Goal: Task Accomplishment & Management: Manage account settings

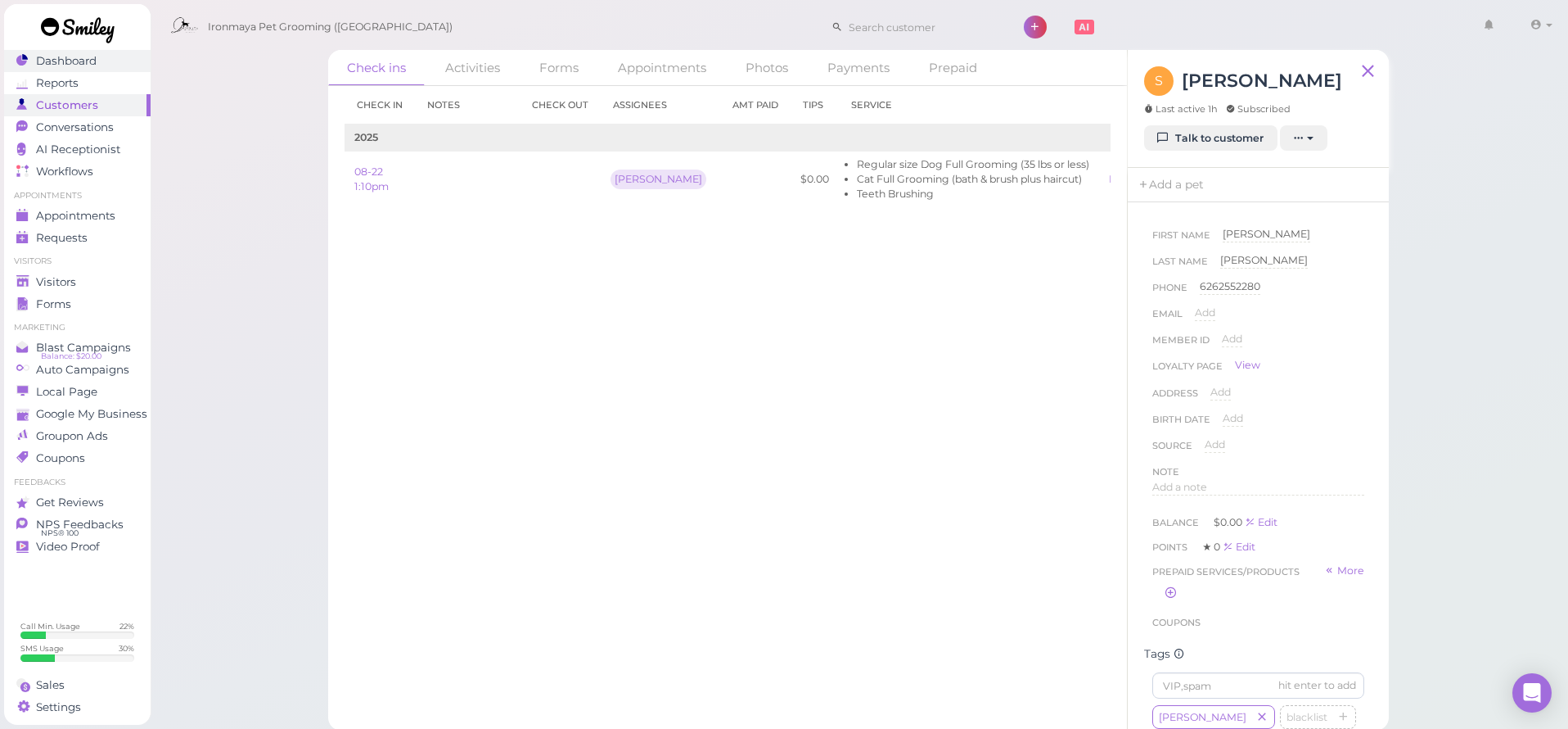
scroll to position [333, 0]
click at [82, 66] on span "Dashboard" at bounding box center [66, 60] width 60 height 14
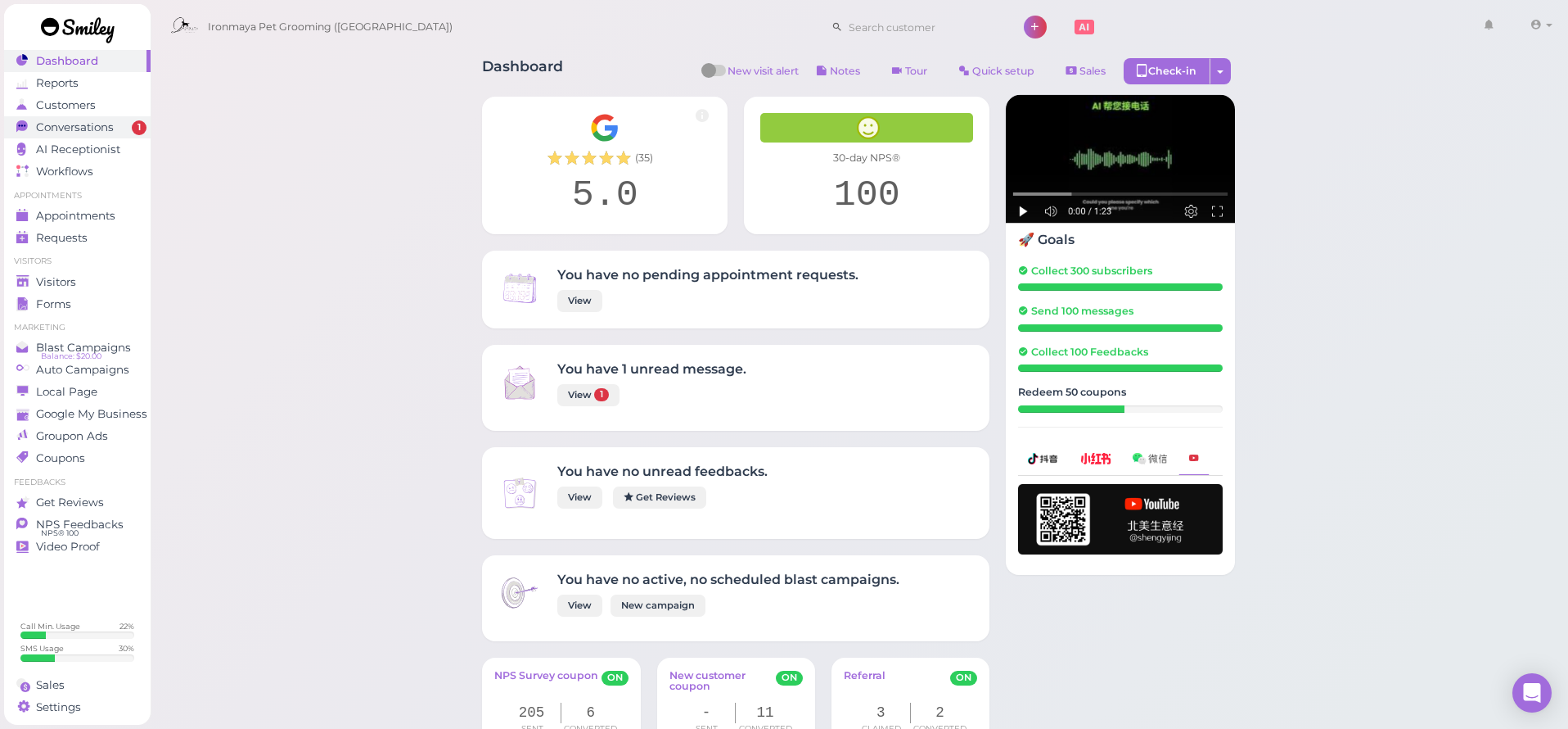
click at [98, 125] on span "Conversations" at bounding box center [74, 127] width 77 height 14
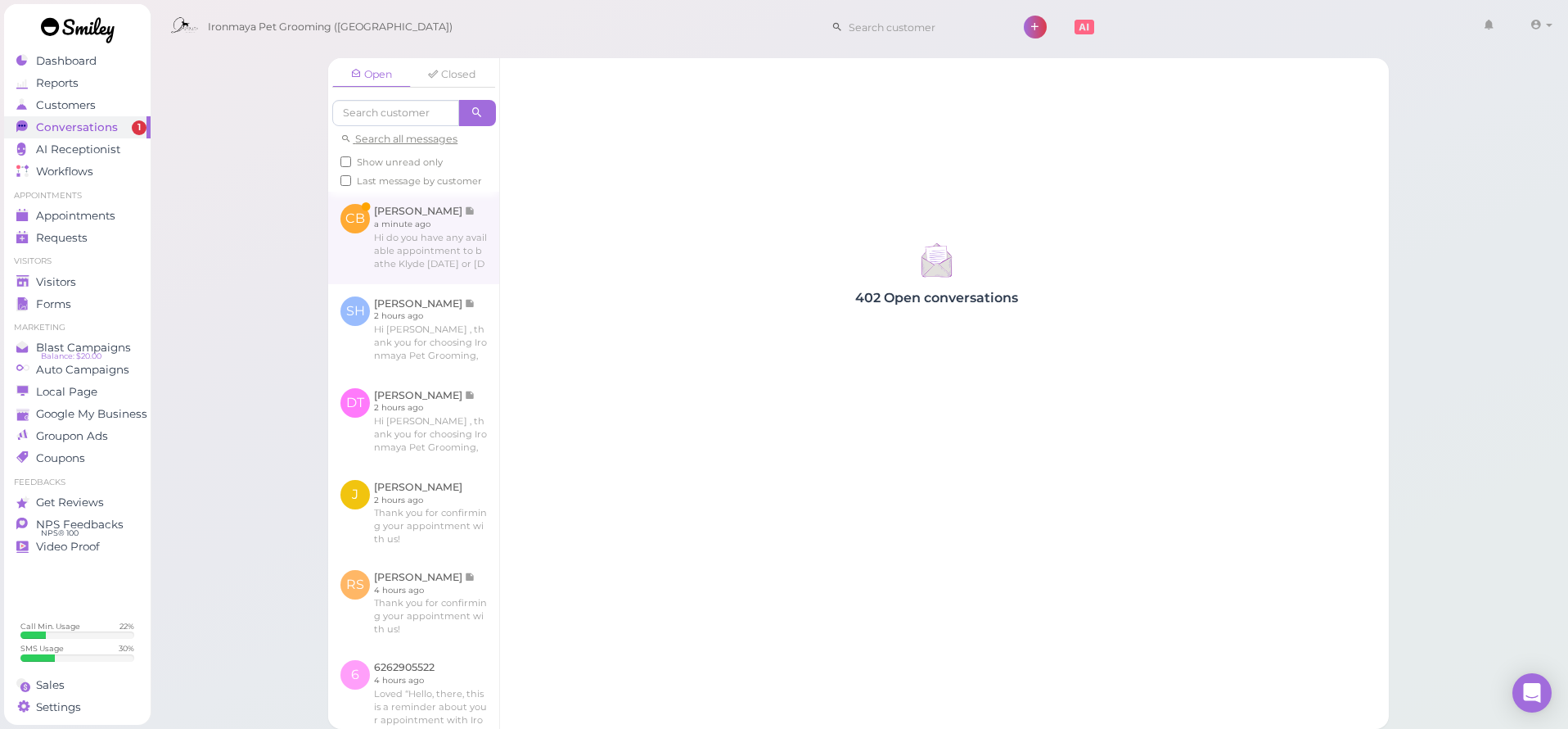
click at [377, 209] on link at bounding box center [414, 238] width 171 height 92
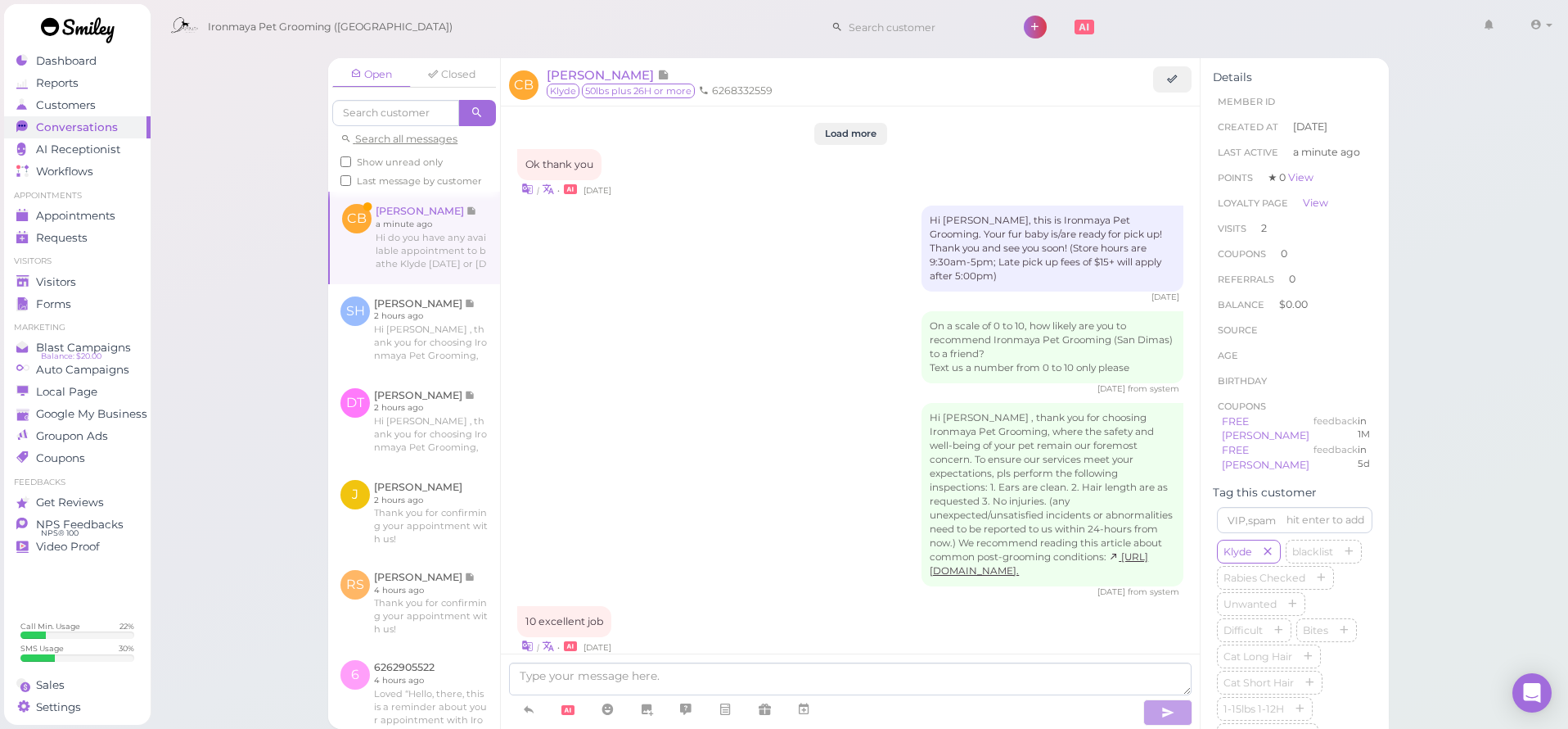
scroll to position [2203, 0]
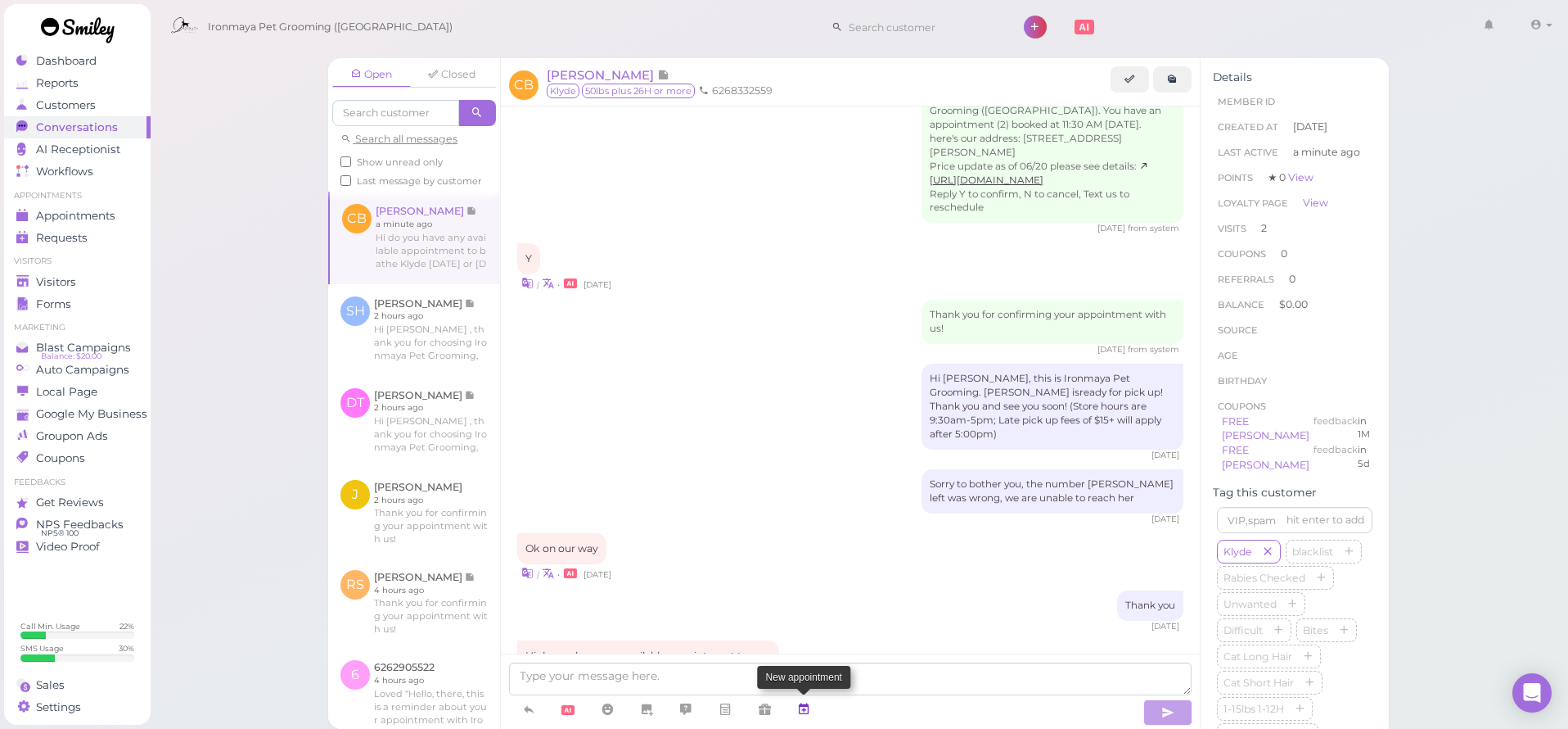
click at [802, 706] on icon at bounding box center [803, 709] width 13 height 16
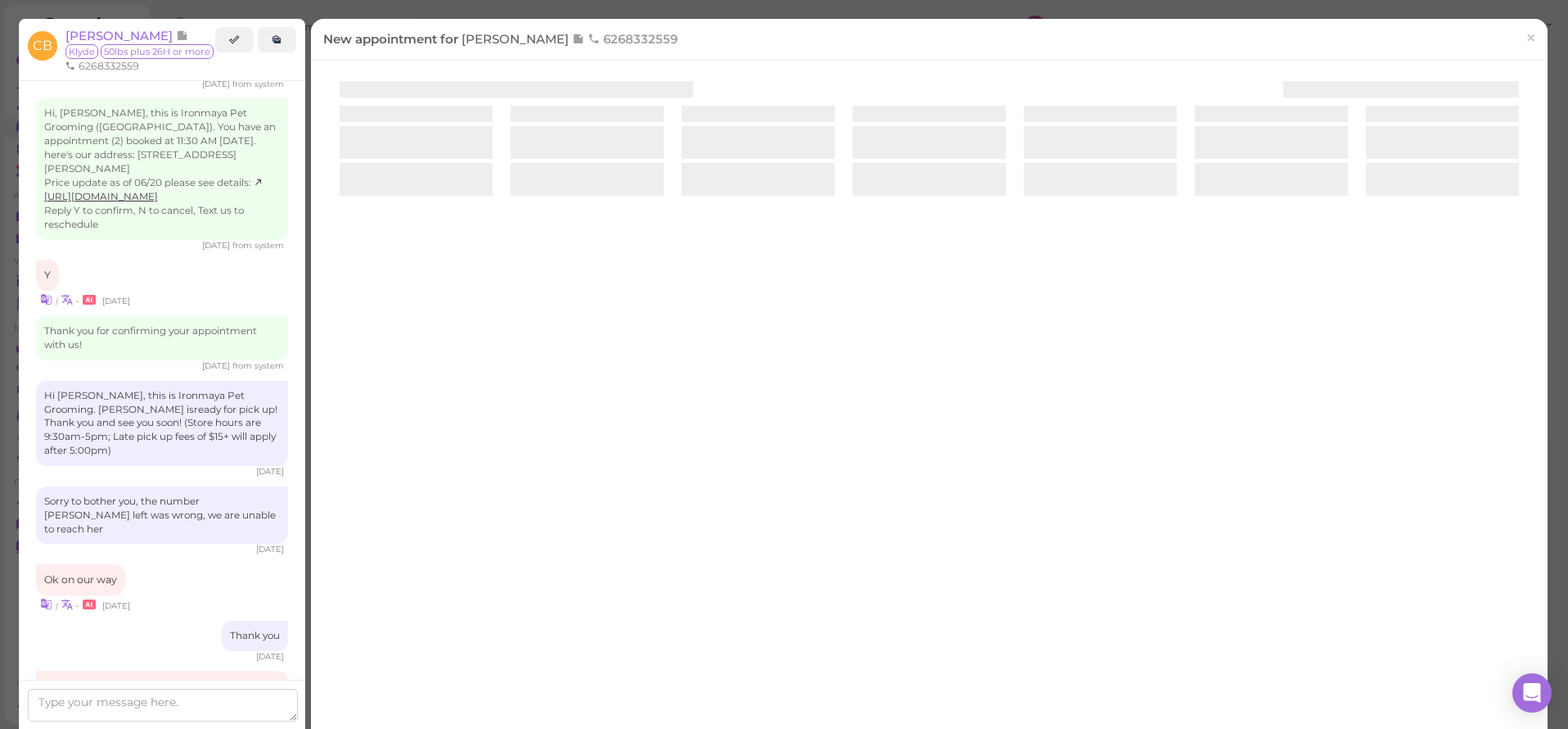
scroll to position [2190, 0]
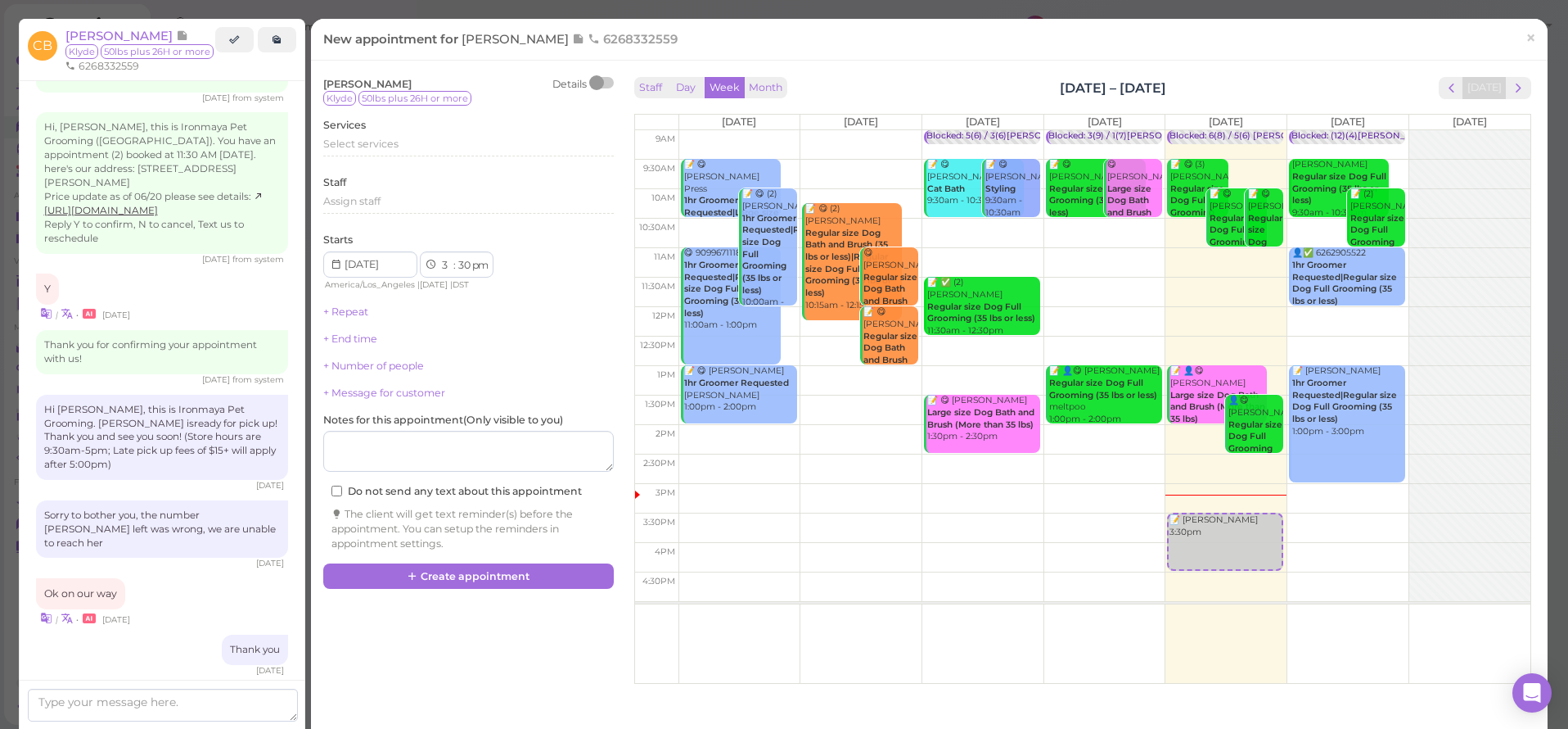
click at [1409, 426] on td at bounding box center [1104, 439] width 852 height 30
type input "2025-08-23"
select select "2"
select select "00"
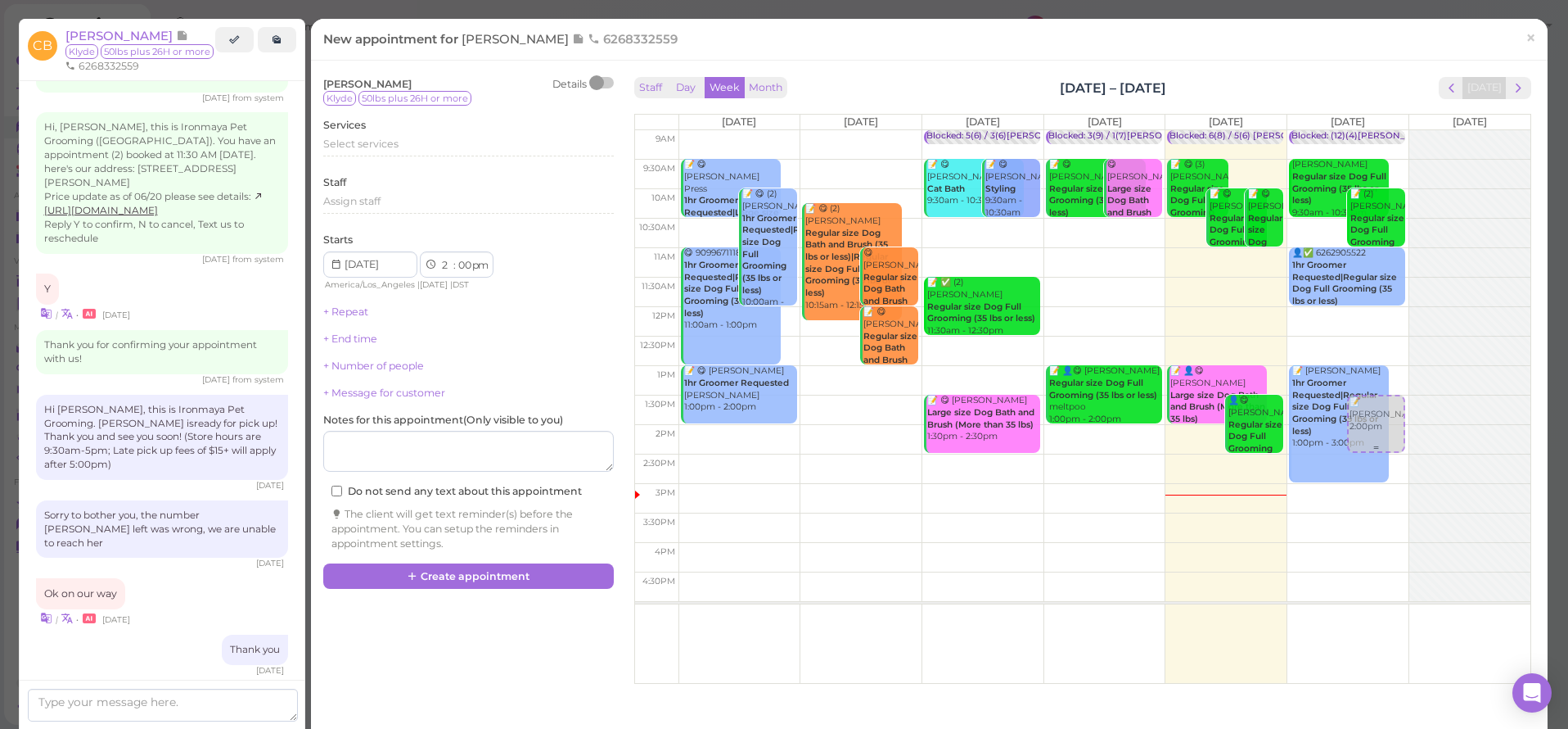
drag, startPoint x: 1386, startPoint y: 451, endPoint x: 1384, endPoint y: 435, distance: 16.1
click at [1384, 130] on div "📝 Cesar Barba 2:00pm Blocked: (12)(4)Lulu Ida Isaac • appointment Lin Cheng Reg…" at bounding box center [1348, 130] width 121 height 0
select select "1"
select select "30"
click at [376, 152] on div "Select services" at bounding box center [468, 146] width 290 height 20
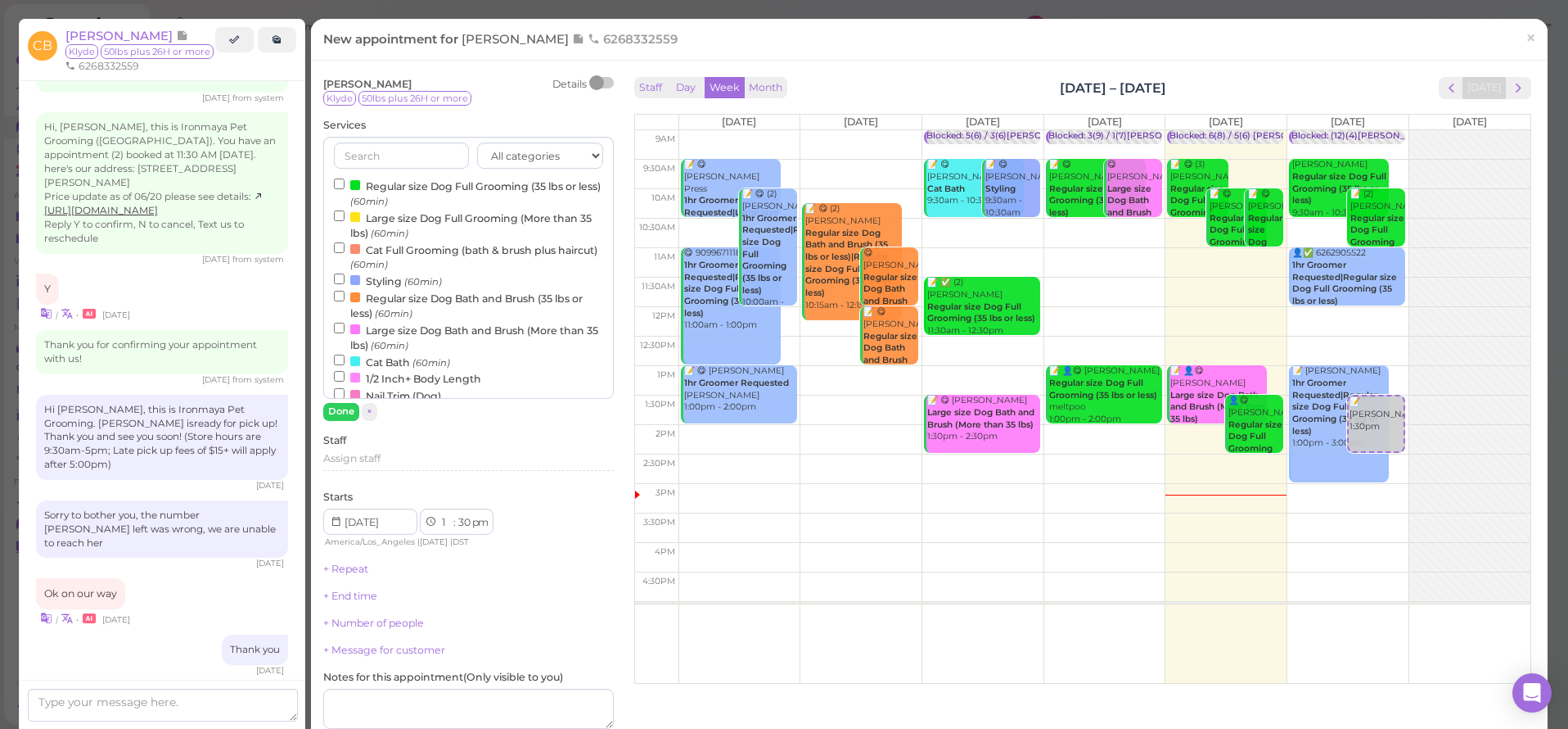
click at [340, 323] on input "Large size Dog Bath and Brush (More than 35 lbs) (60min)" at bounding box center [339, 328] width 10 height 10
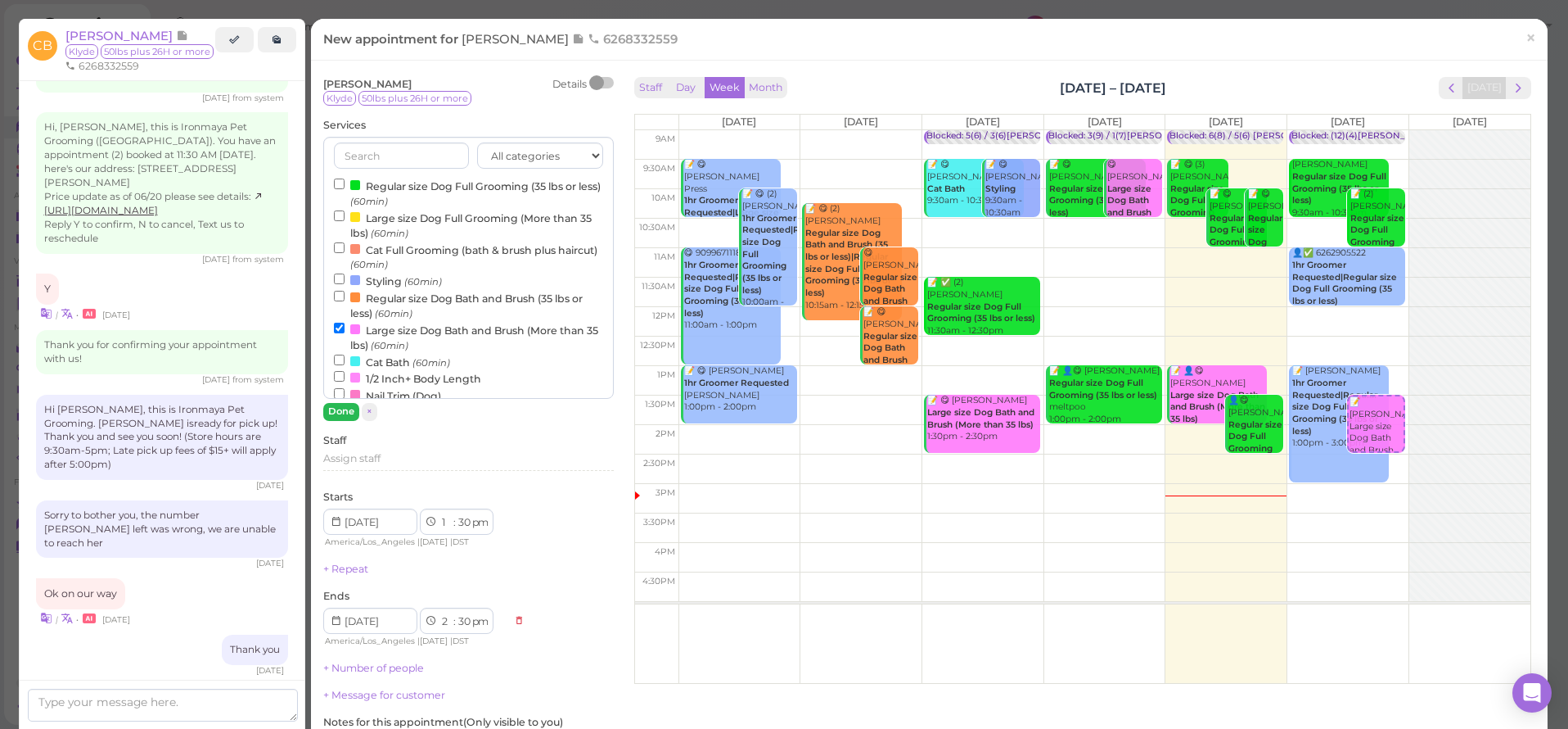
click at [343, 410] on button "Done" at bounding box center [341, 411] width 36 height 17
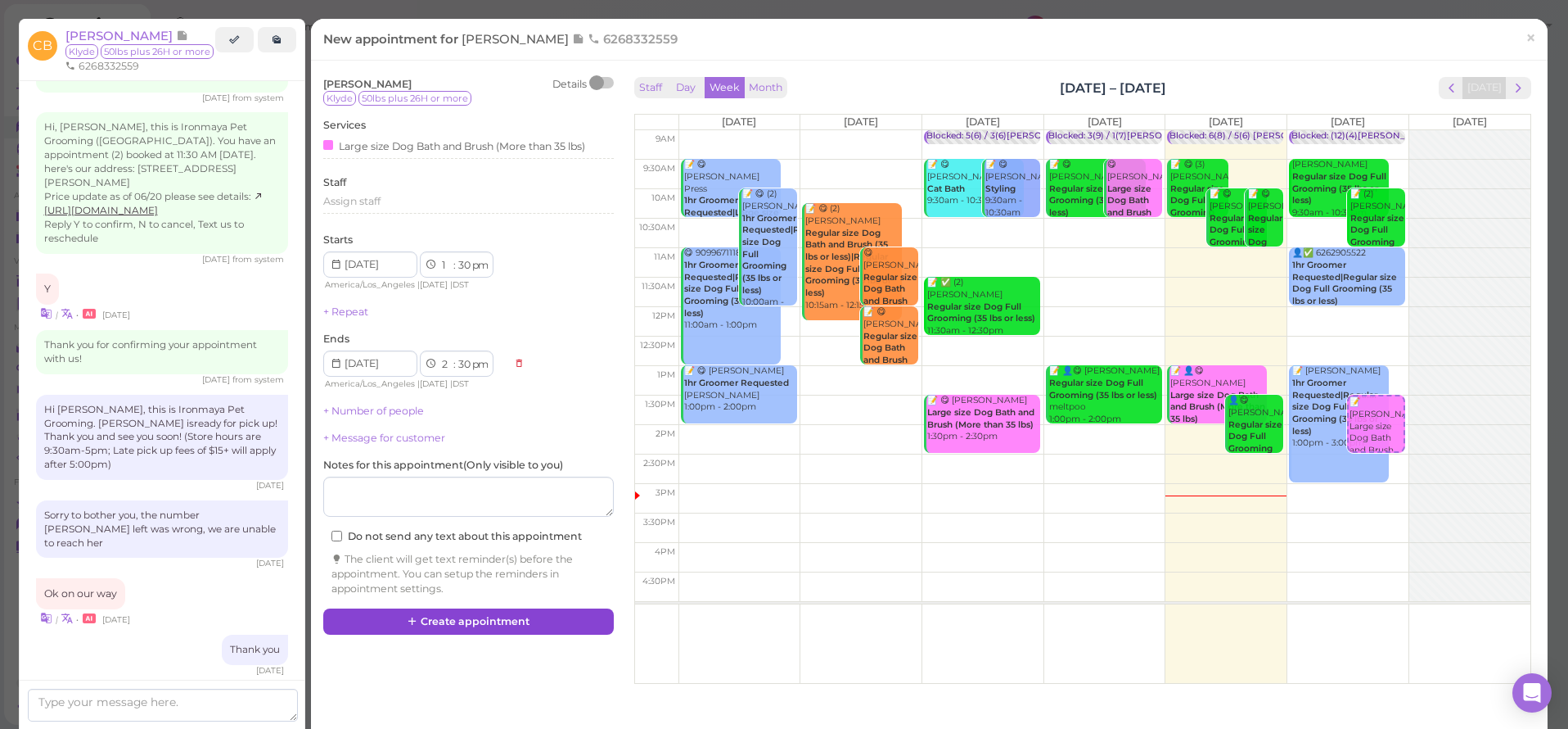
click at [449, 611] on button "Create appointment" at bounding box center [468, 621] width 290 height 26
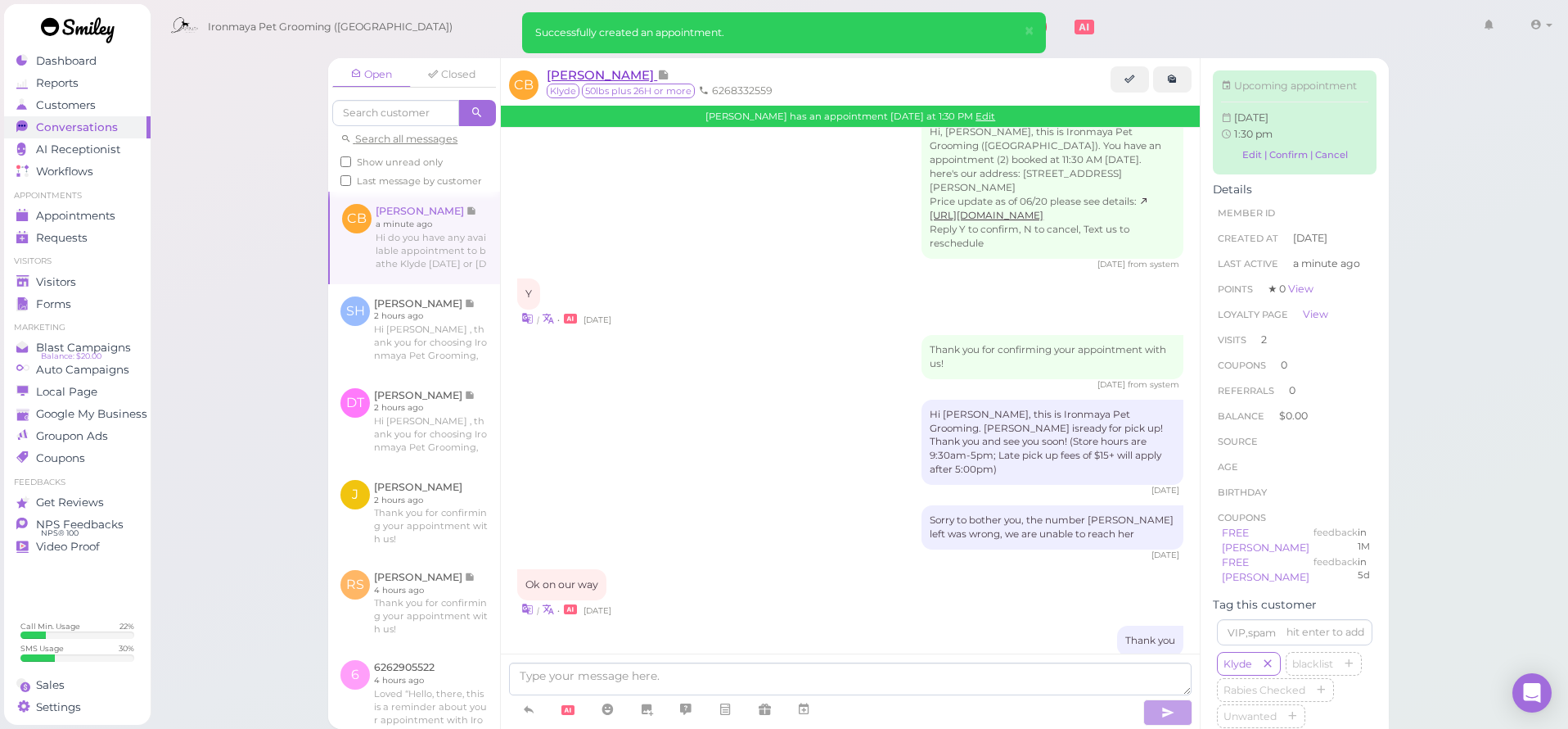
scroll to position [2357, 0]
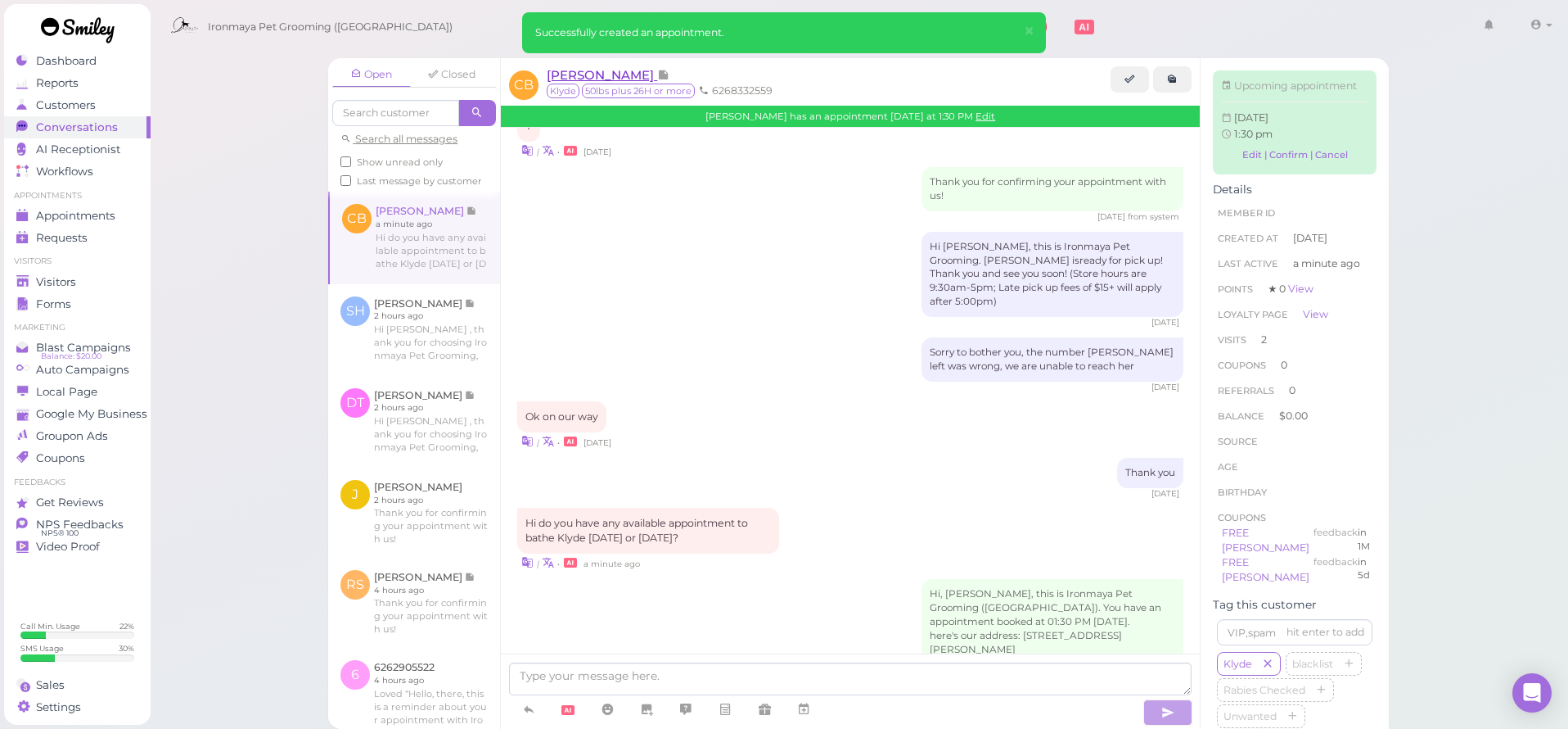
click at [606, 77] on span "Cesar Barba" at bounding box center [602, 75] width 111 height 15
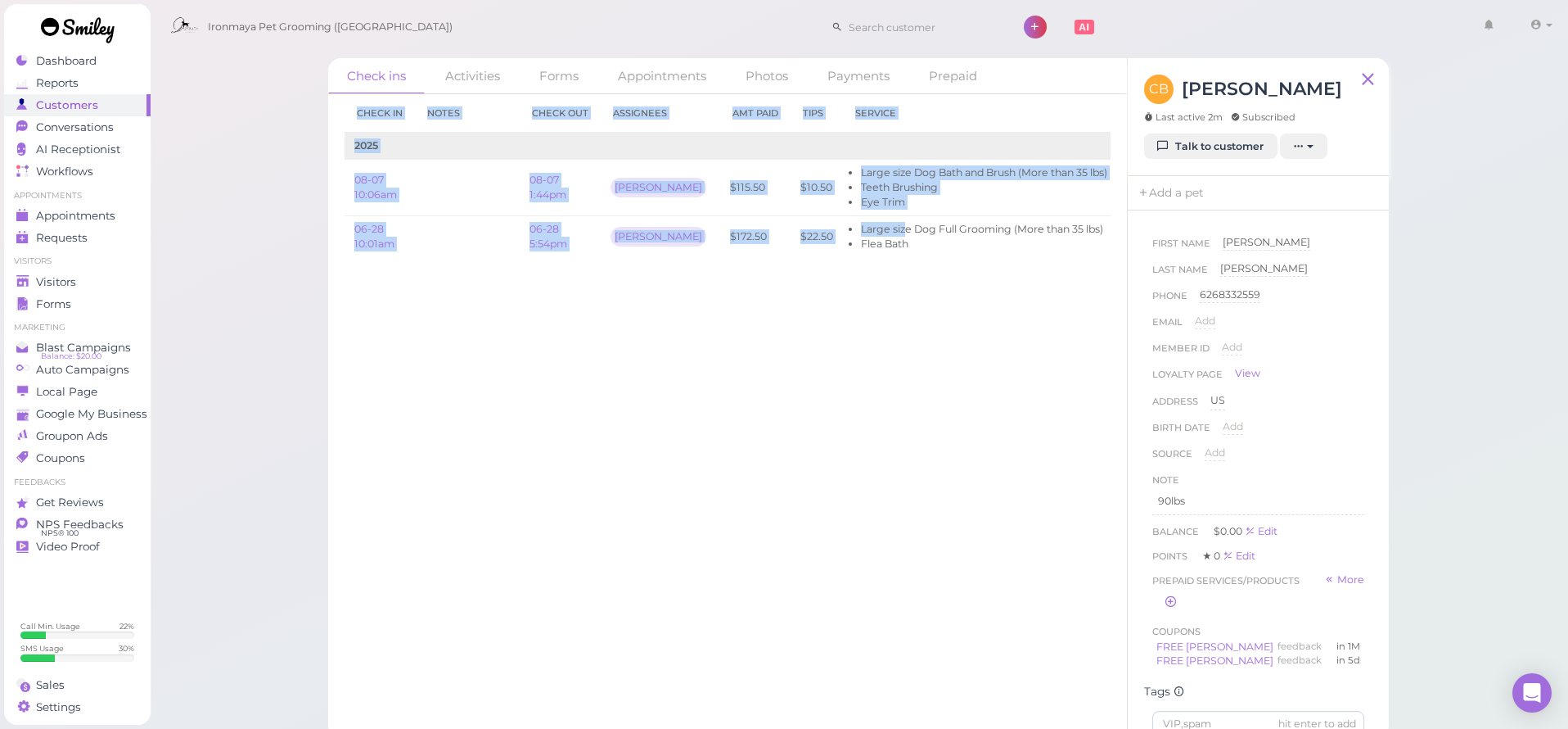
drag, startPoint x: 867, startPoint y: 232, endPoint x: 775, endPoint y: 287, distance: 107.2
click at [778, 280] on div "Check in Notes Check out Assignees Amt Paid Tips Service 2025 08-07 10:06am 08-…" at bounding box center [728, 411] width 798 height 634
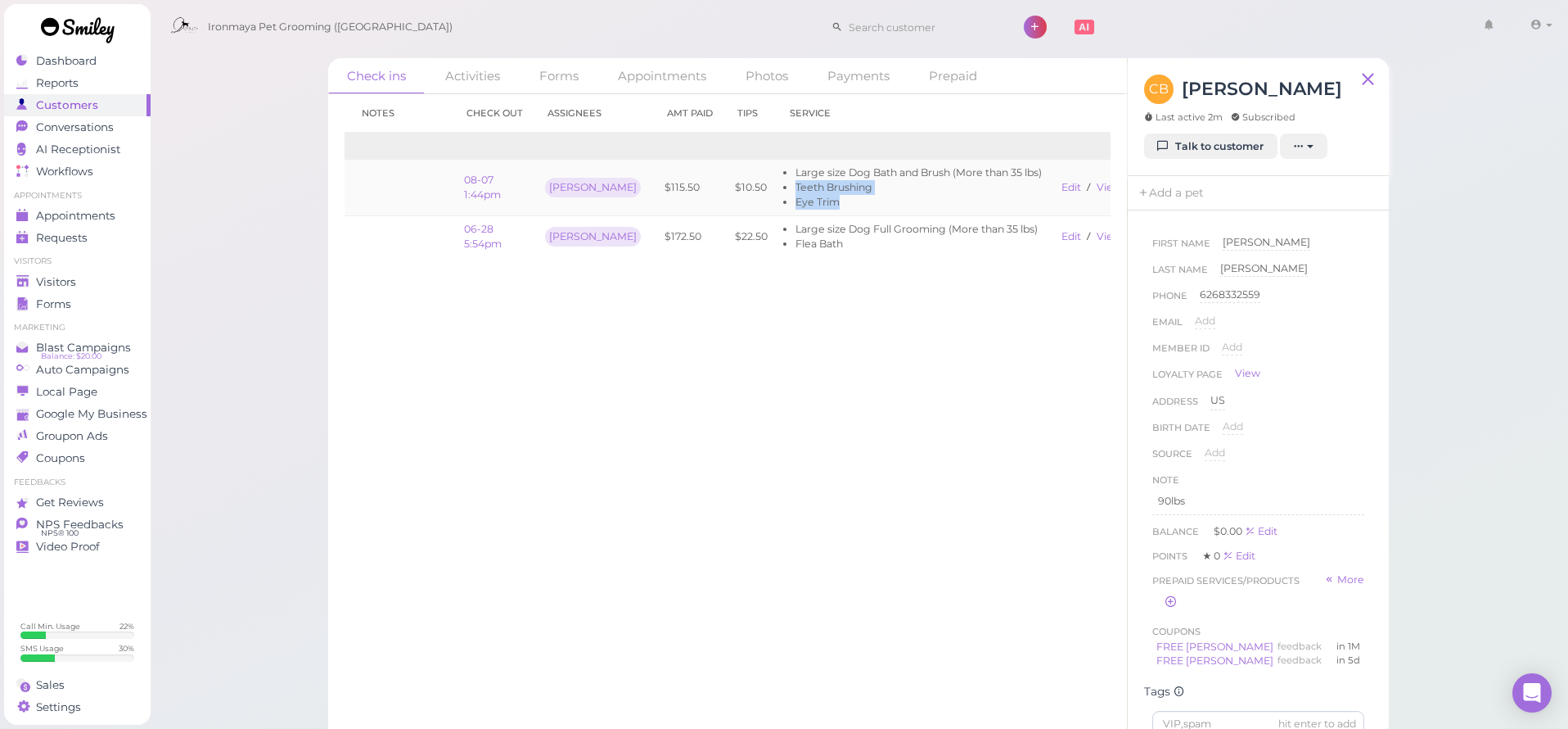
scroll to position [0, 83]
drag, startPoint x: 943, startPoint y: 179, endPoint x: 1102, endPoint y: 203, distance: 160.8
click at [1110, 206] on tr "08-07 10:06am 08-07 1:44pm Ida $115.50 $10.50 Large size Dog Bath and Brush (Mo…" at bounding box center [709, 187] width 895 height 56
click at [1079, 189] on link "View receipt" at bounding box center [1113, 187] width 67 height 12
click at [85, 214] on span "Appointments" at bounding box center [75, 215] width 79 height 14
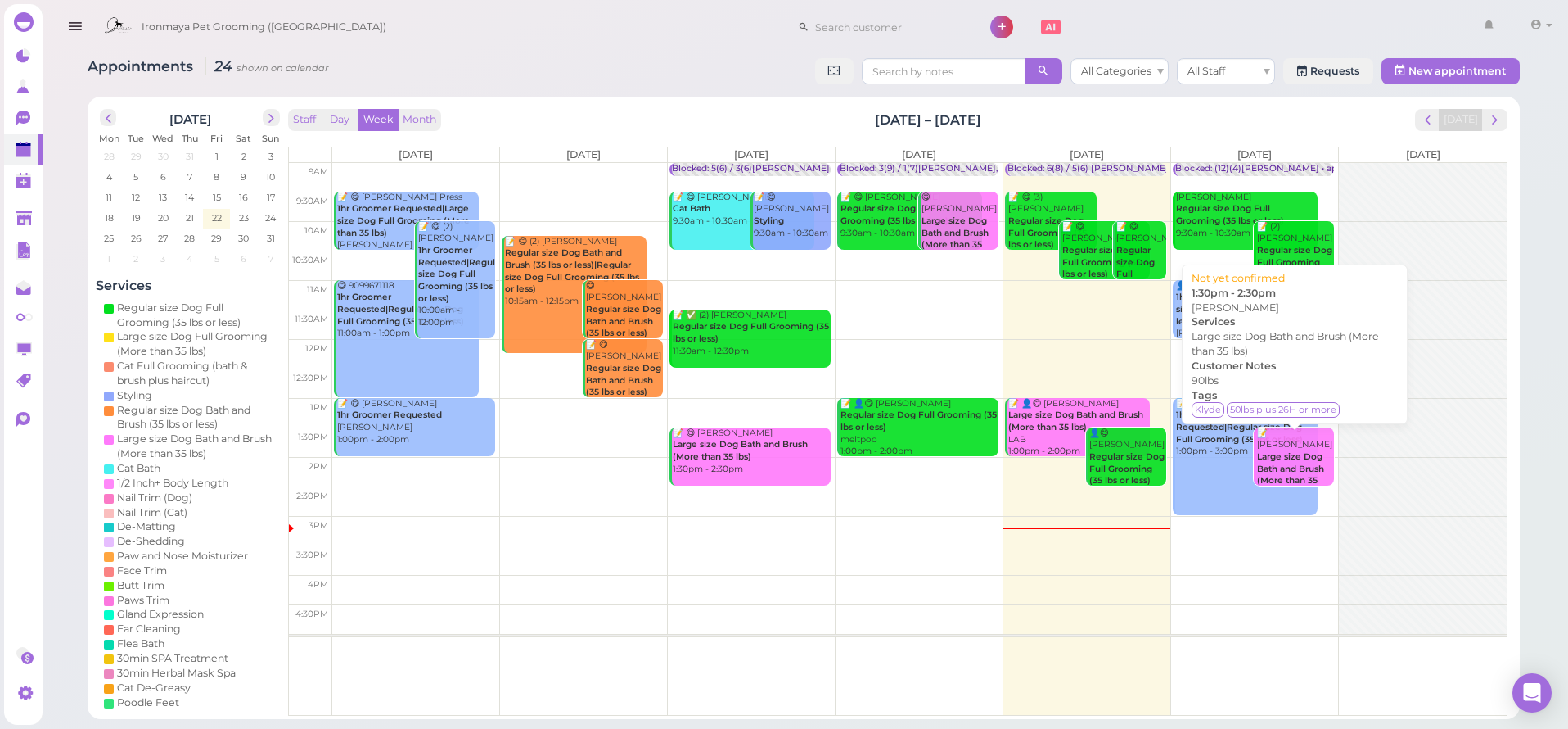
click at [1293, 451] on b "Large size Dog Bath and Brush (More than 35 lbs)" at bounding box center [1290, 474] width 67 height 47
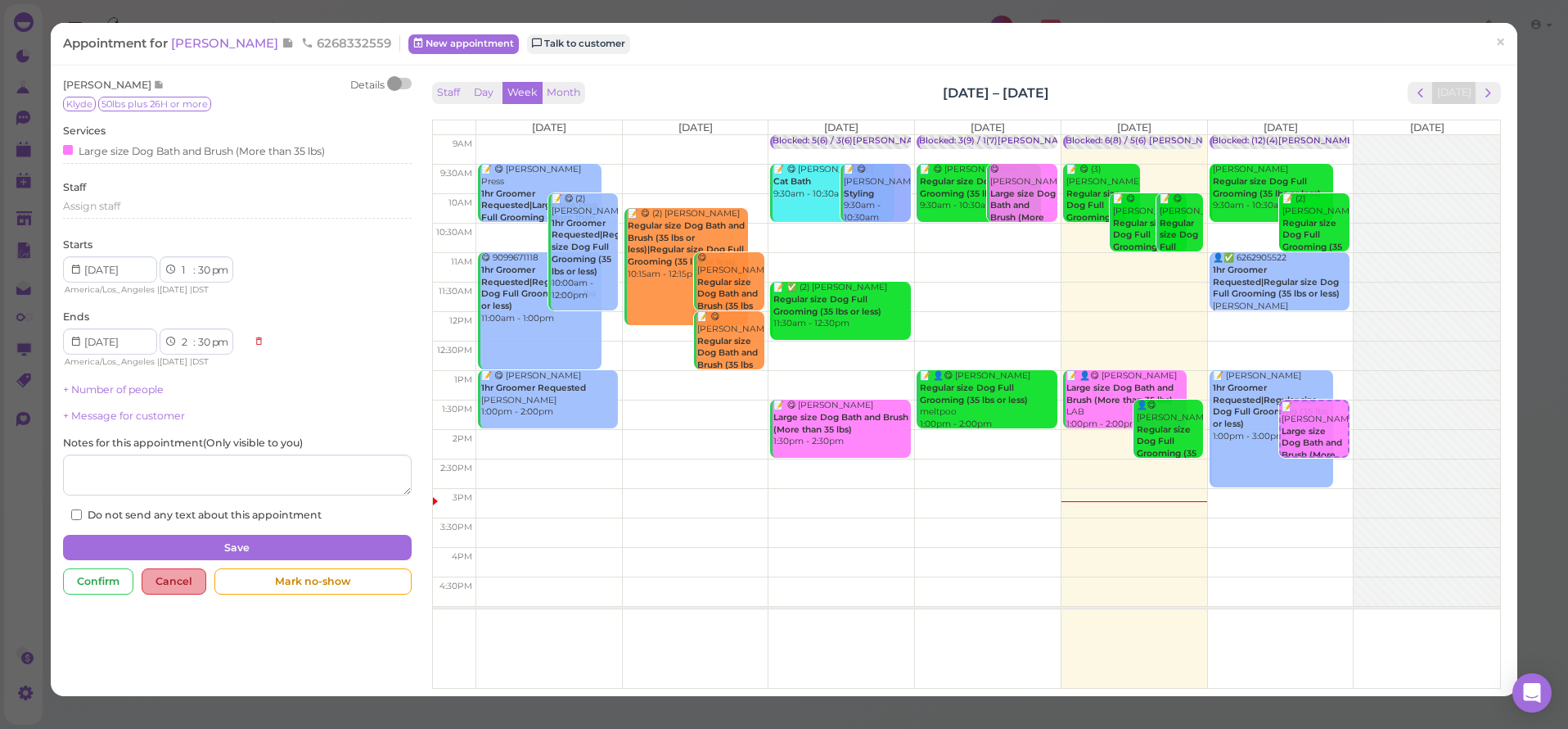
click at [180, 579] on div "Cancel" at bounding box center [174, 581] width 65 height 26
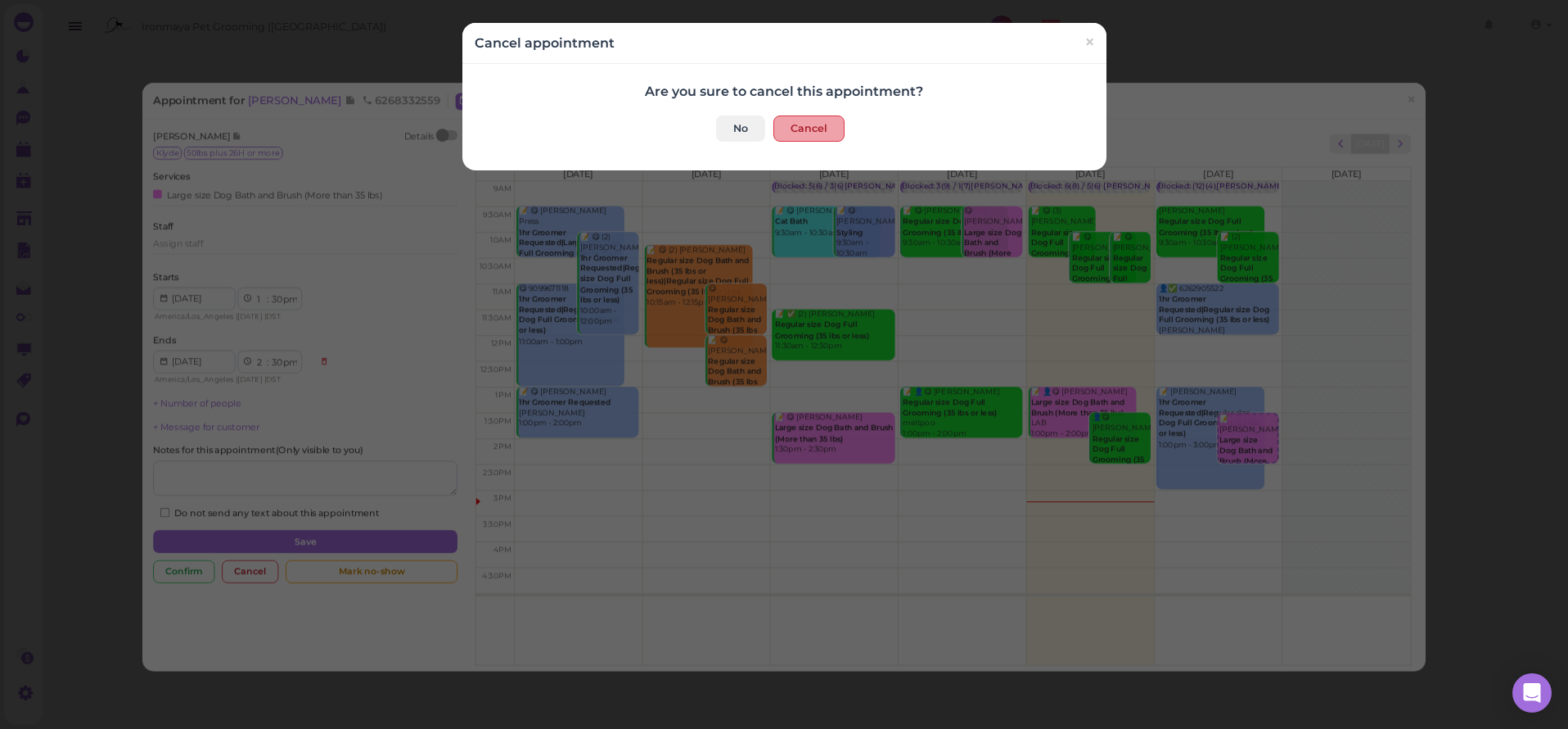
click at [820, 129] on button "Cancel" at bounding box center [810, 129] width 72 height 26
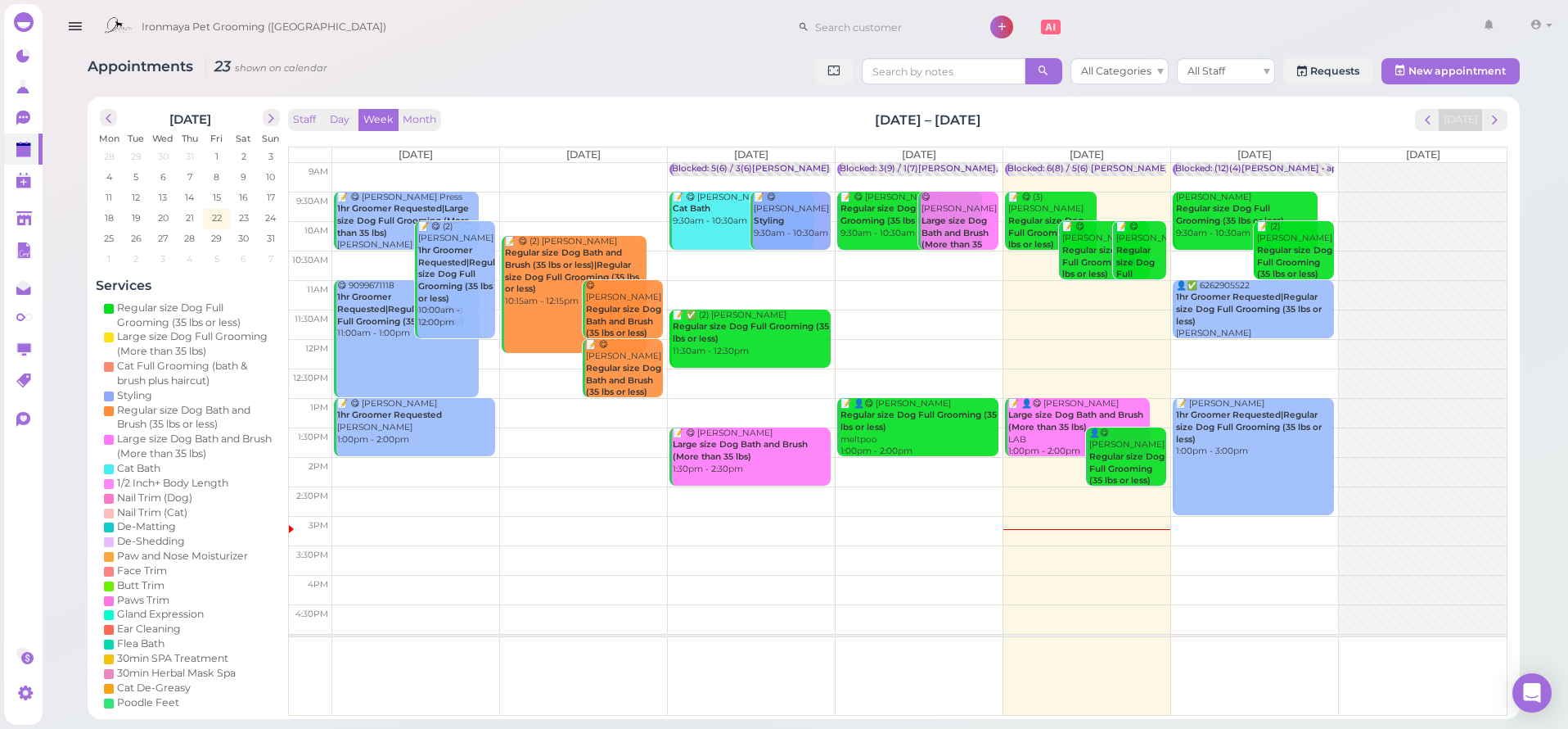
click at [74, 23] on icon "button" at bounding box center [75, 26] width 17 height 20
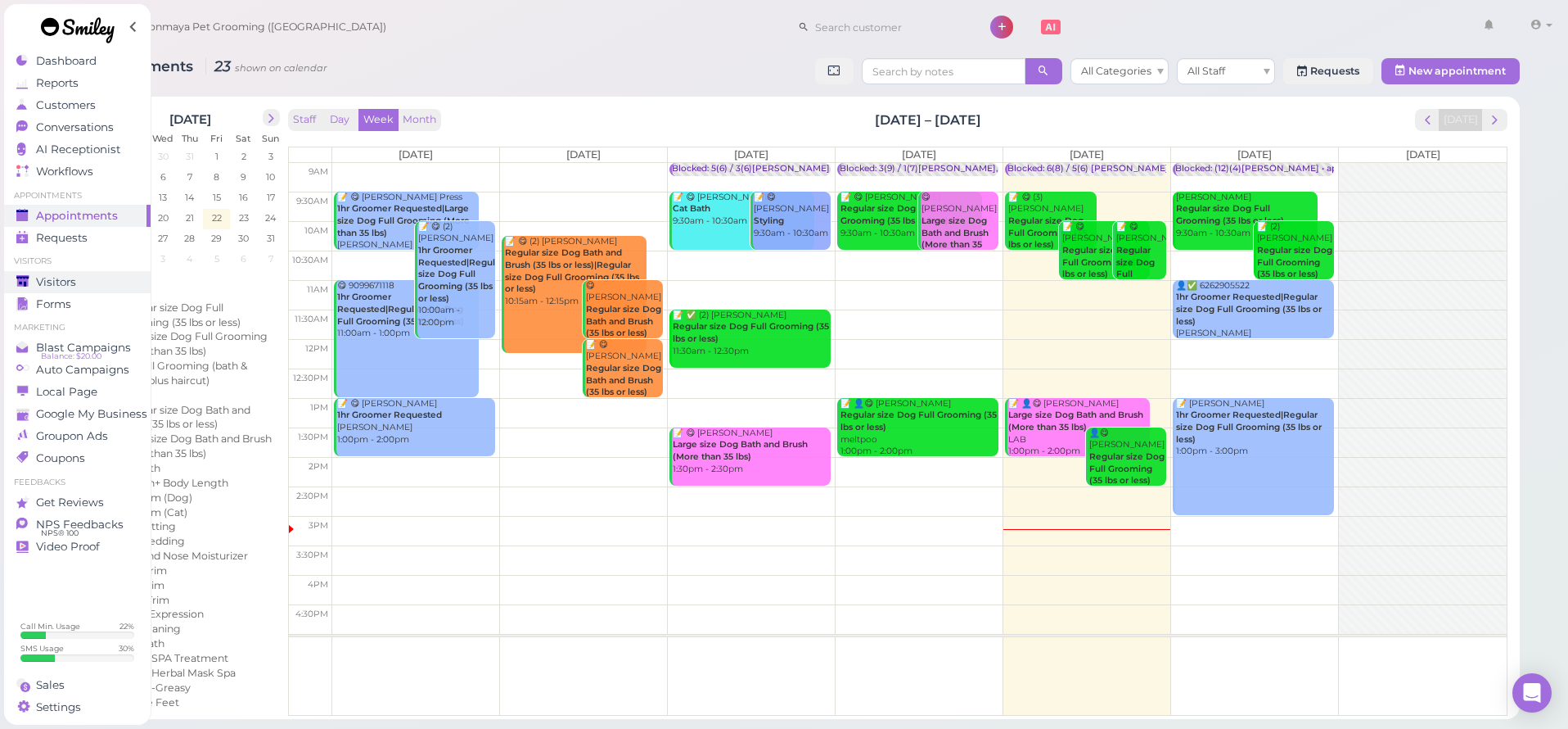
click at [74, 280] on span "Visitors" at bounding box center [55, 282] width 40 height 14
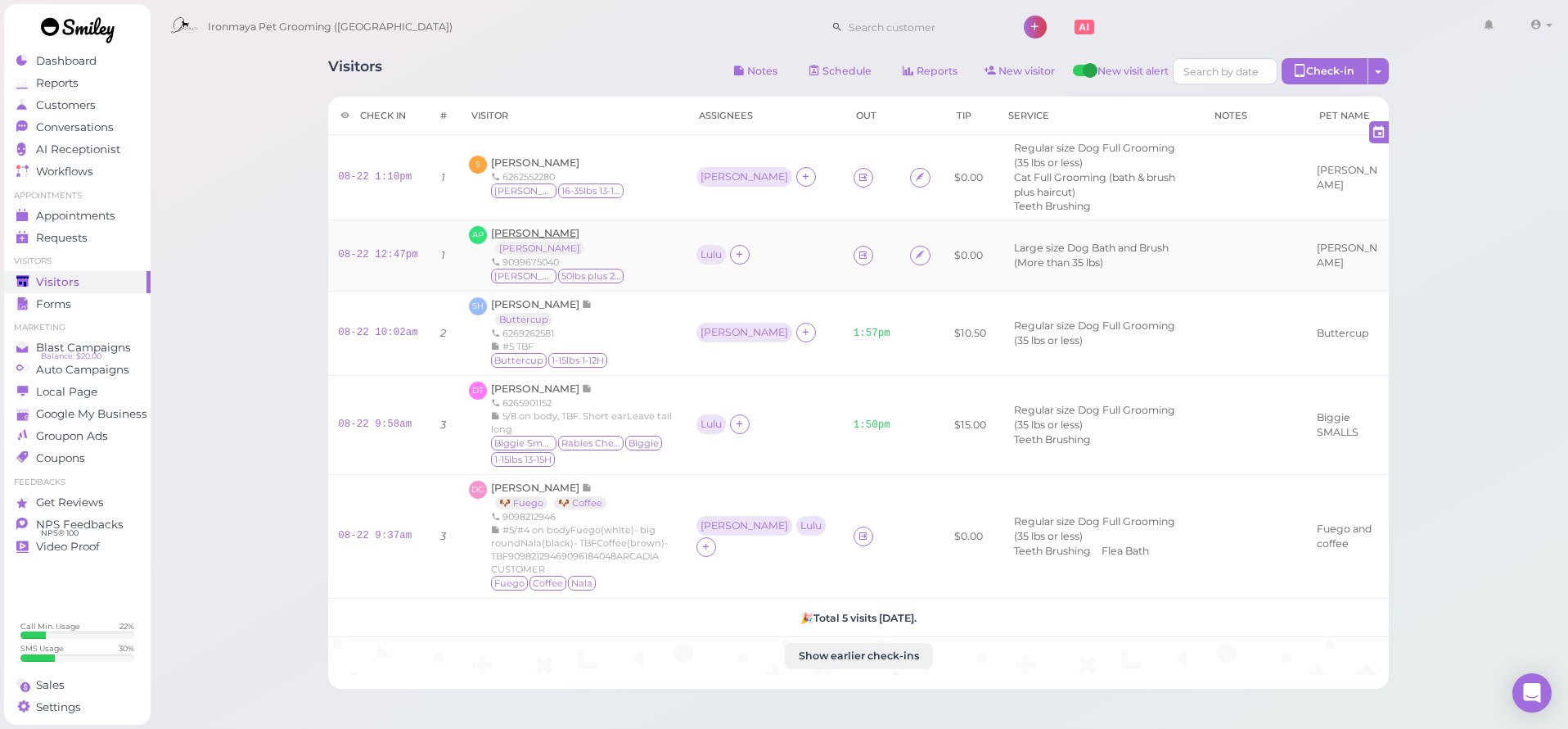
click at [528, 227] on span "Alex Perez" at bounding box center [535, 232] width 89 height 12
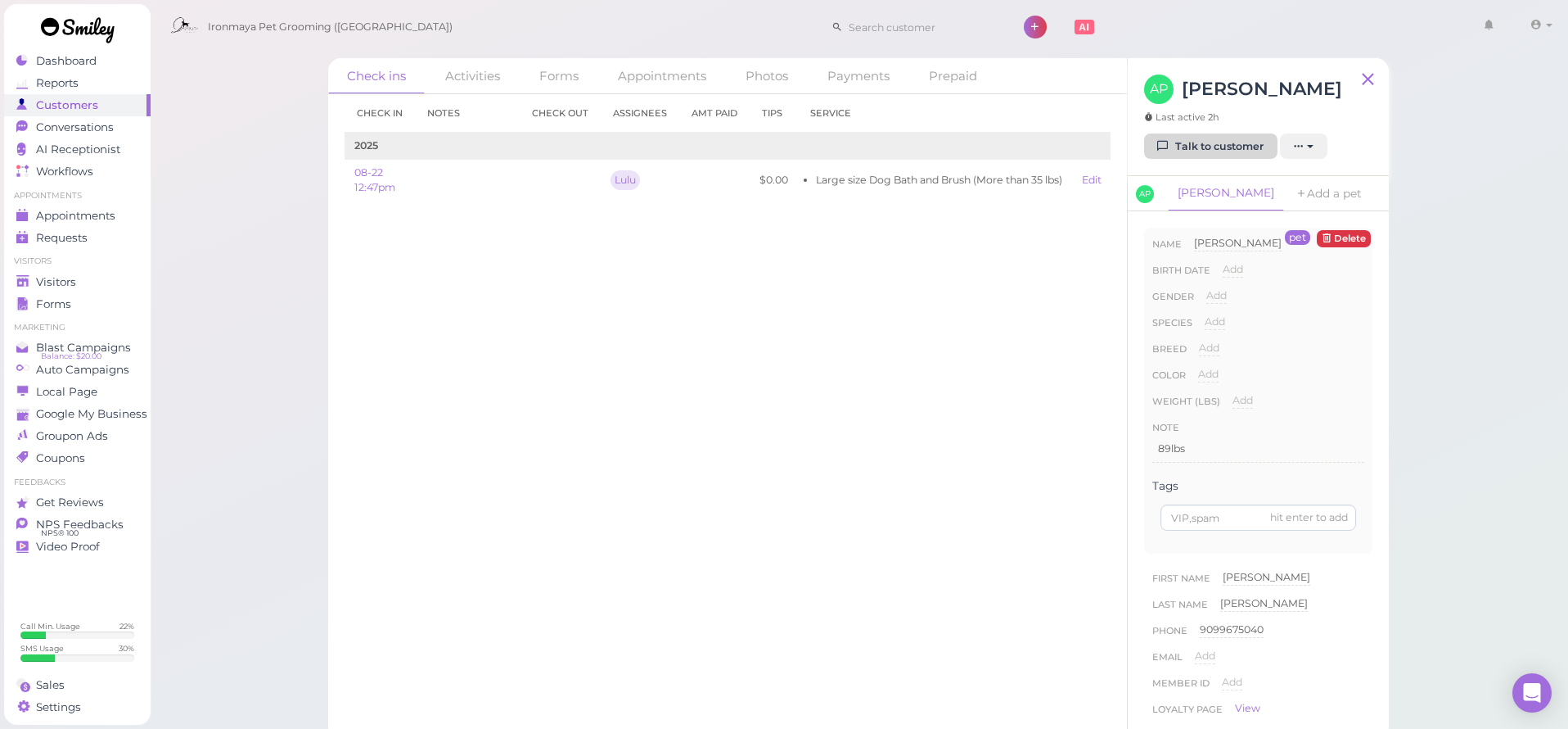
click at [1177, 139] on link "Talk to customer" at bounding box center [1210, 146] width 134 height 26
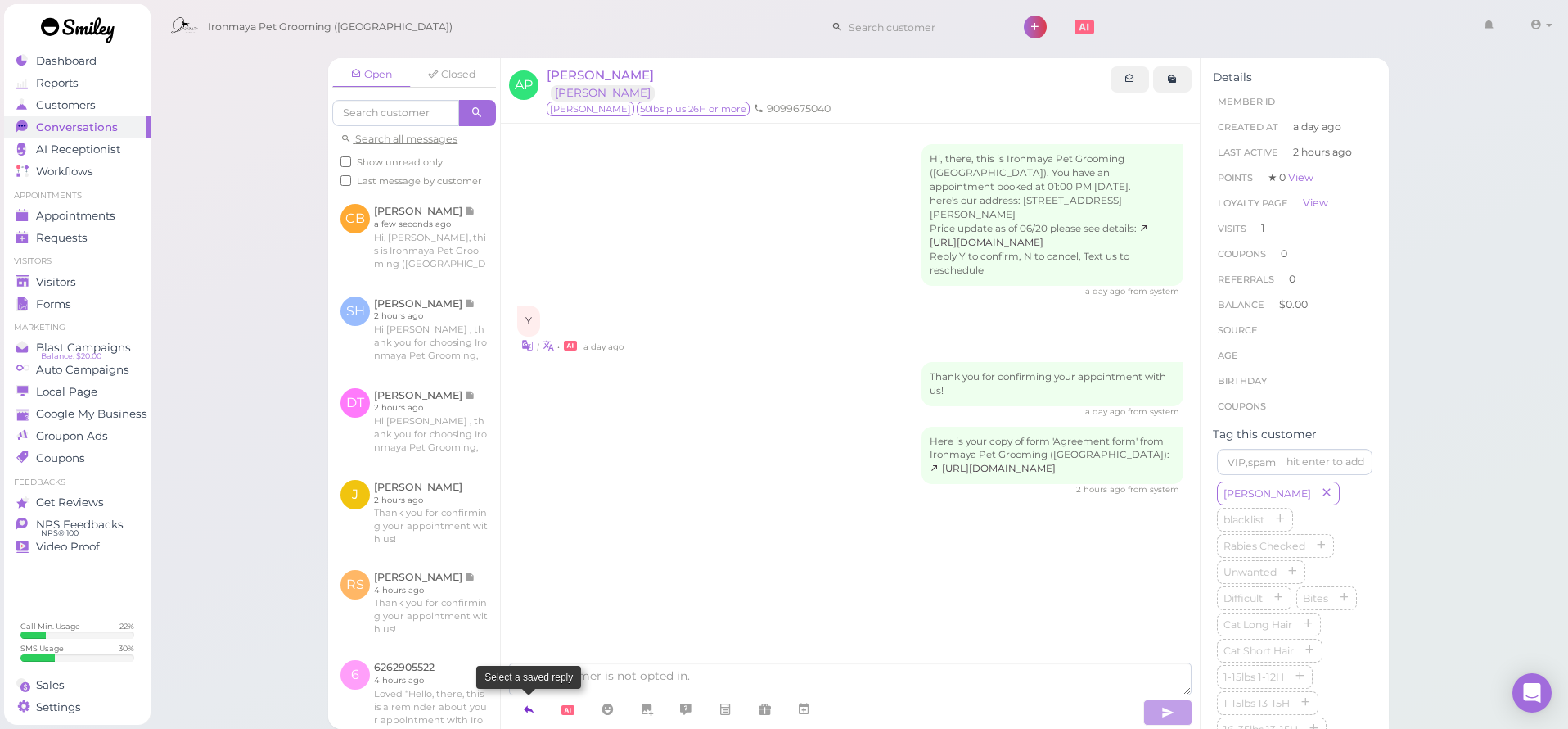
click at [529, 708] on icon at bounding box center [528, 709] width 13 height 16
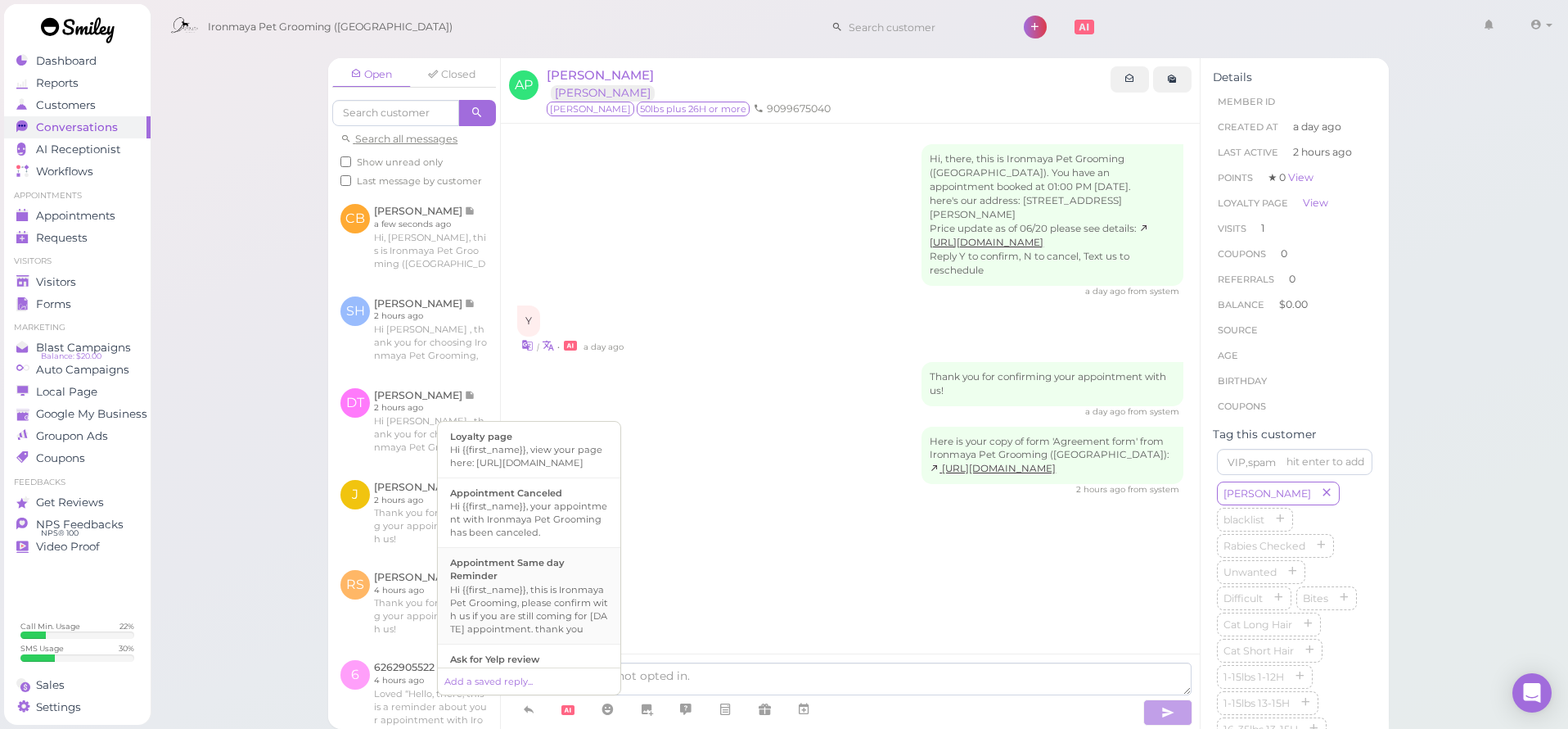
scroll to position [330, 0]
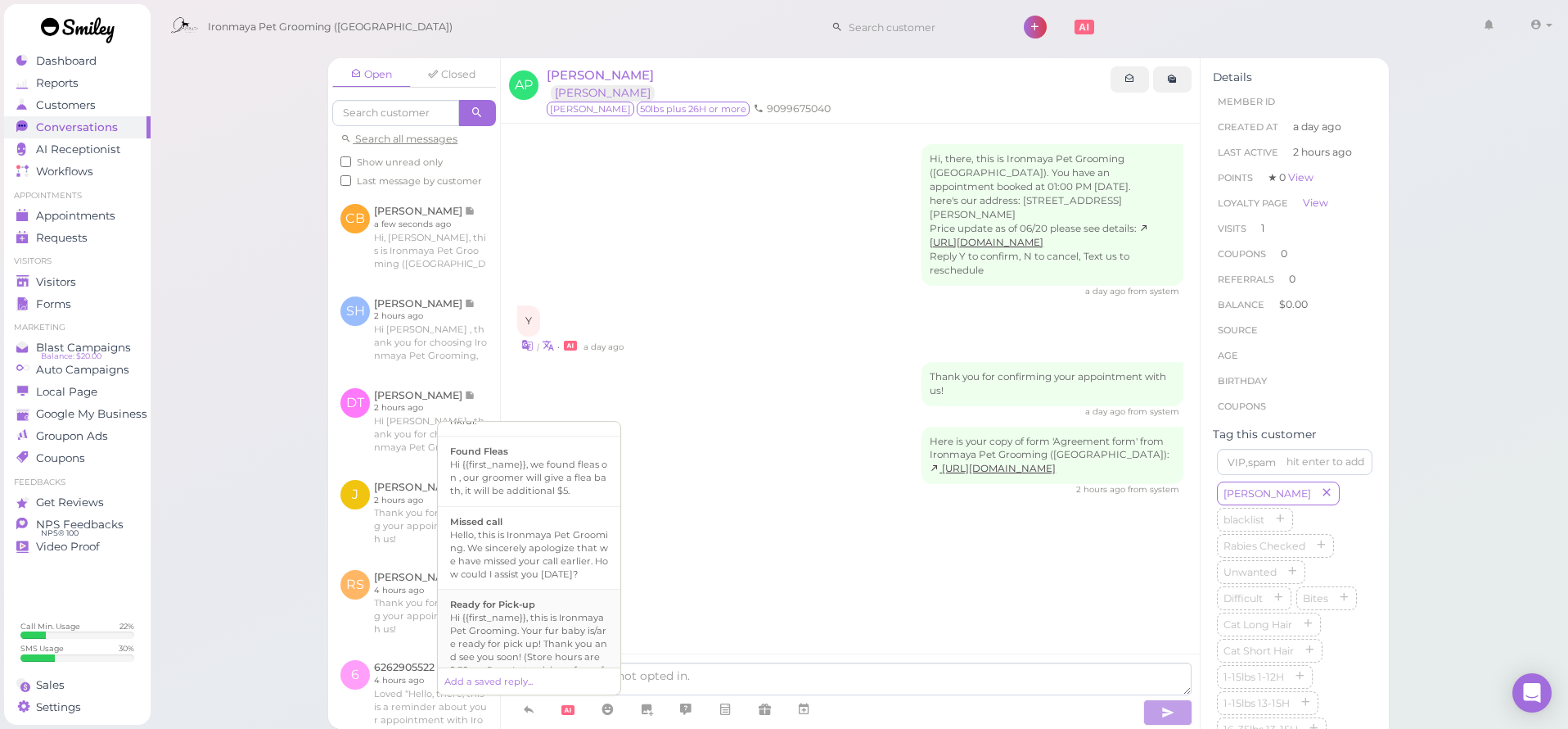
click at [549, 625] on div "Hi {{first_name}}, this is Ironmaya Pet Grooming. Your fur baby is/are ready fo…" at bounding box center [529, 650] width 158 height 78
type textarea "Hi {{first_name}}, this is Ironmaya Pet Grooming. Your fur baby is/are ready fo…"
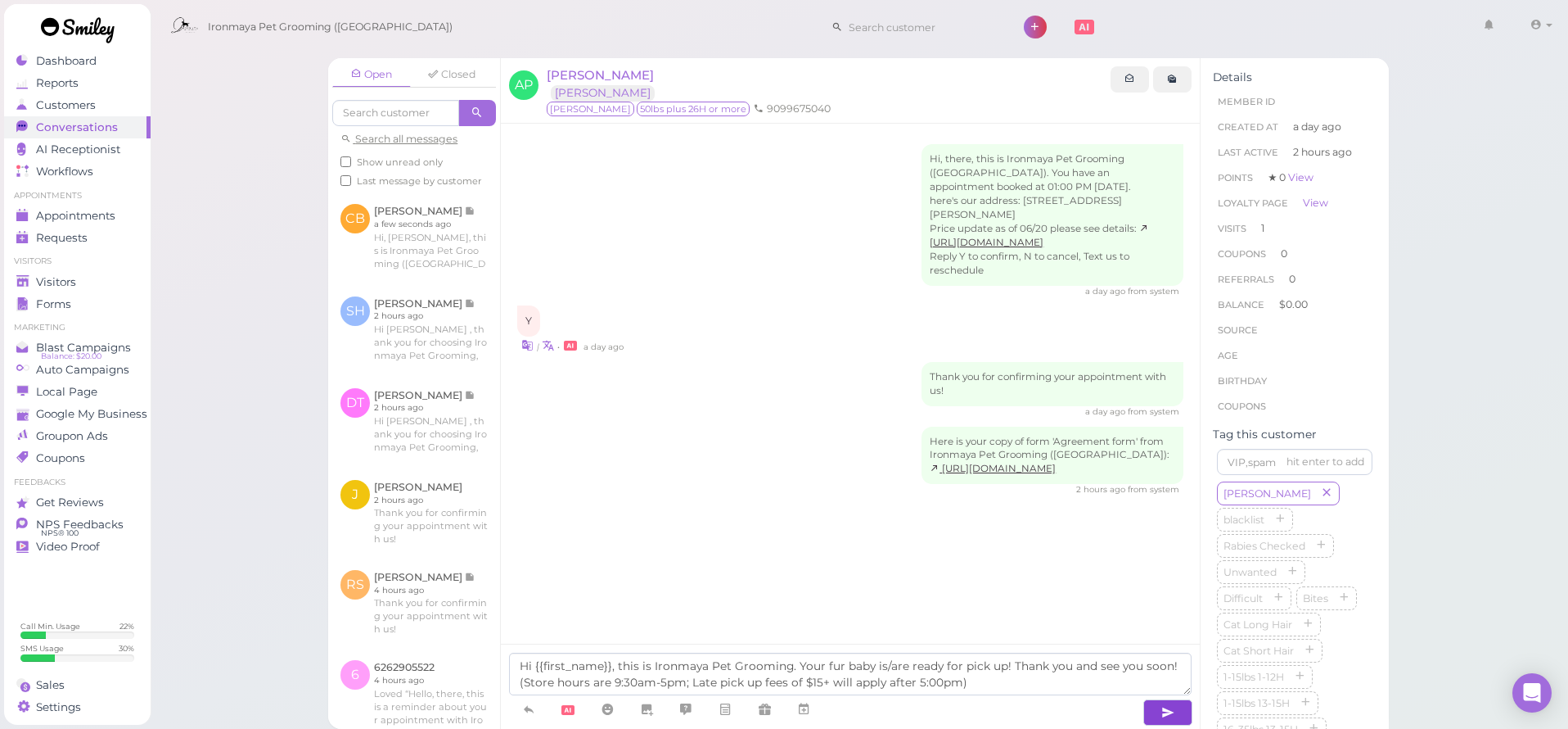
click at [1147, 716] on button "button" at bounding box center [1168, 712] width 49 height 26
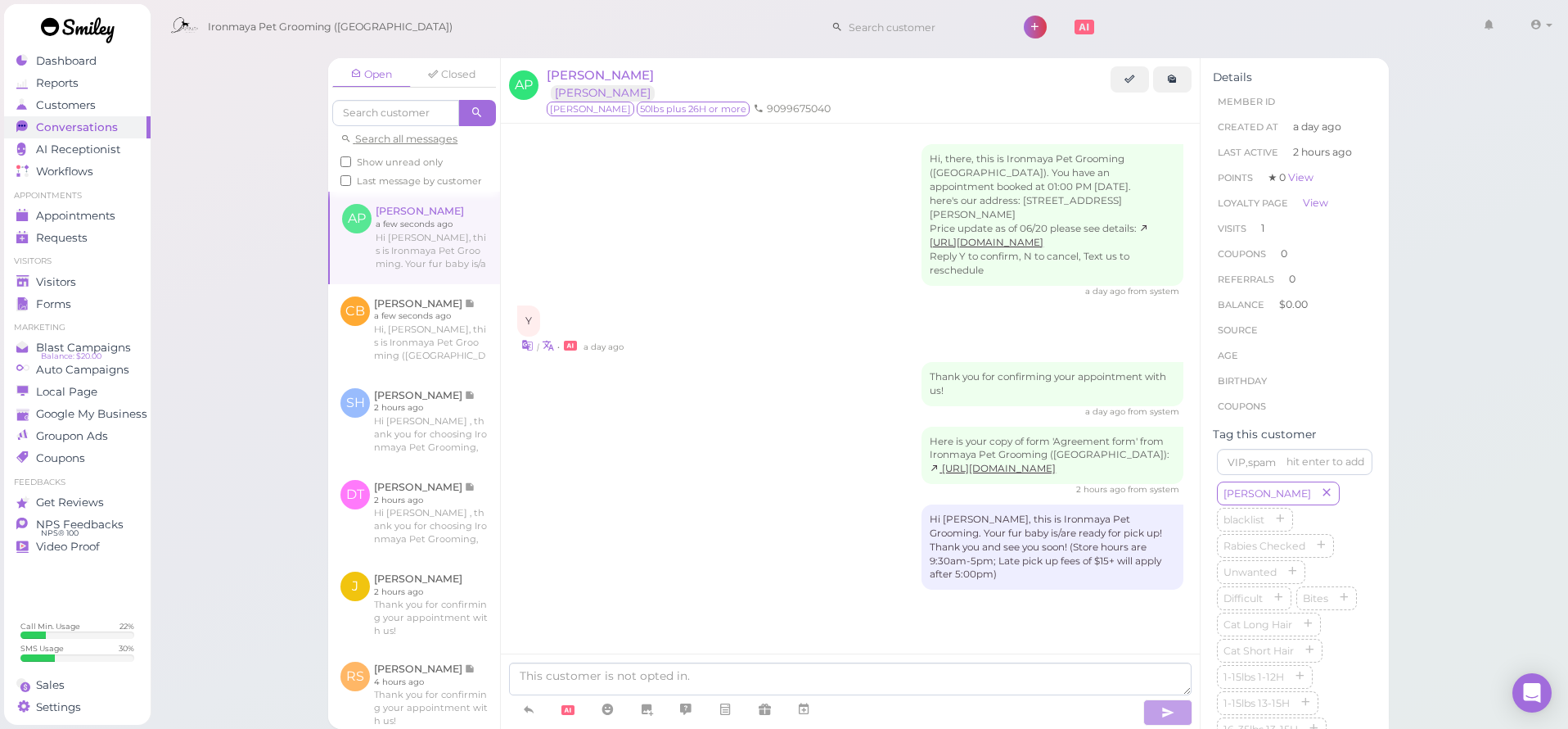
click at [717, 406] on div "a day ago from system" at bounding box center [850, 411] width 667 height 11
click at [94, 279] on div "Visitors" at bounding box center [75, 282] width 117 height 14
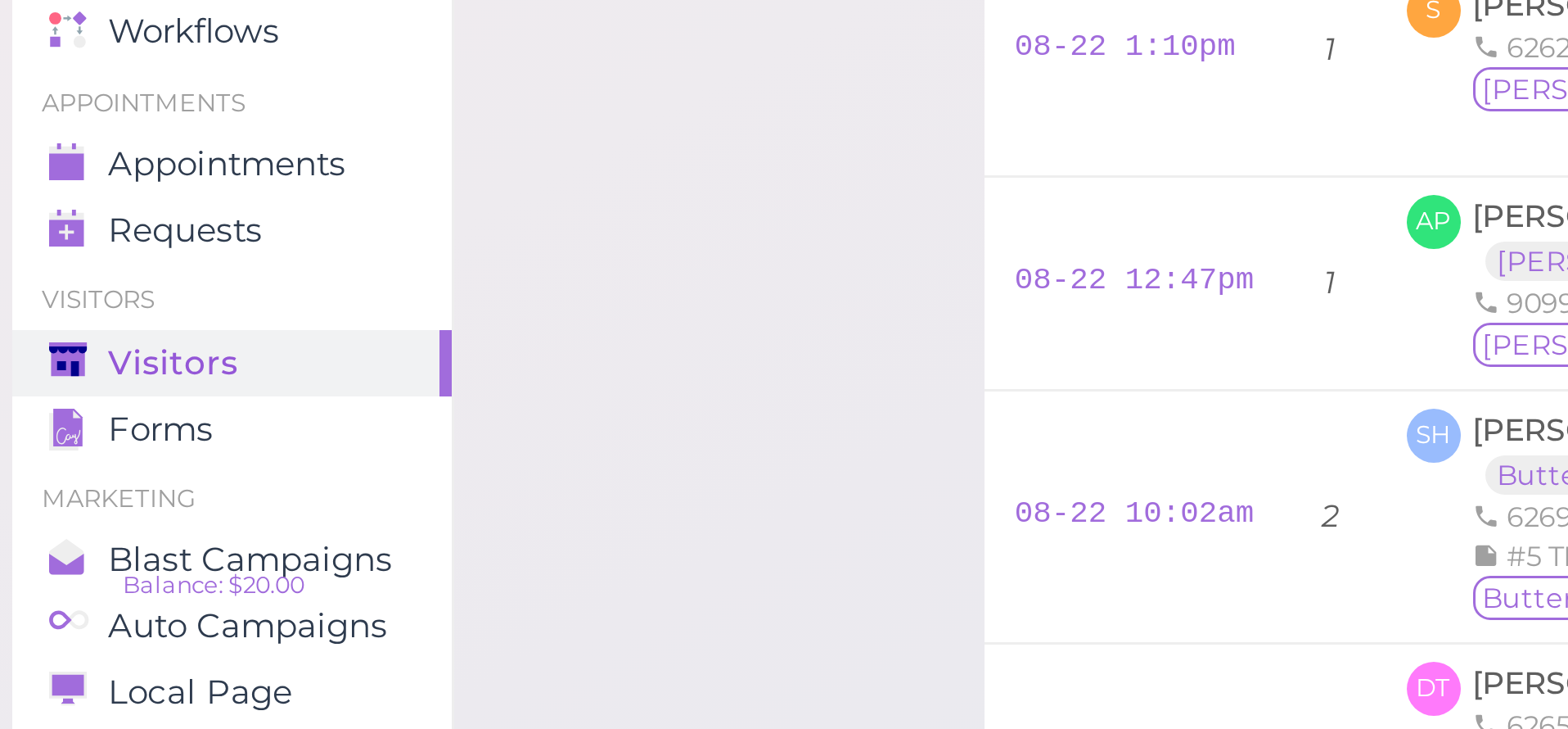
click at [63, 275] on span "Visitors" at bounding box center [57, 282] width 43 height 14
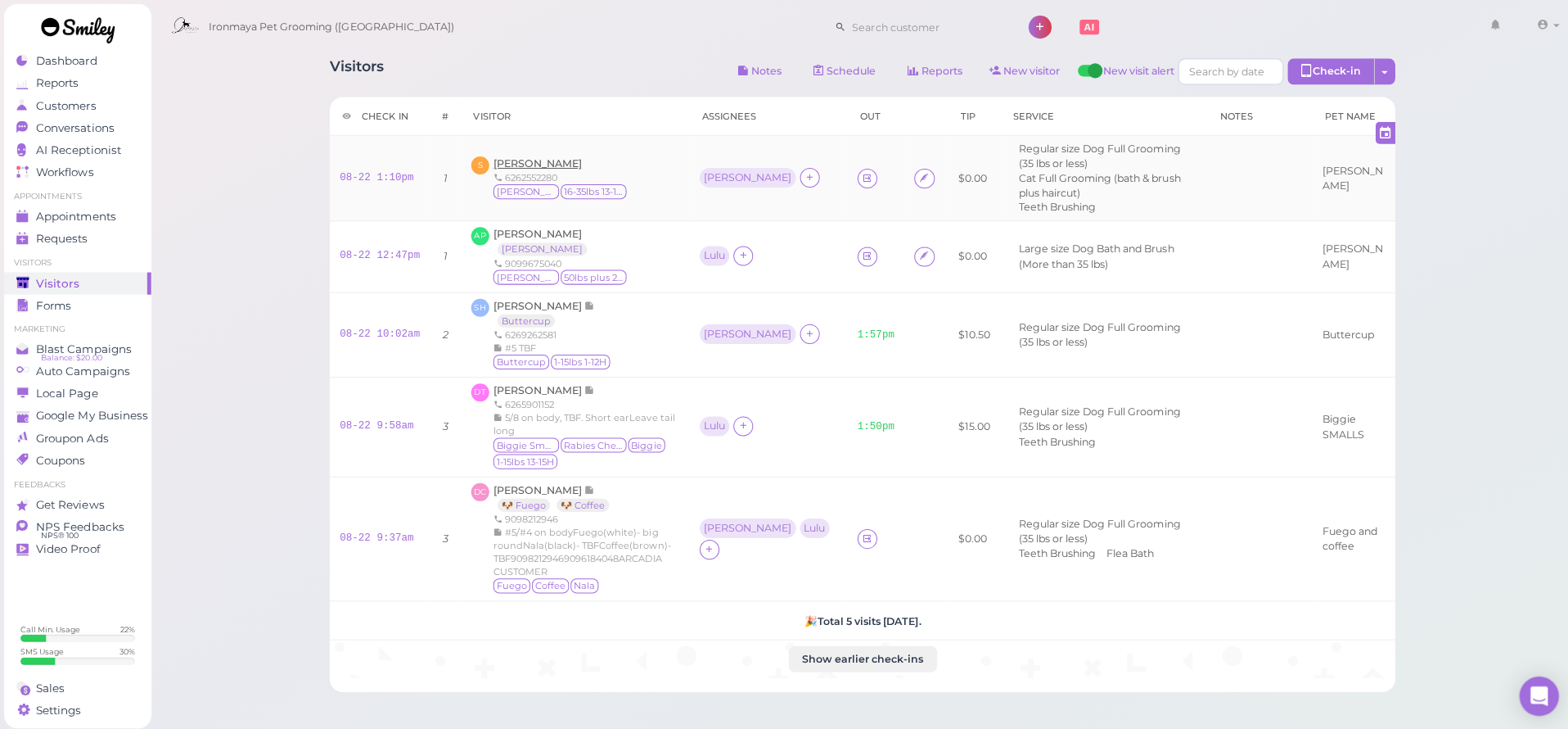
click at [580, 157] on span "Stephanie Vizcarra" at bounding box center [535, 163] width 89 height 12
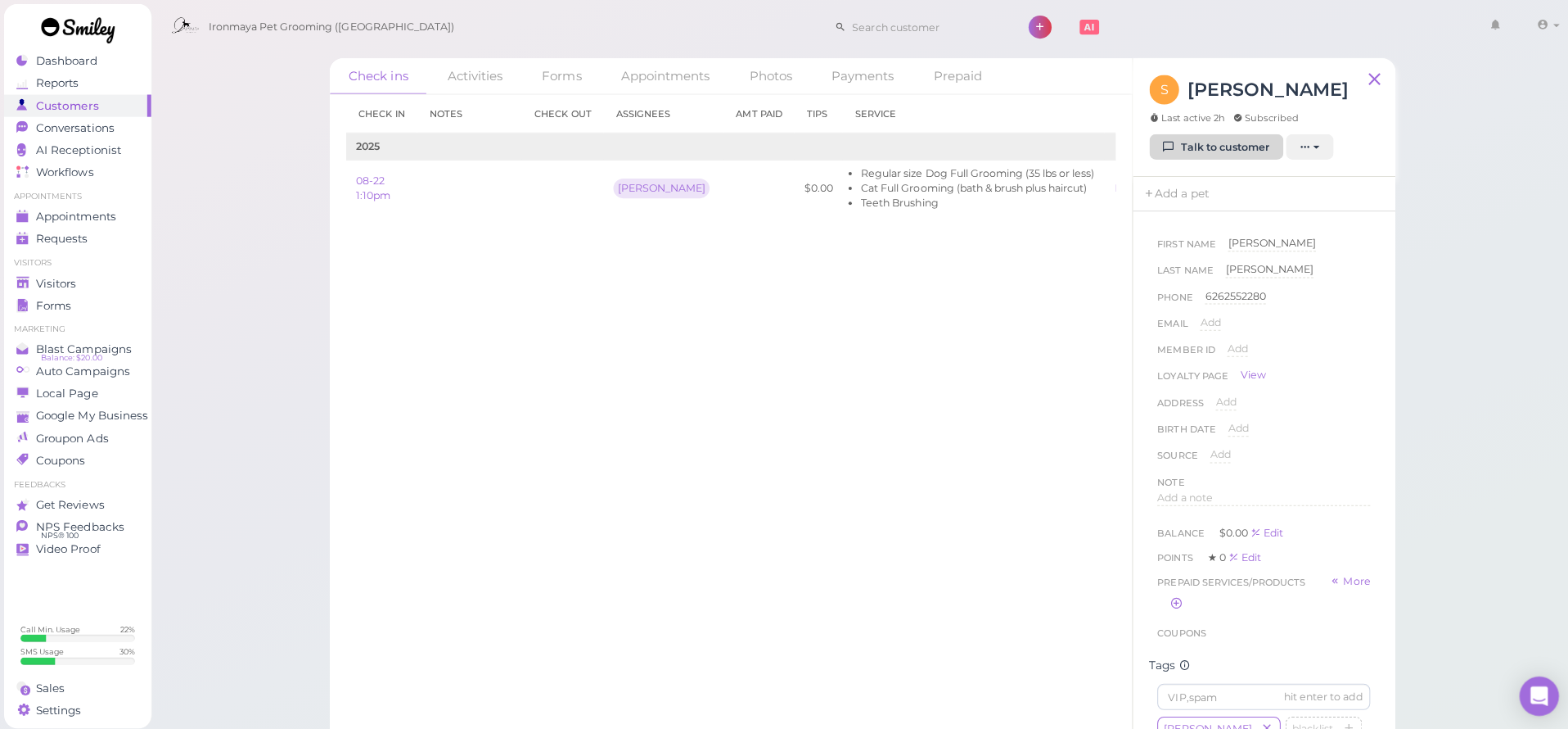
click at [1220, 144] on link "Talk to customer" at bounding box center [1210, 146] width 134 height 26
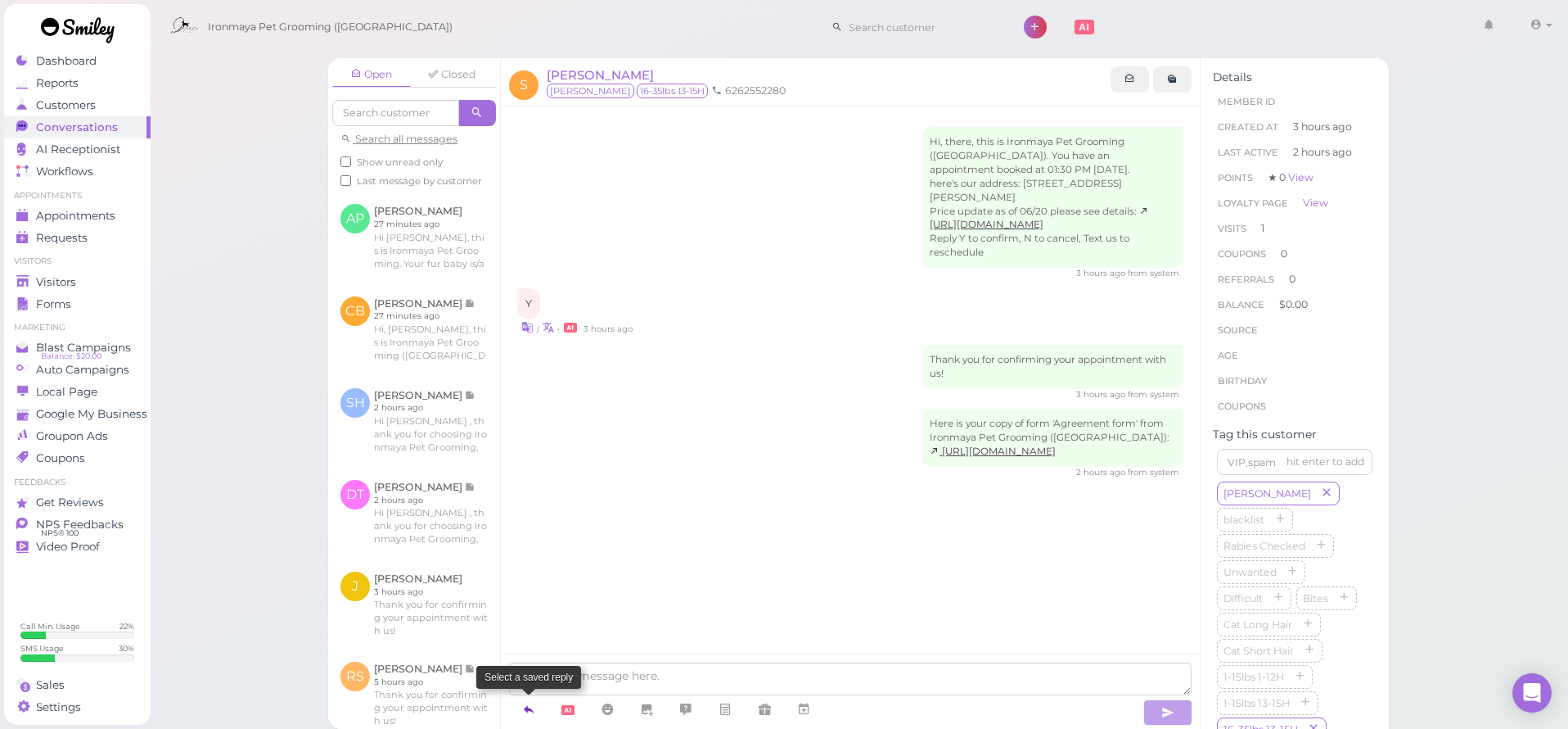
click at [519, 712] on link at bounding box center [529, 709] width 39 height 29
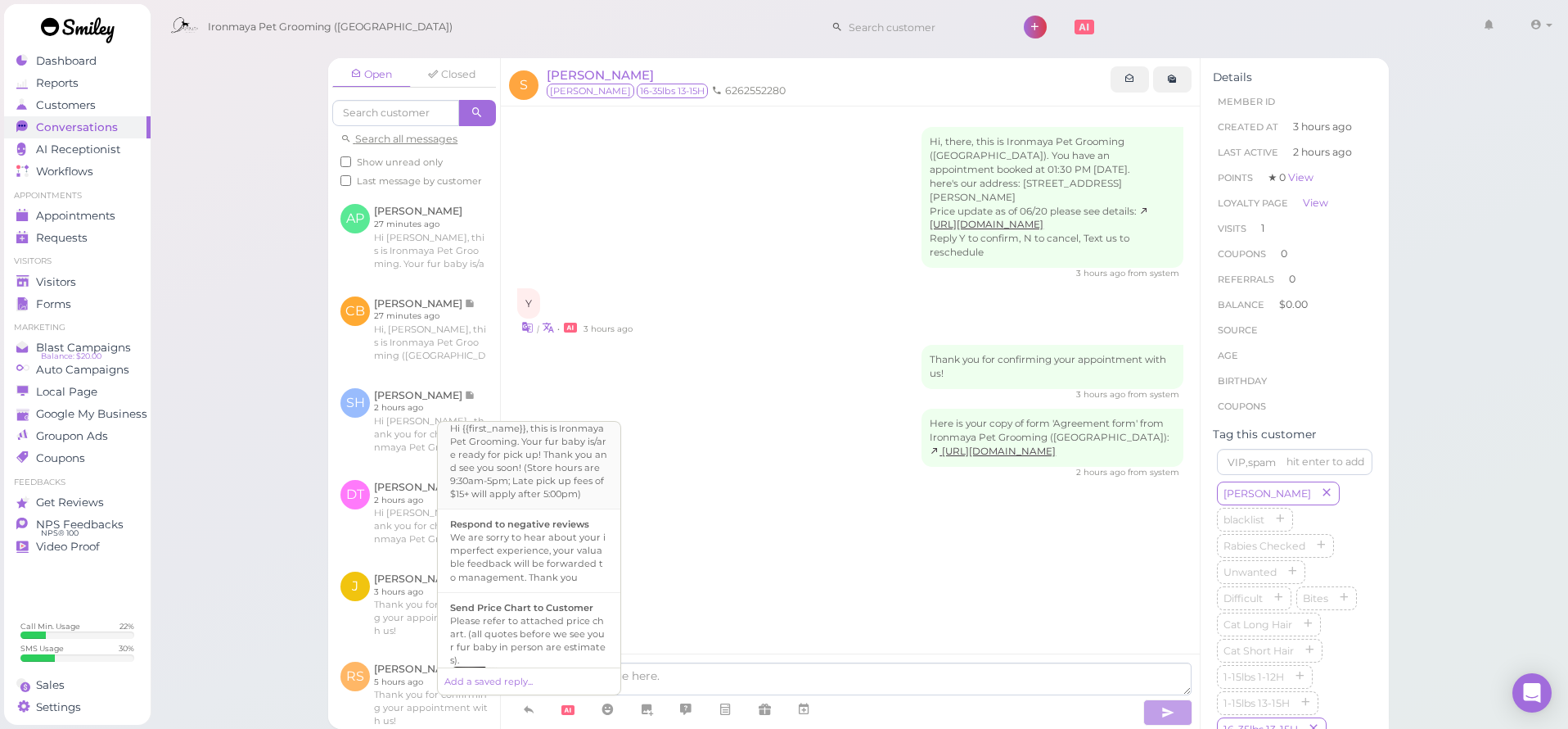
scroll to position [440, 0]
drag, startPoint x: 547, startPoint y: 521, endPoint x: 557, endPoint y: 521, distance: 10.0
click at [547, 521] on div "Hi {{first_name}}, this is Ironmaya Pet Grooming. Your fur baby is/are ready fo…" at bounding box center [529, 539] width 158 height 78
type textarea "Hi {{first_name}}, this is Ironmaya Pet Grooming. Your fur baby is/are ready fo…"
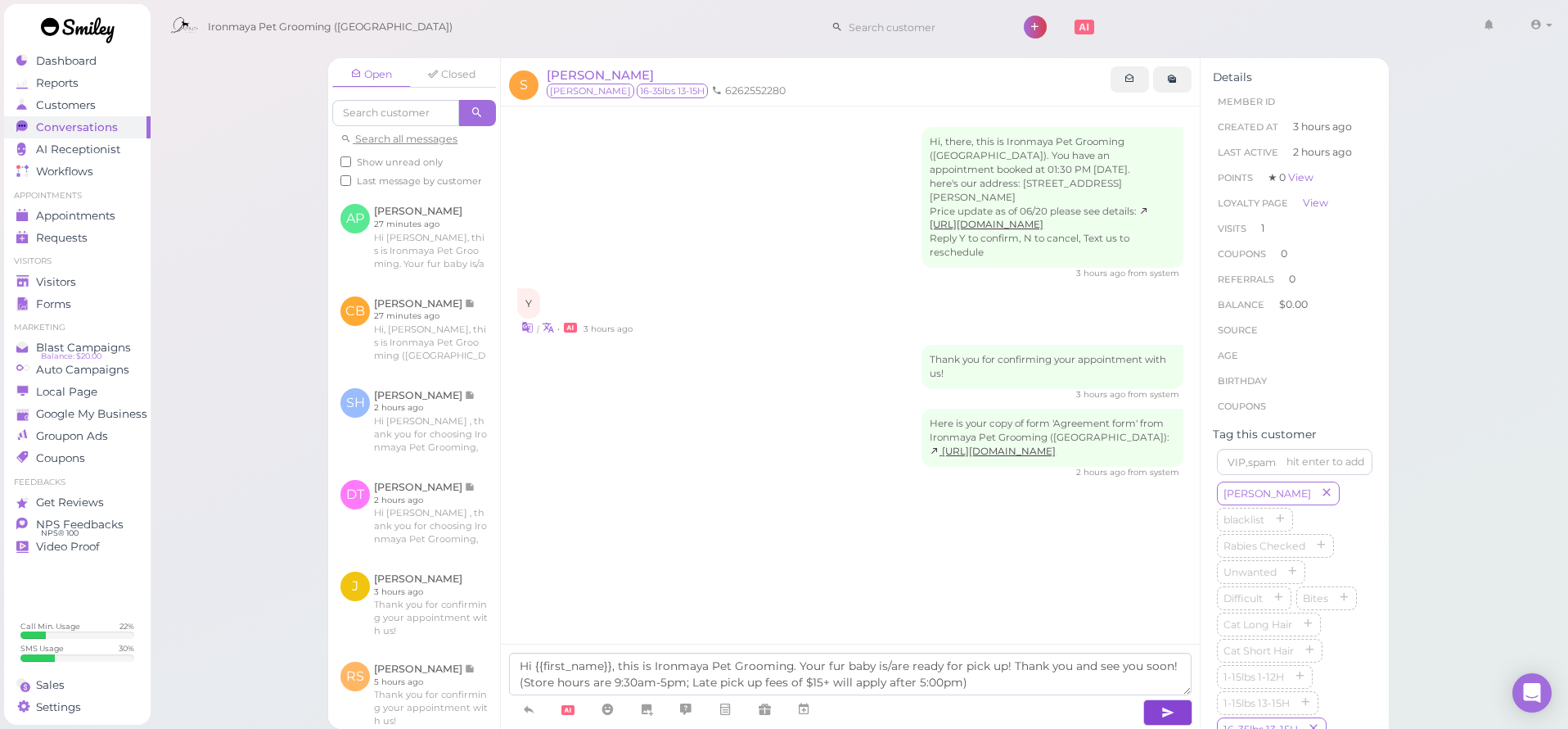
click at [1170, 713] on icon "button" at bounding box center [1167, 712] width 13 height 16
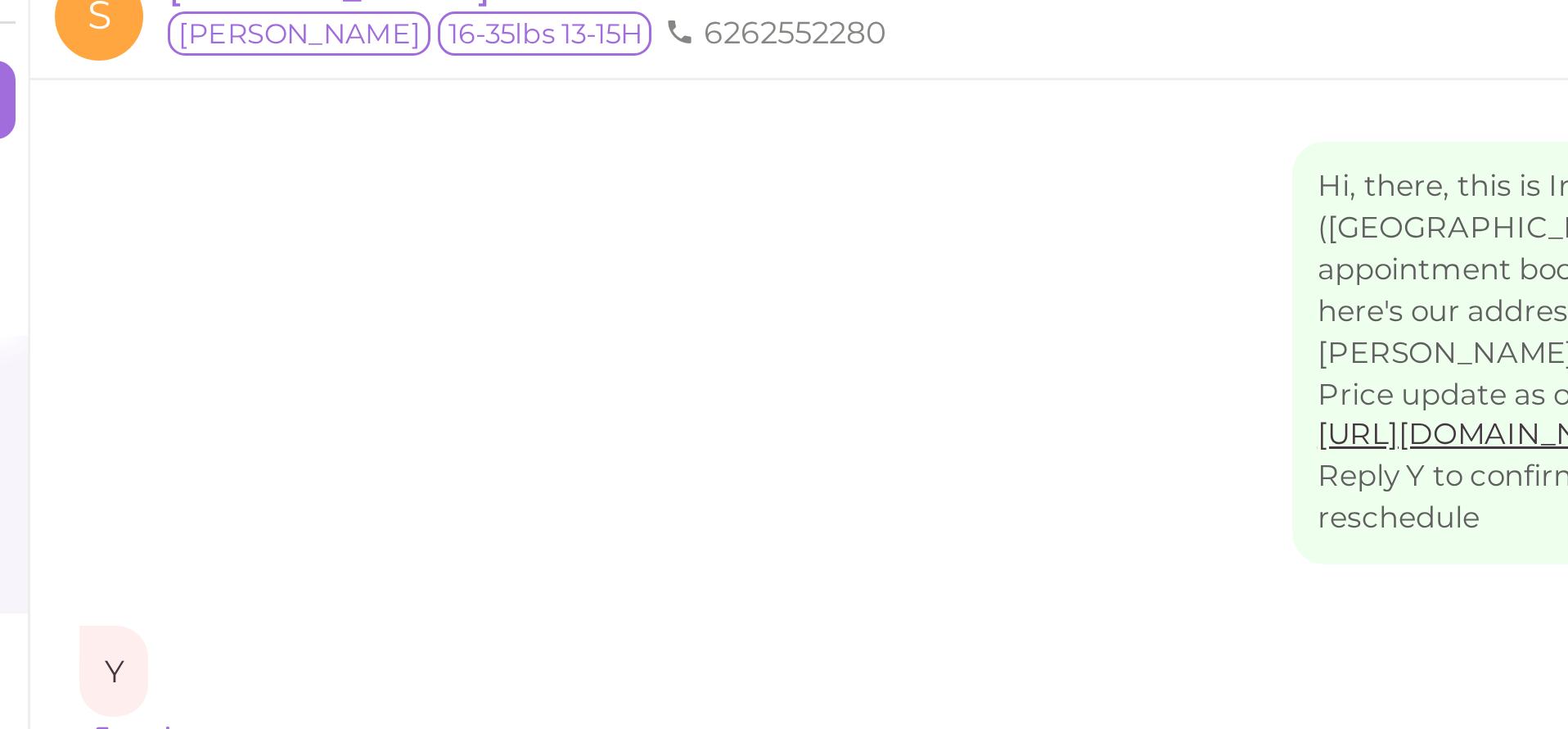
click at [1303, 190] on div "Open Closed Search all messages Show unread only Last message by customer S Ste…" at bounding box center [859, 393] width 1061 height 670
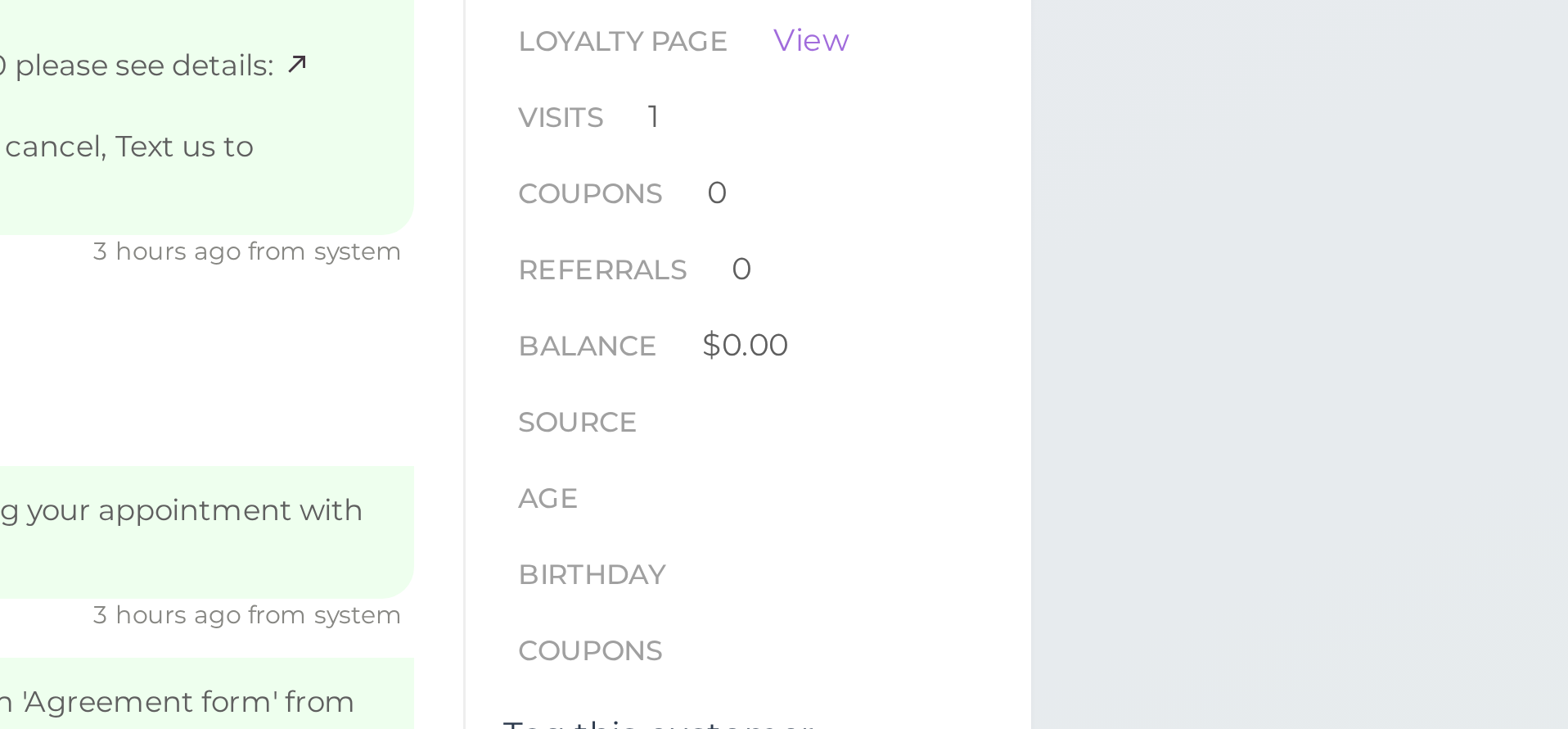
click at [1288, 169] on div "Open Closed Search all messages Show unread only Last message by customer S Ste…" at bounding box center [859, 364] width 1419 height 729
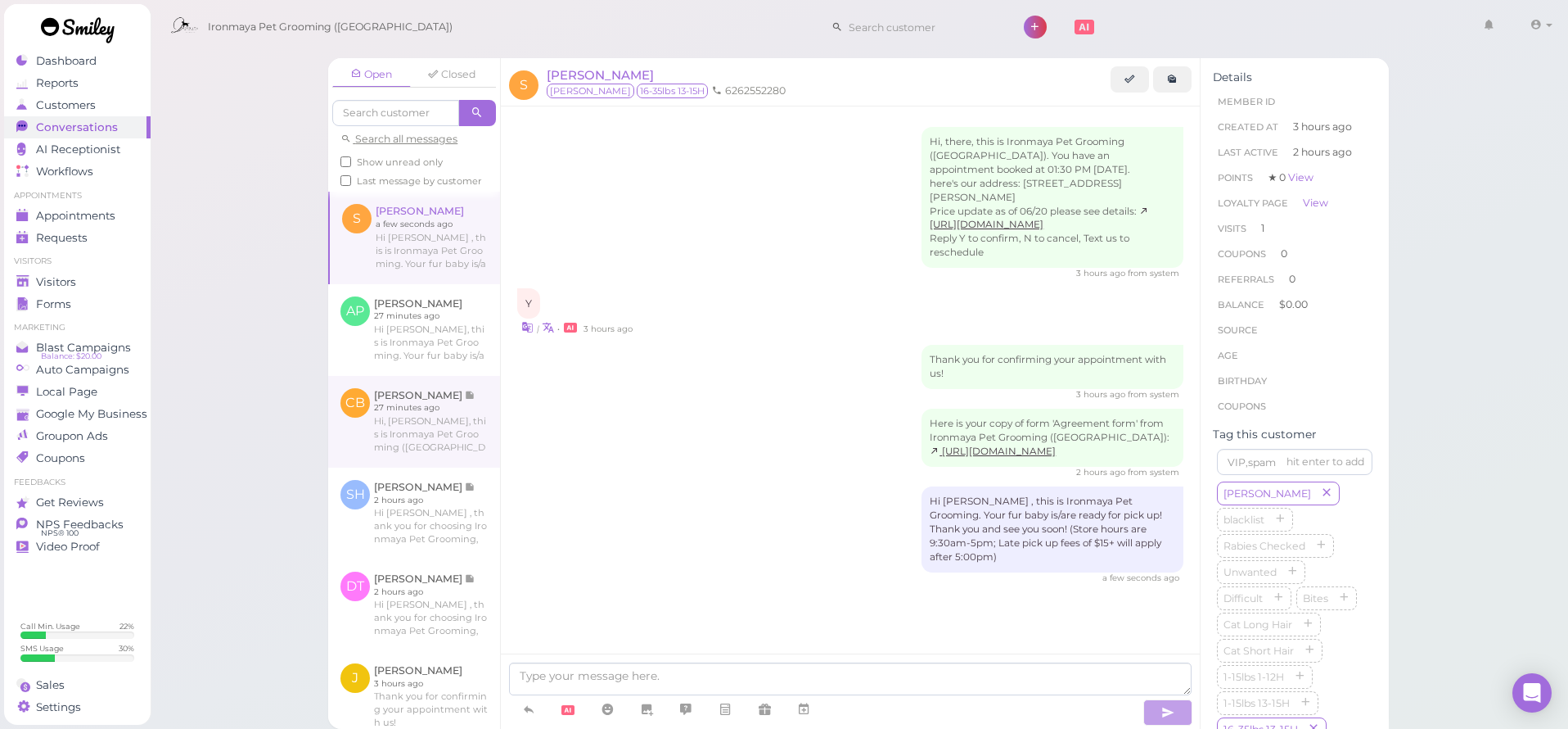
click at [461, 428] on link at bounding box center [415, 422] width 172 height 92
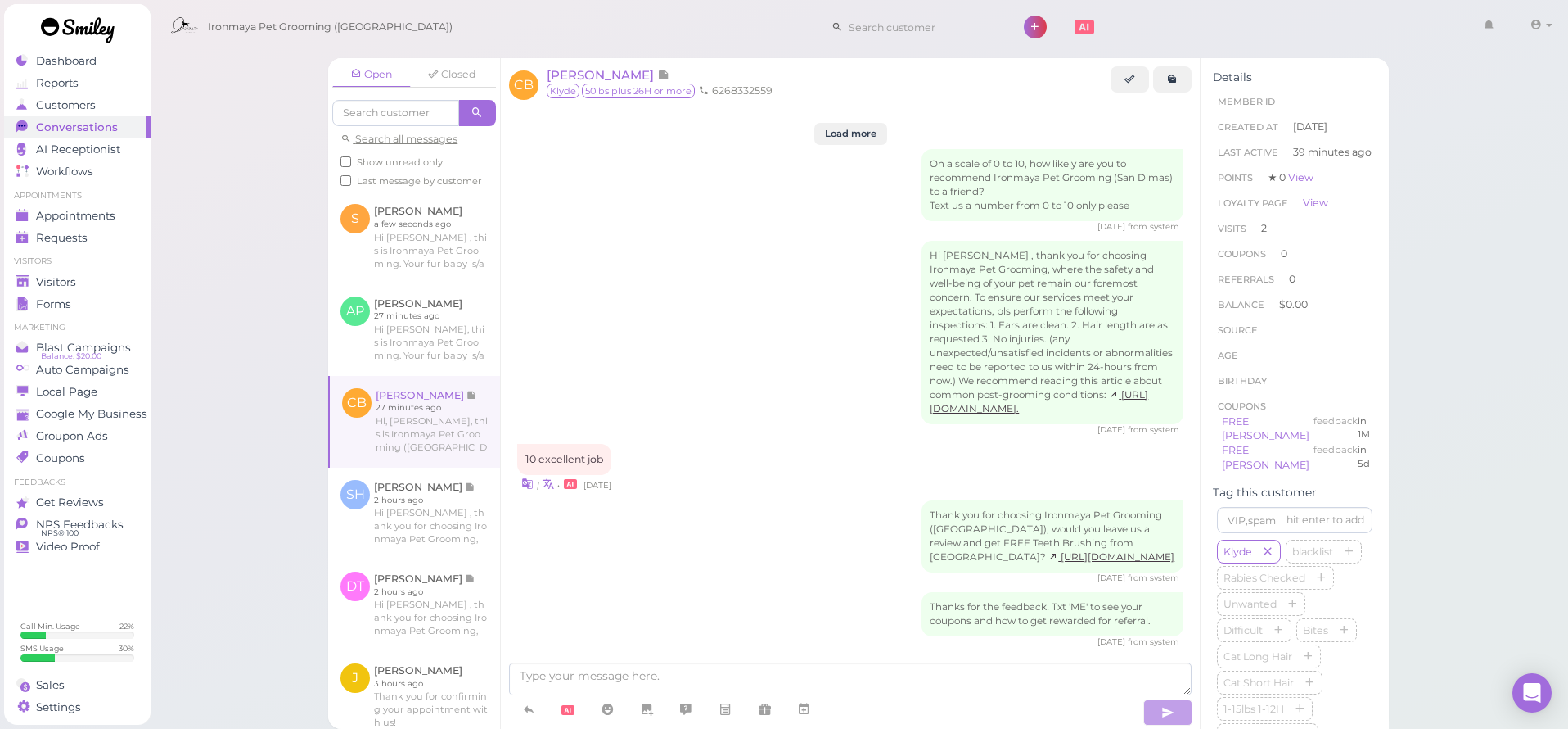
scroll to position [2288, 0]
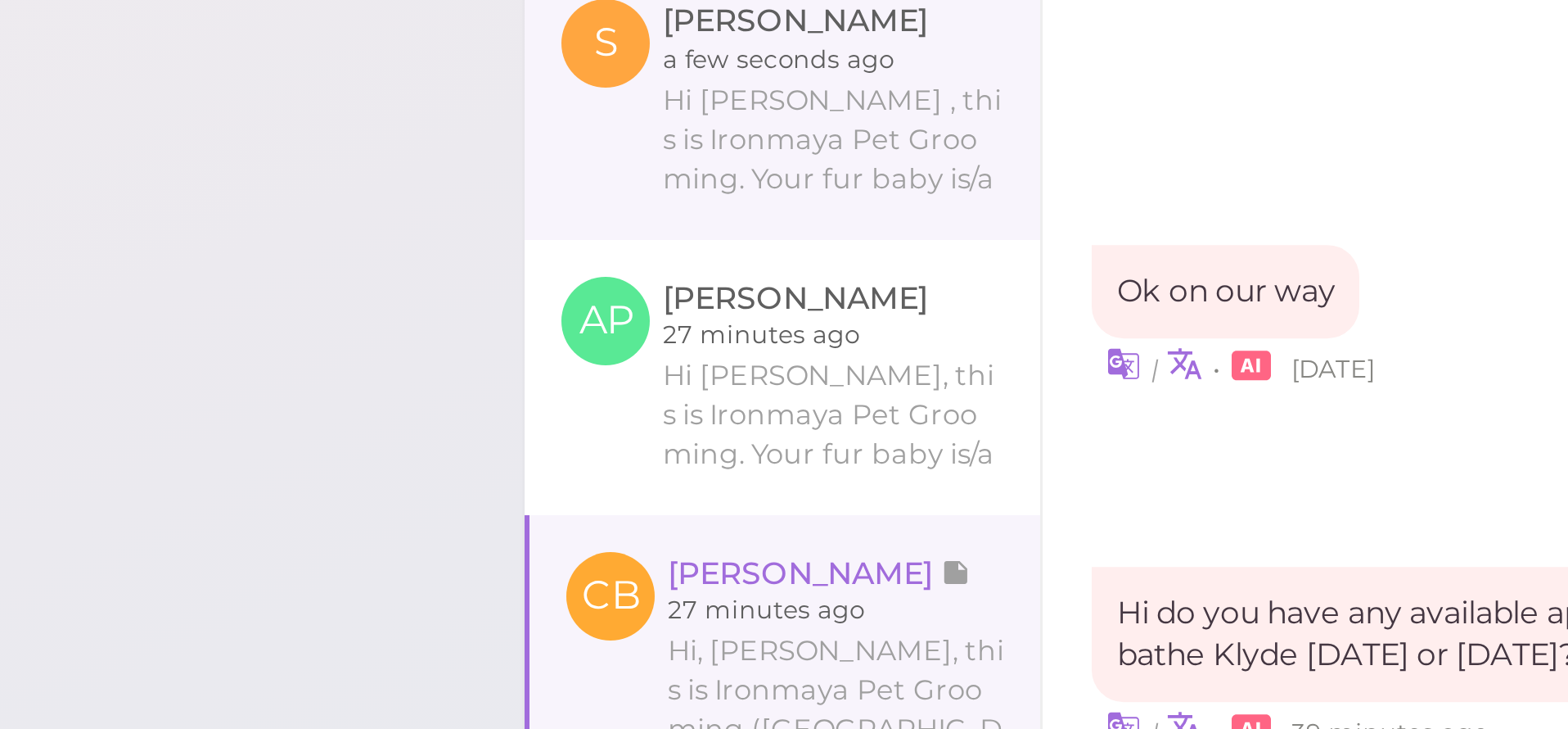
click at [329, 192] on link at bounding box center [415, 238] width 172 height 92
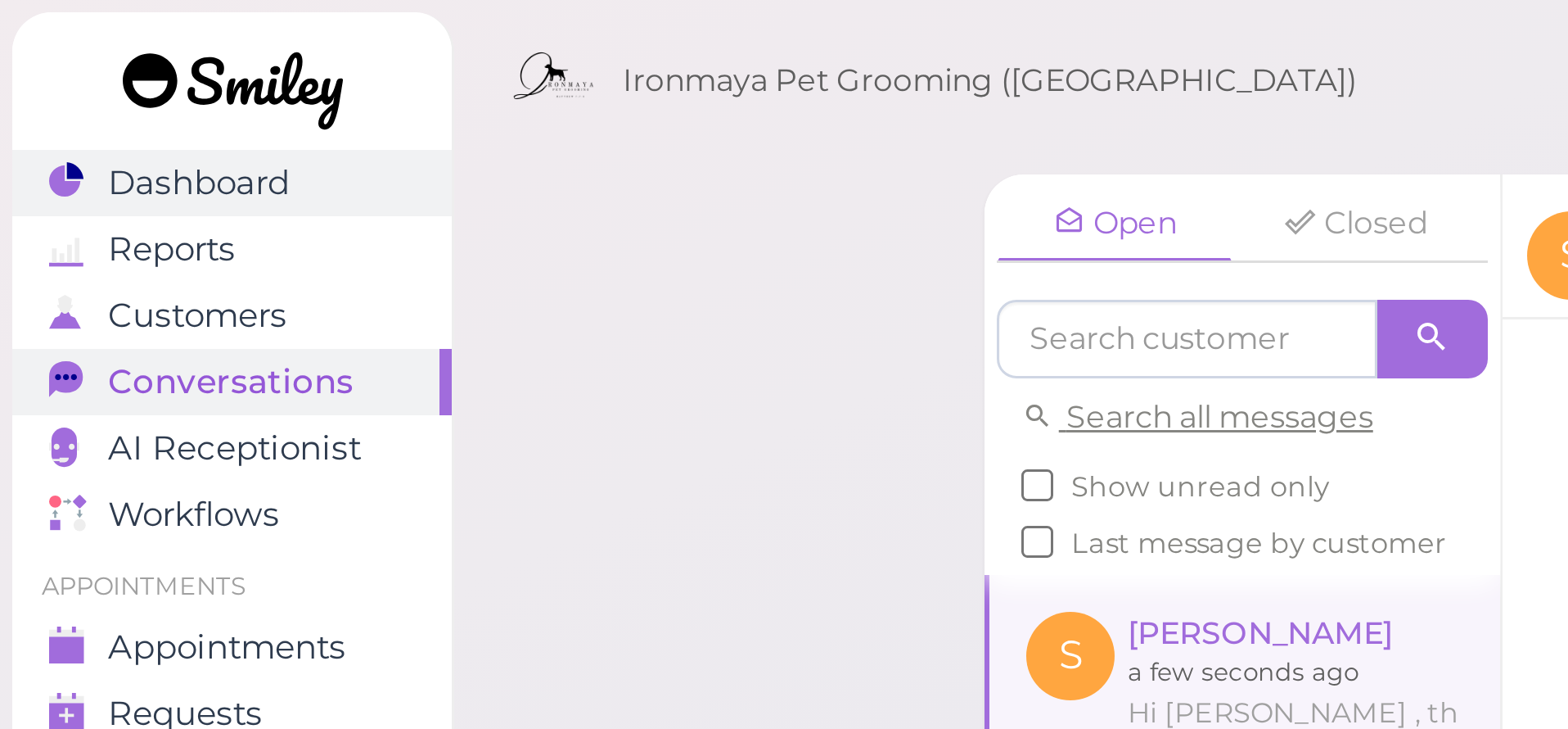
click at [53, 66] on span "Dashboard" at bounding box center [66, 60] width 60 height 14
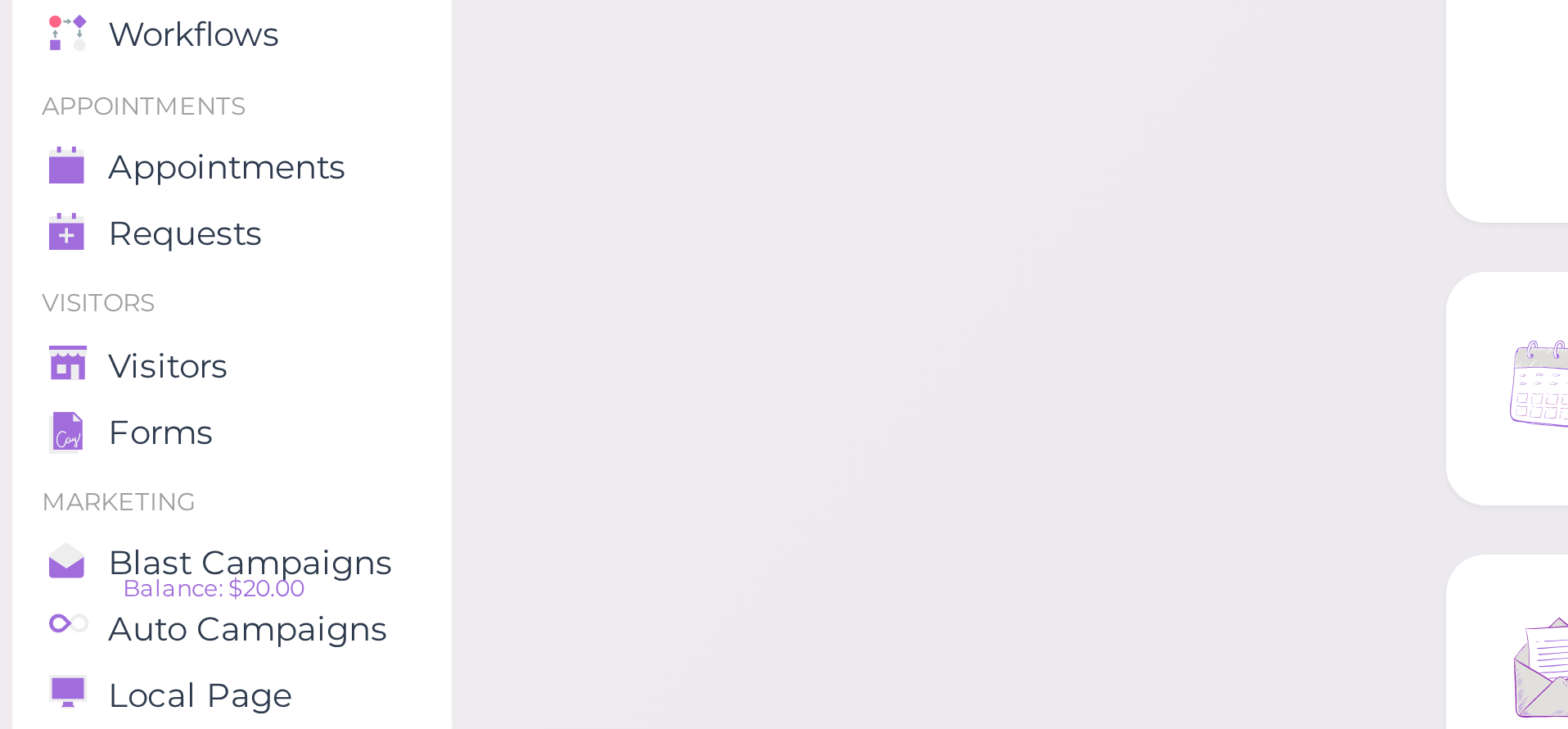
click at [75, 275] on span "Visitors" at bounding box center [55, 282] width 40 height 14
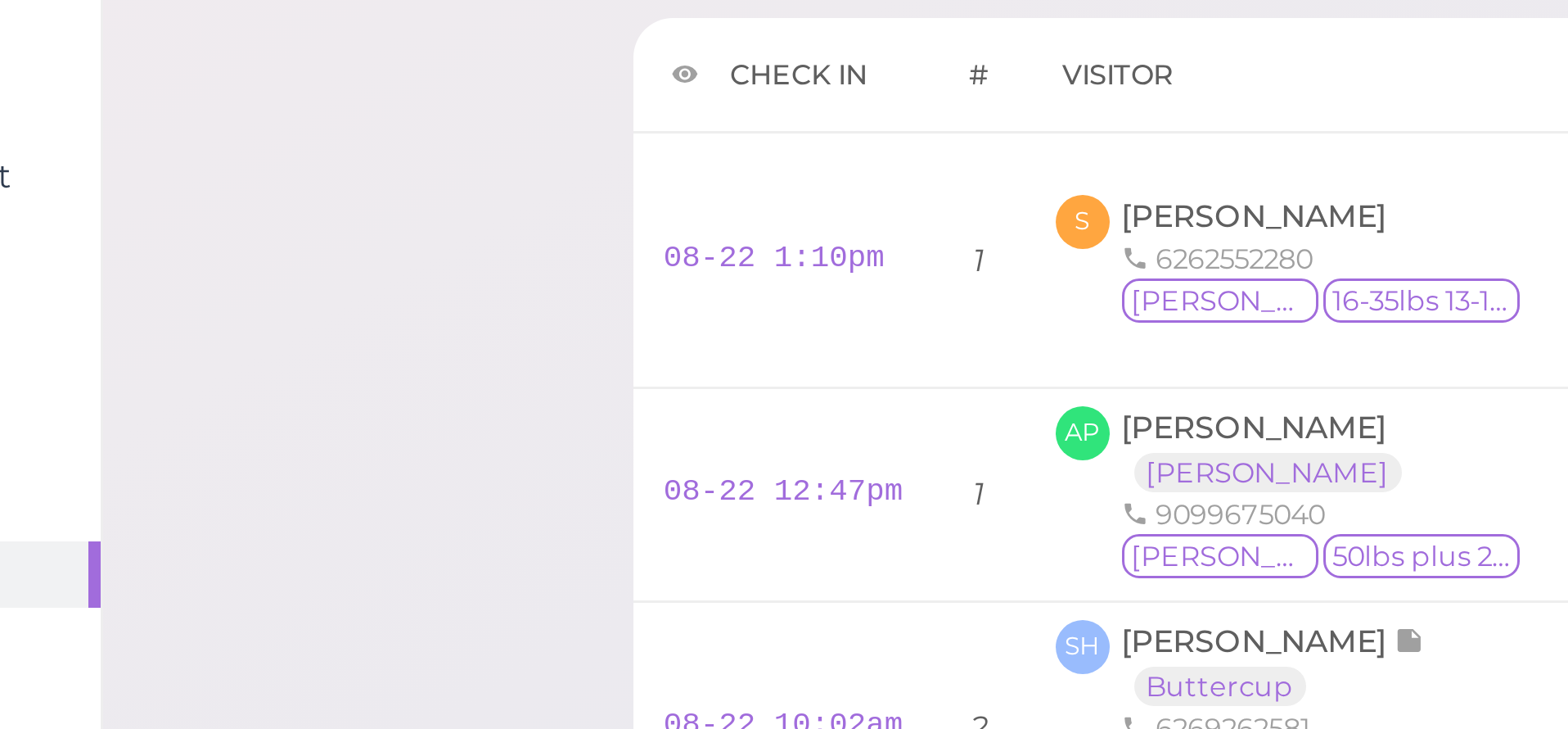
drag, startPoint x: 106, startPoint y: 51, endPoint x: 117, endPoint y: 52, distance: 11.0
click at [150, 50] on div "Visitors Notes Schedule Reports New visitor New visit alert Check-in Customer c…" at bounding box center [859, 443] width 1419 height 886
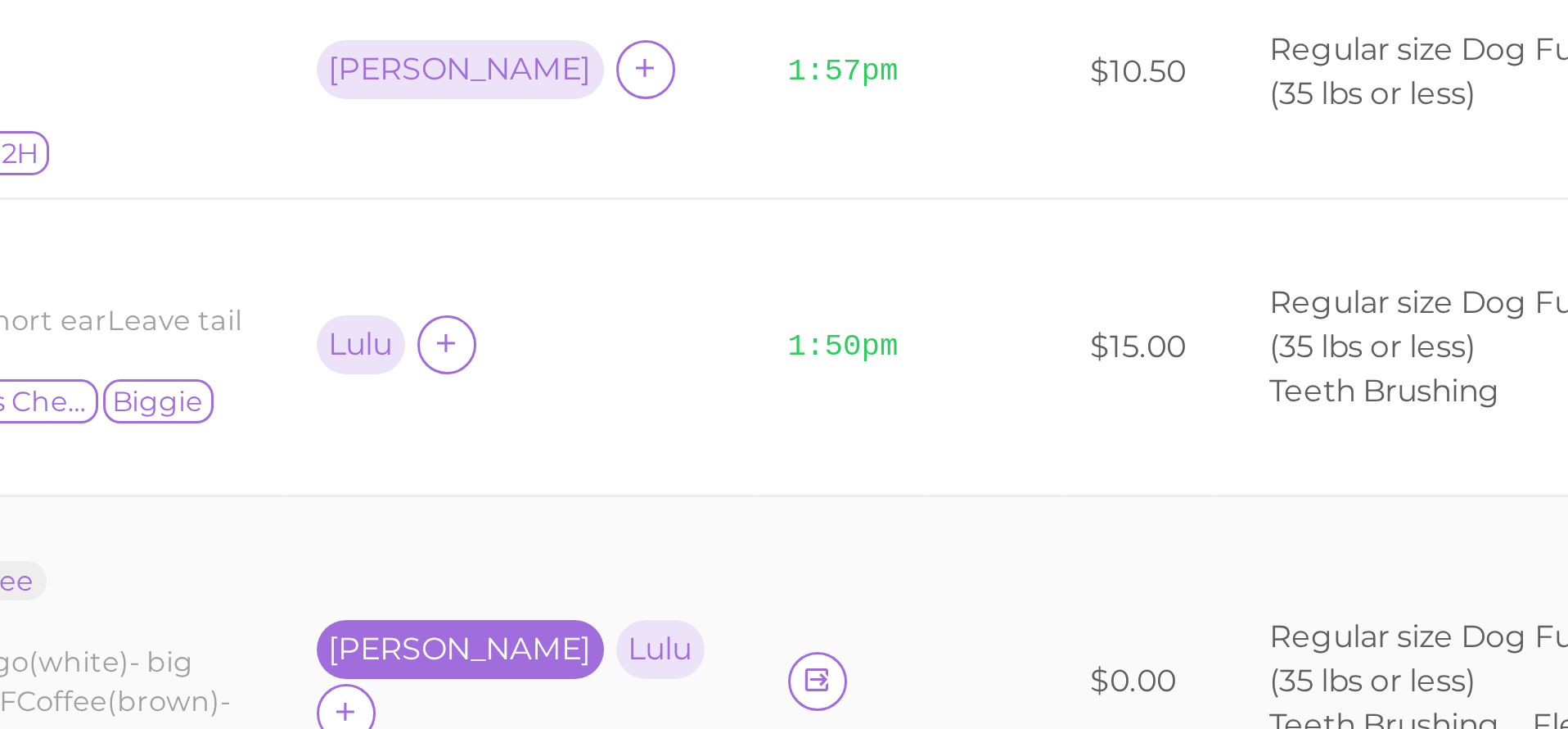
click at [701, 519] on div "Tiffany" at bounding box center [744, 525] width 88 height 11
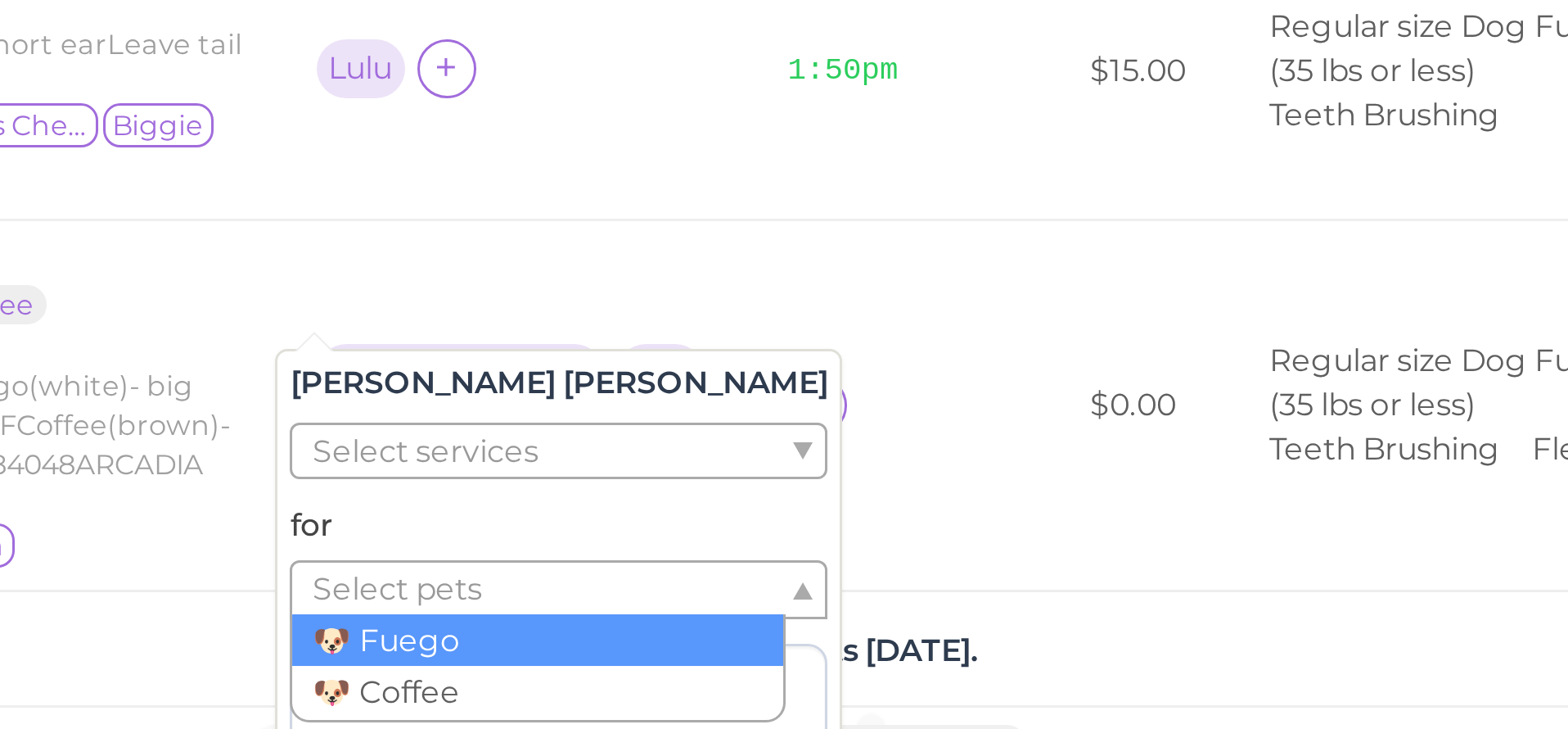
click at [689, 588] on ul "Select pets" at bounding box center [770, 597] width 164 height 18
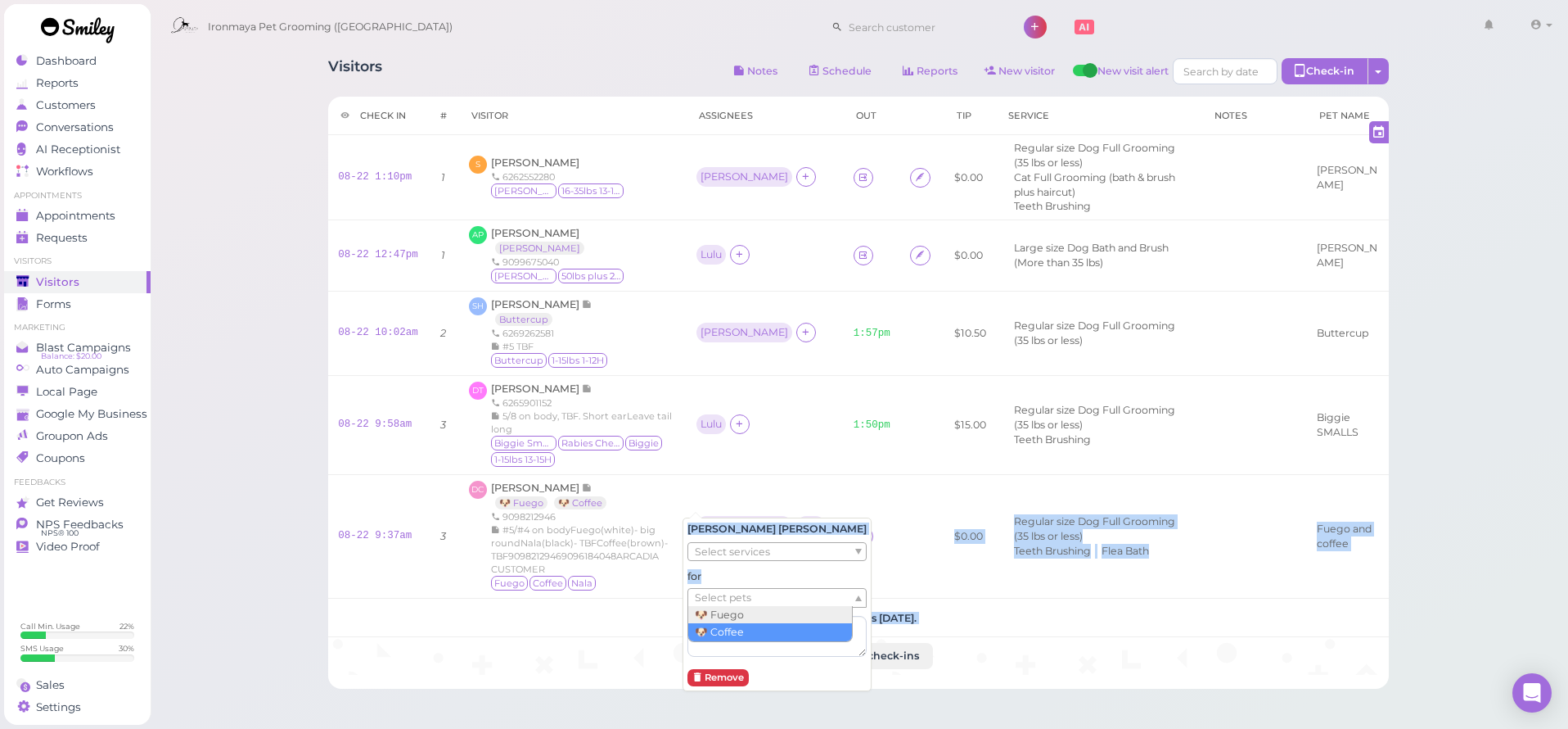
drag, startPoint x: 213, startPoint y: 143, endPoint x: 750, endPoint y: 634, distance: 727.6
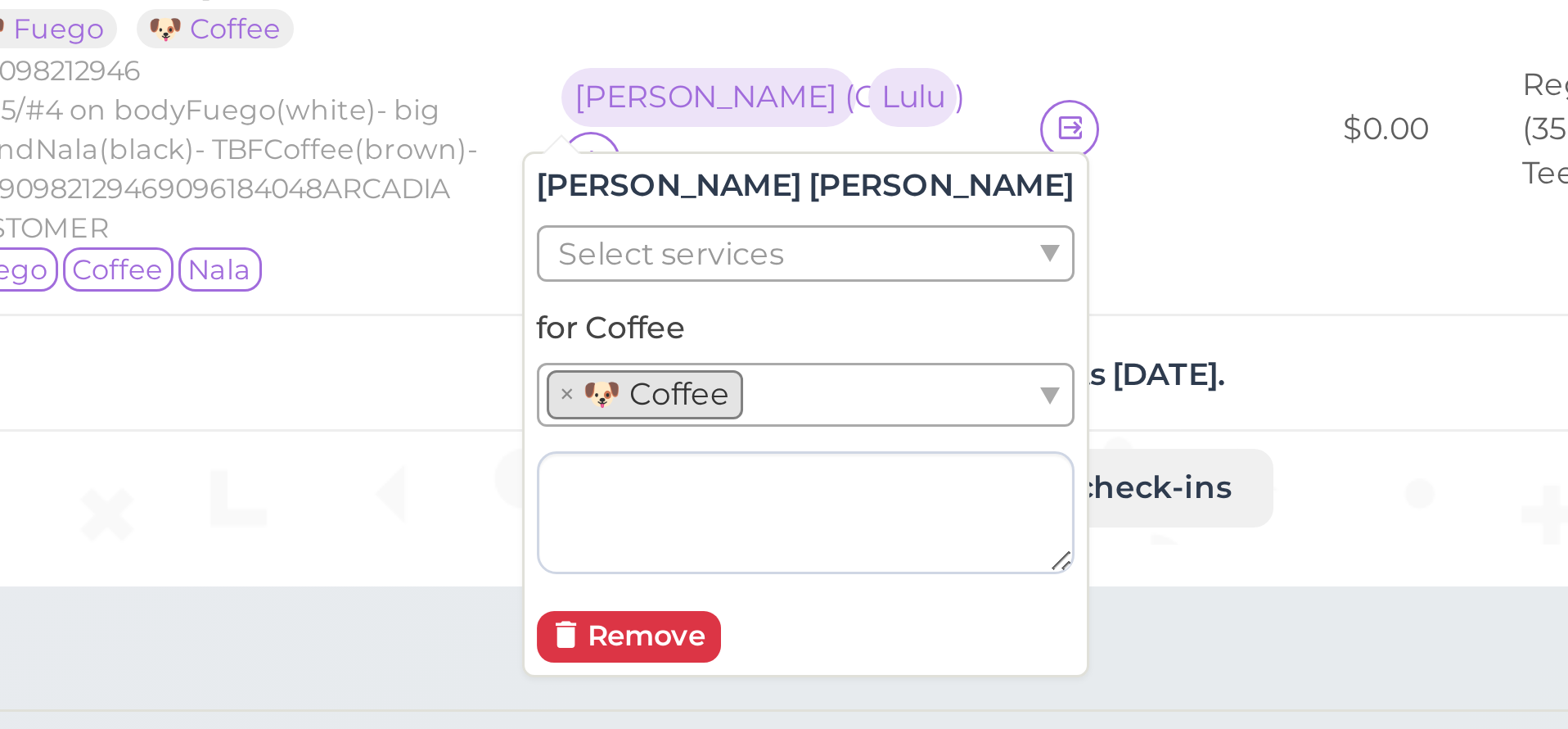
scroll to position [158, 0]
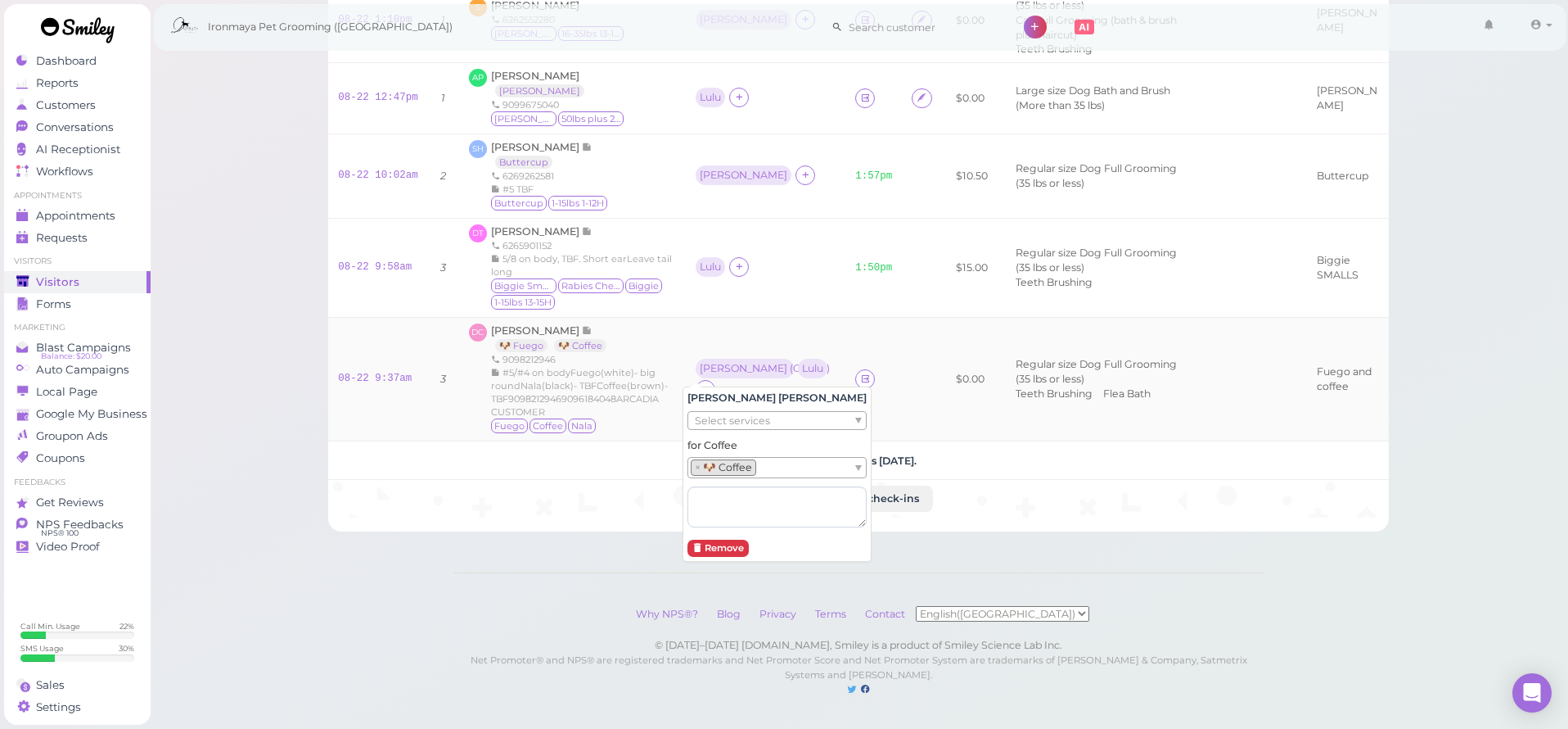
click at [912, 427] on td at bounding box center [924, 379] width 44 height 123
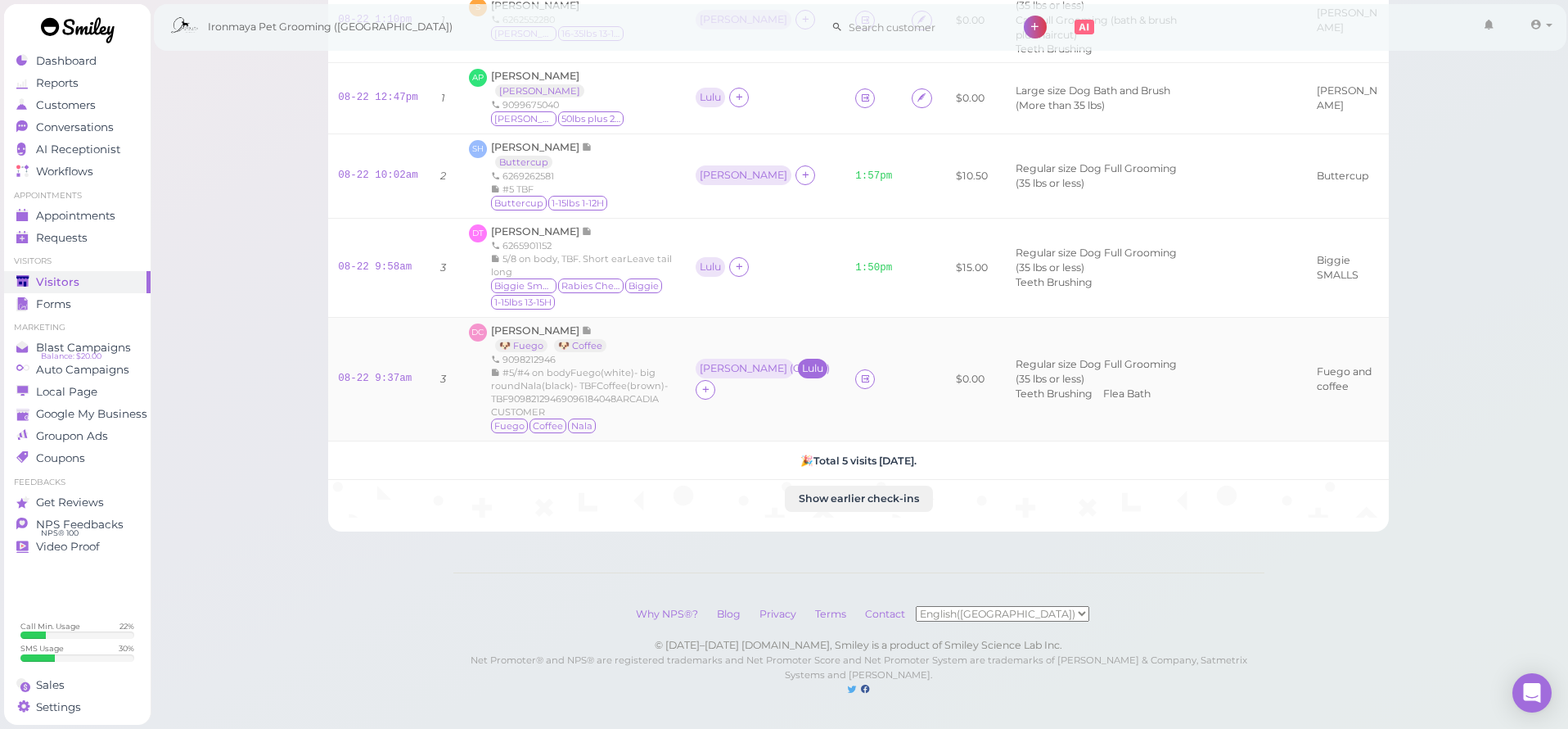
click at [802, 364] on div "Lulu" at bounding box center [812, 368] width 21 height 11
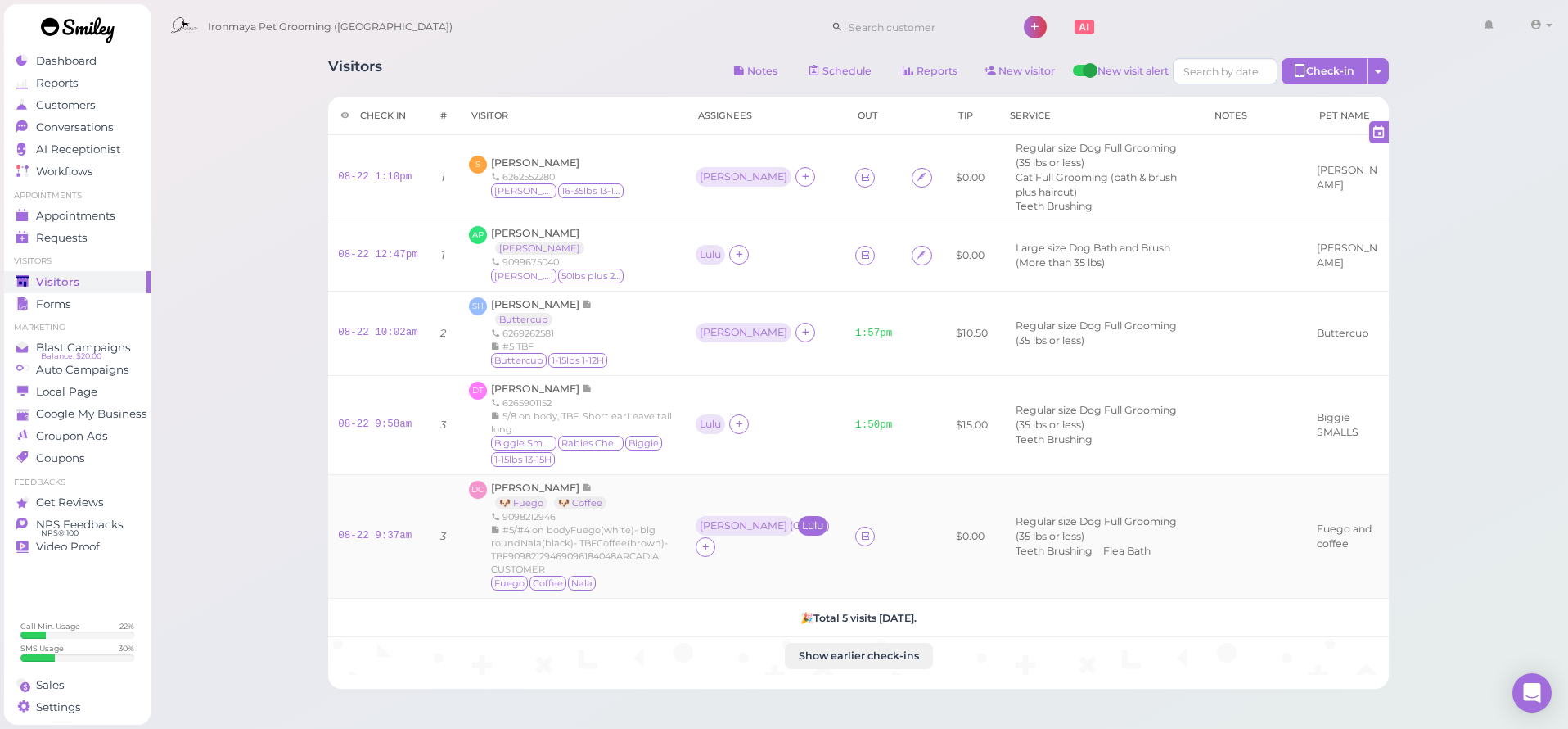
click at [798, 524] on div "Lulu" at bounding box center [812, 525] width 30 height 20
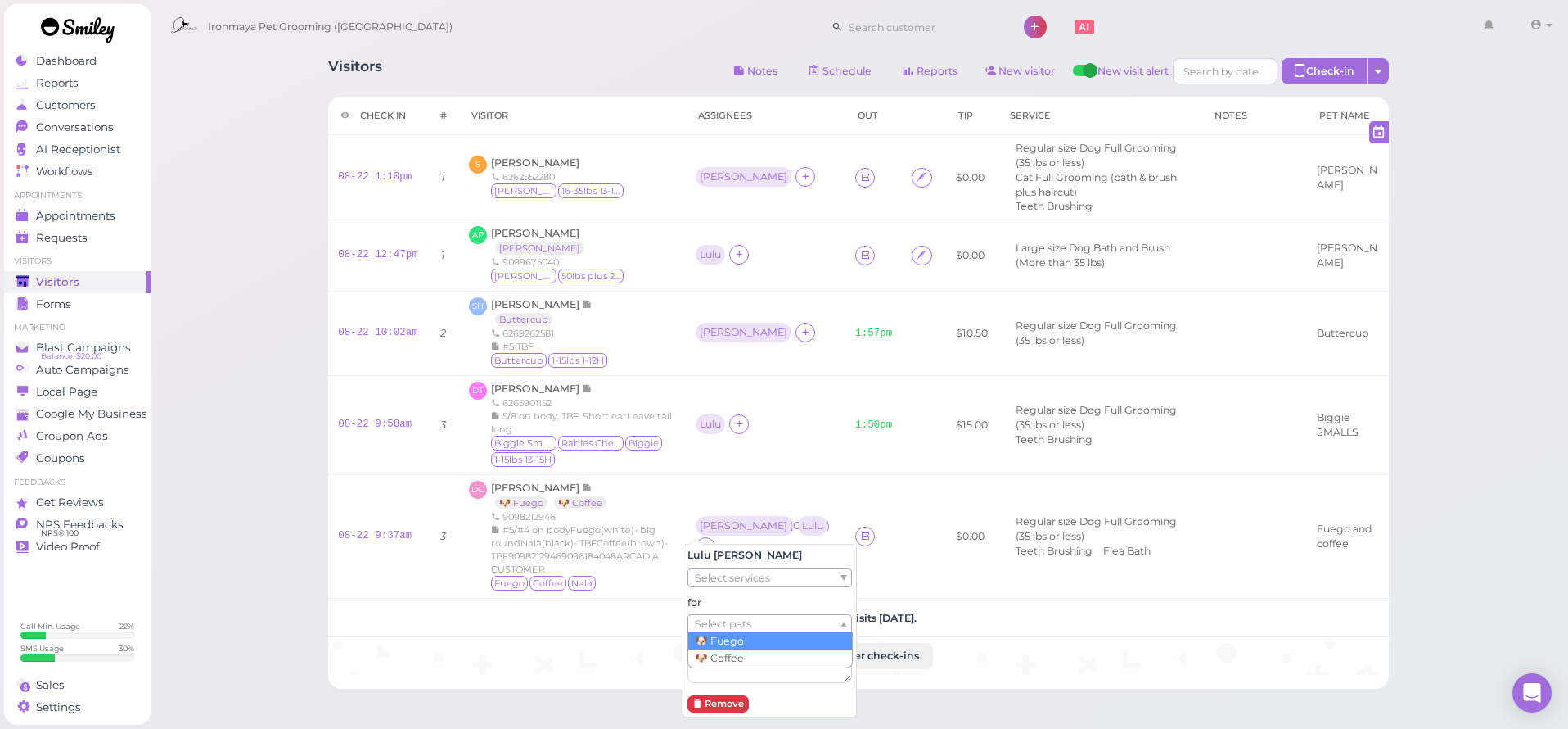
click at [747, 626] on span "Select pets" at bounding box center [723, 623] width 56 height 18
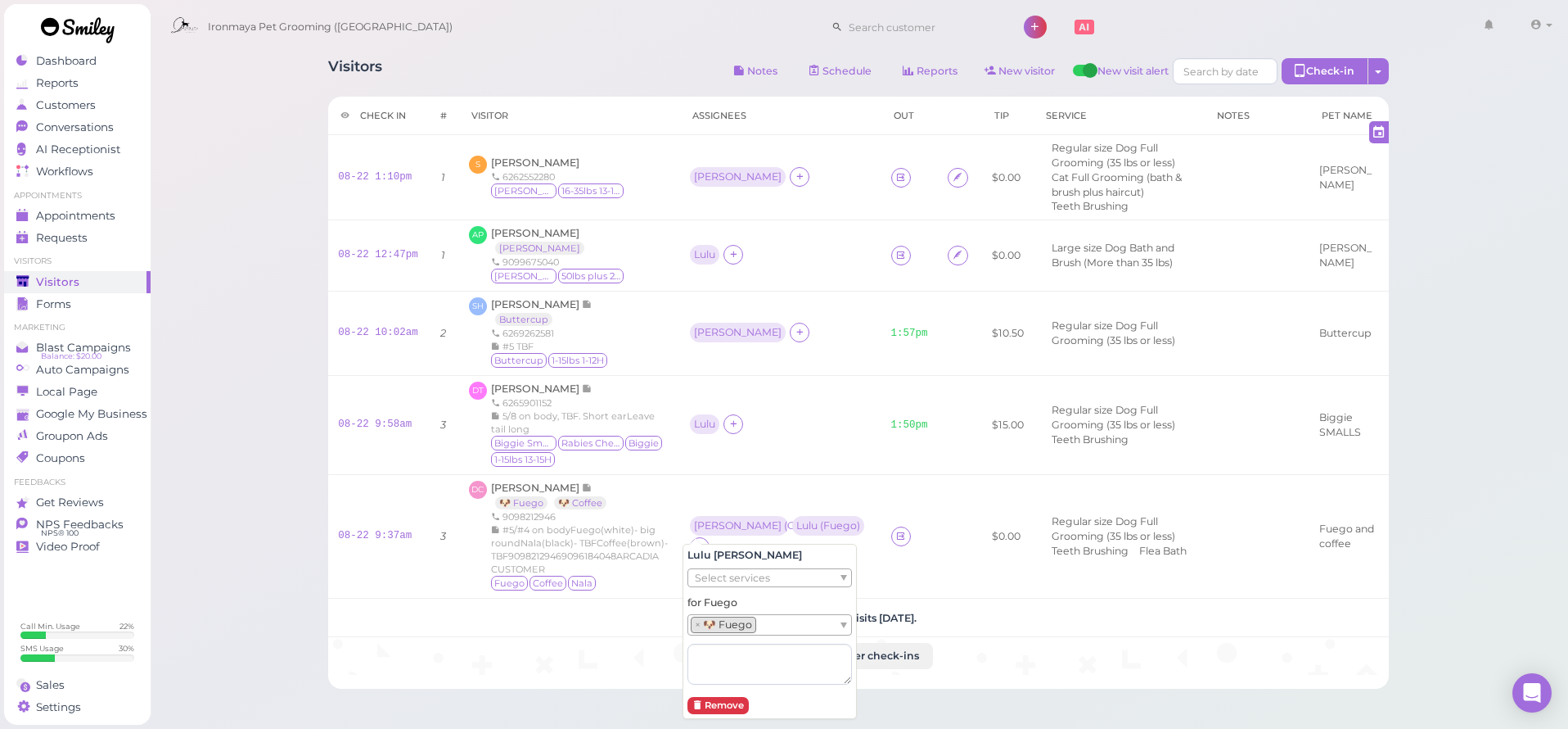
scroll to position [94, 0]
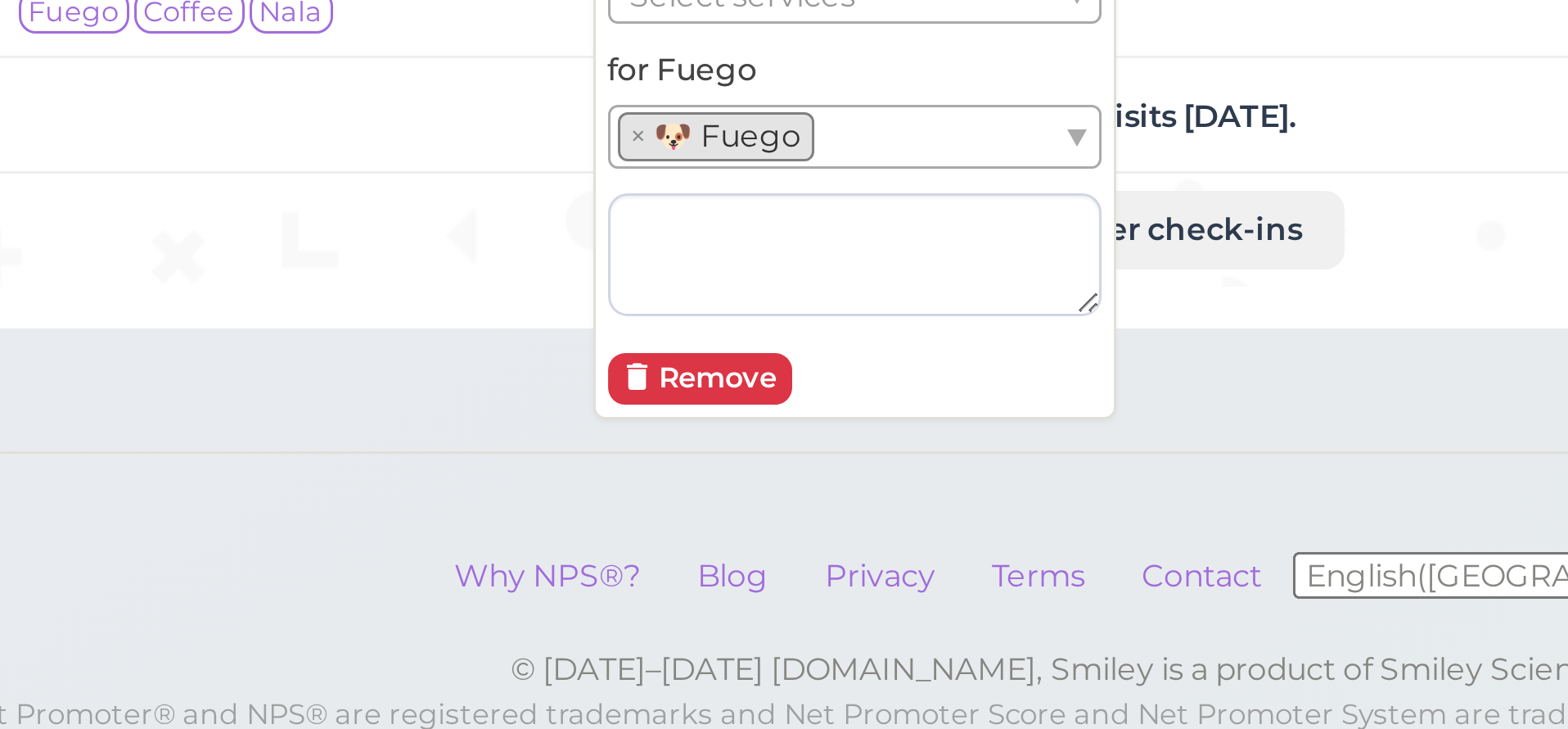
click at [150, 118] on div "Visitors Notes Schedule Reports New visitor New visit alert Check-in Customer c…" at bounding box center [859, 349] width 1419 height 886
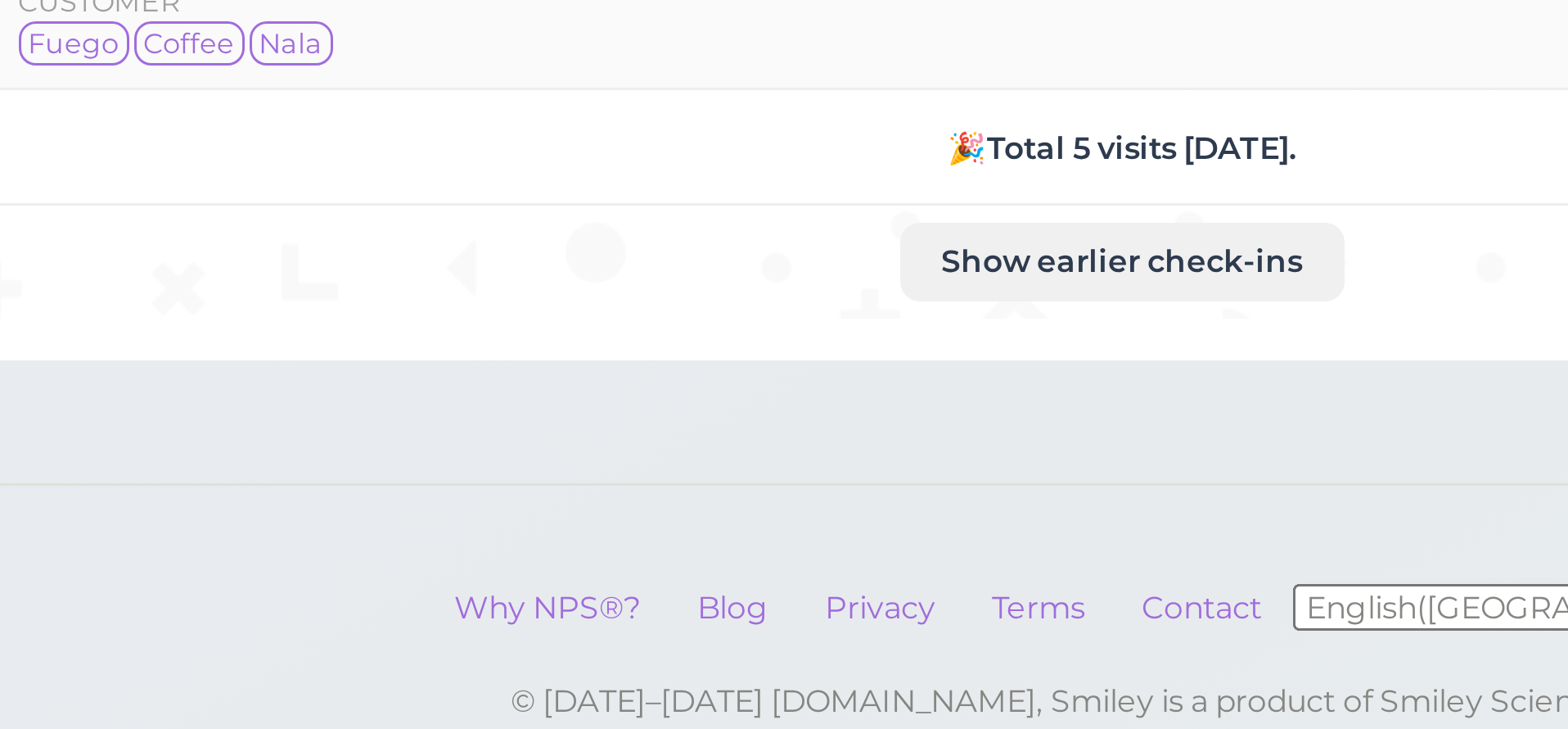
scroll to position [157, 0]
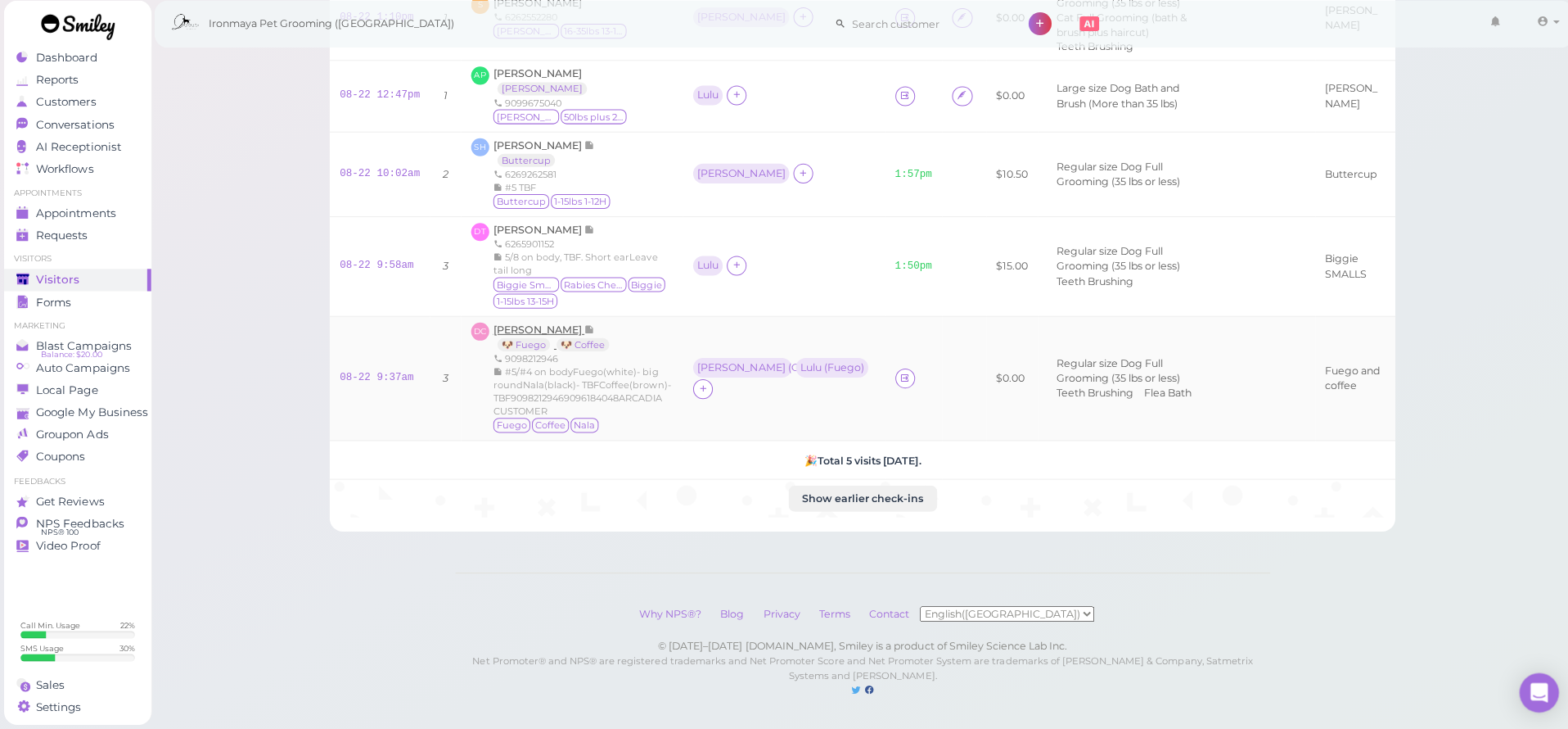
click at [540, 325] on span "Daisy Choy" at bounding box center [536, 331] width 91 height 12
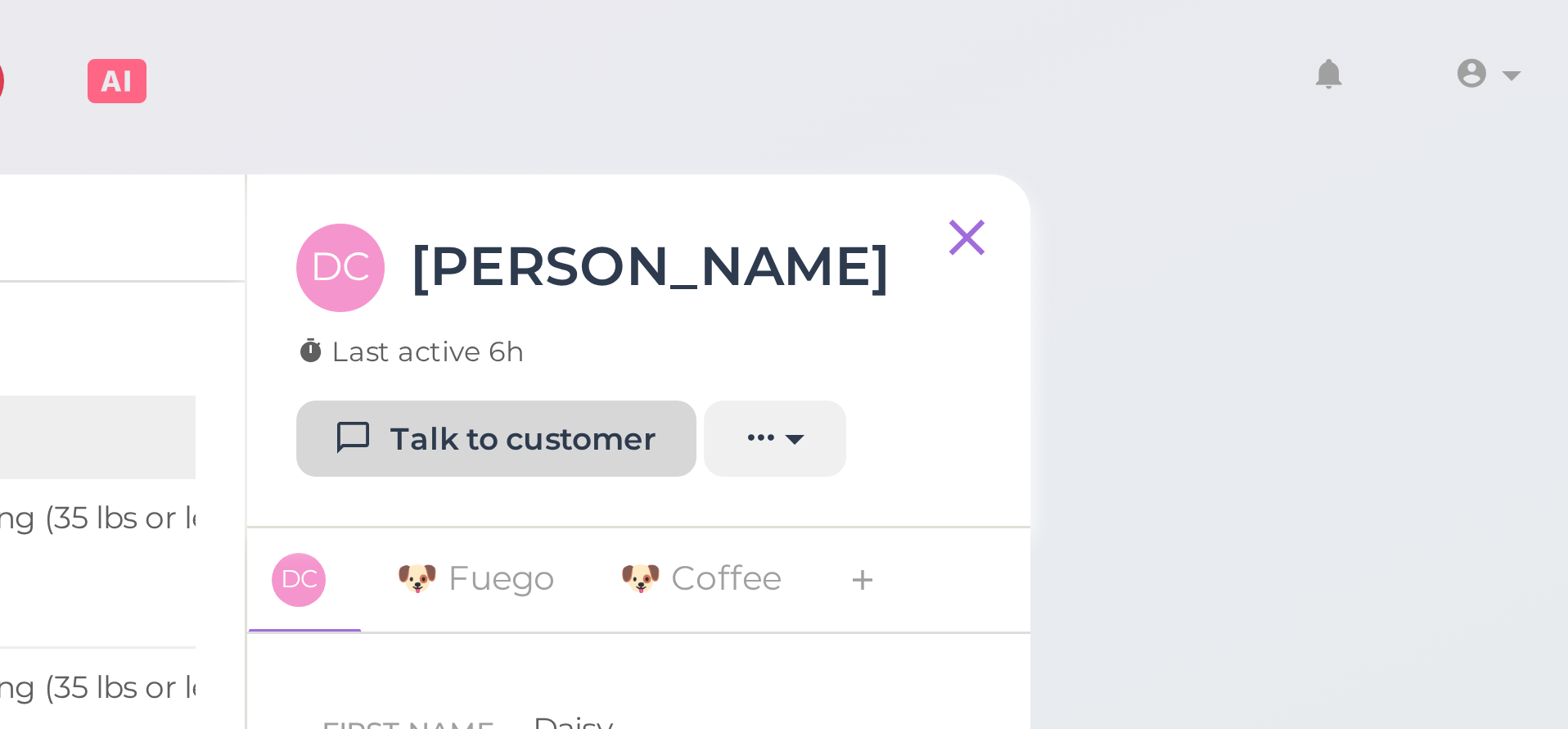
click at [1144, 141] on link "Talk to customer" at bounding box center [1210, 146] width 134 height 26
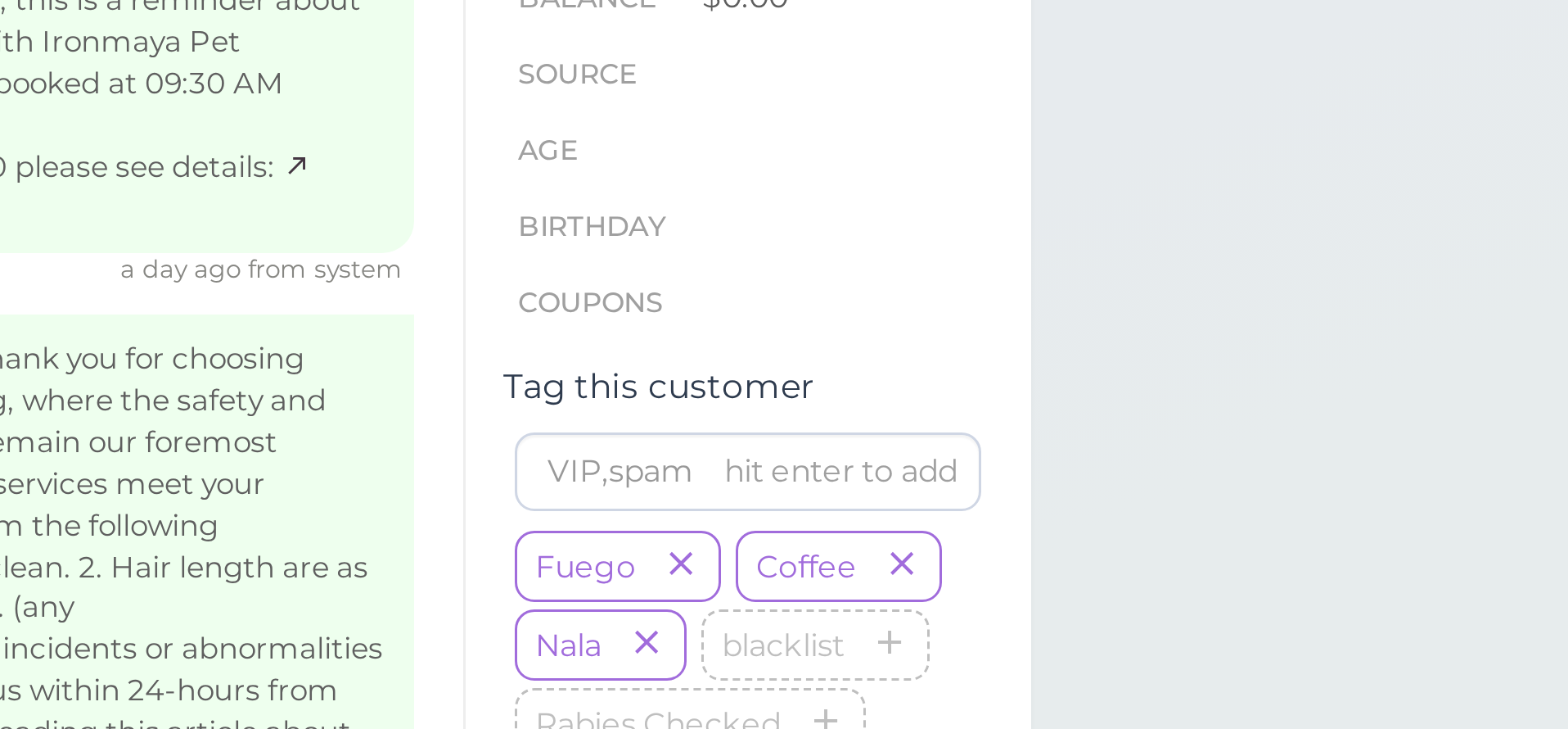
scroll to position [1599, 0]
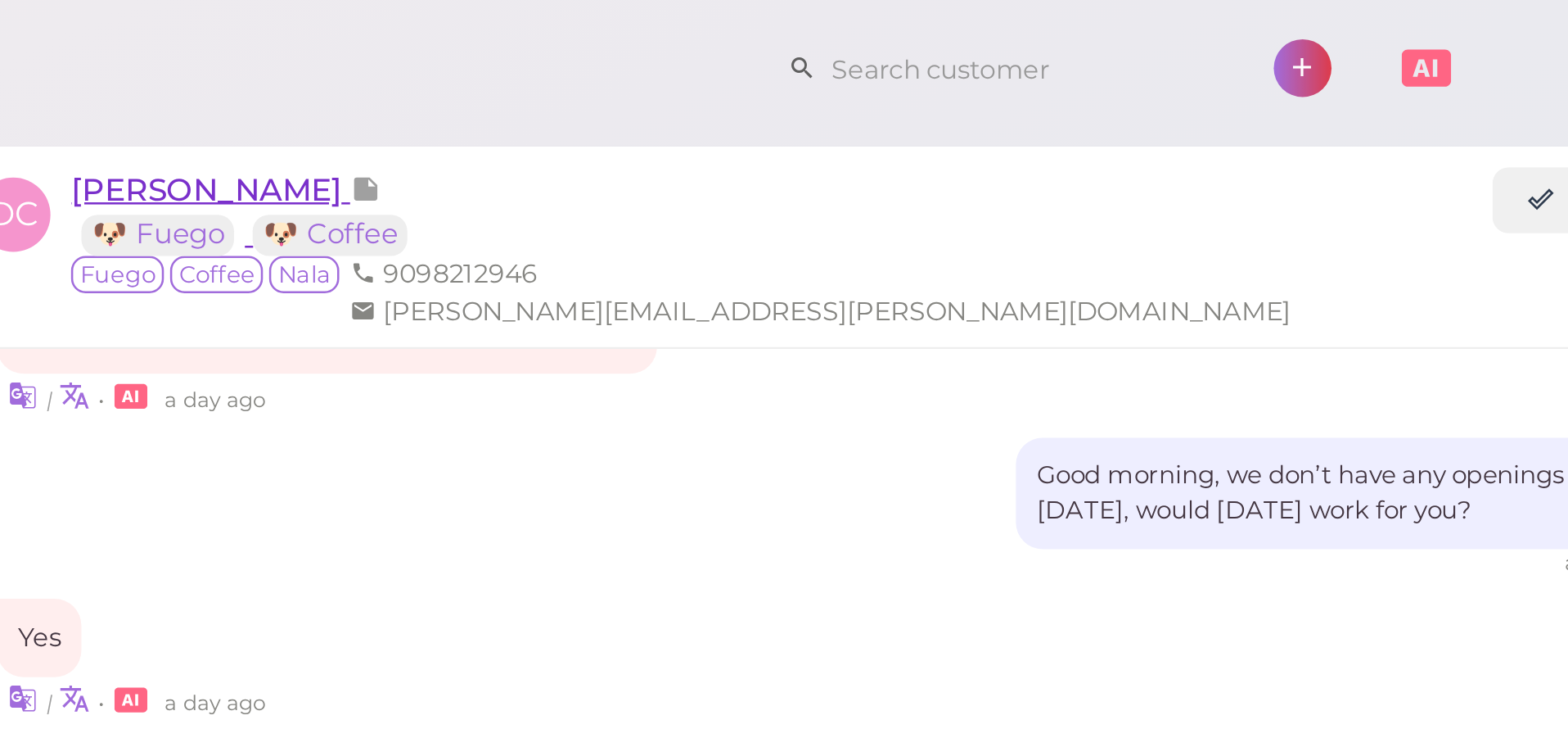
click at [547, 76] on span "Daisy Choy" at bounding box center [602, 75] width 111 height 15
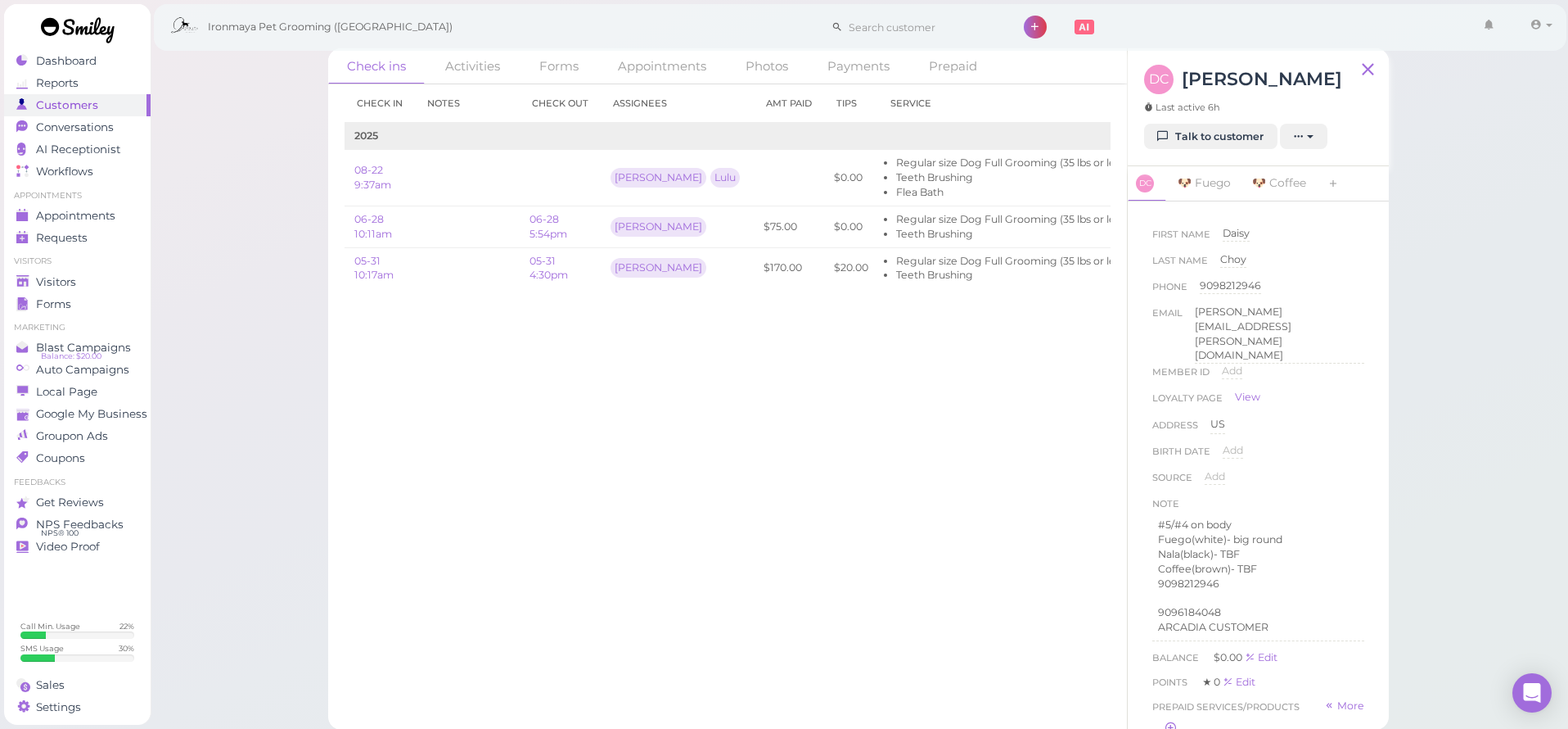
scroll to position [3, 0]
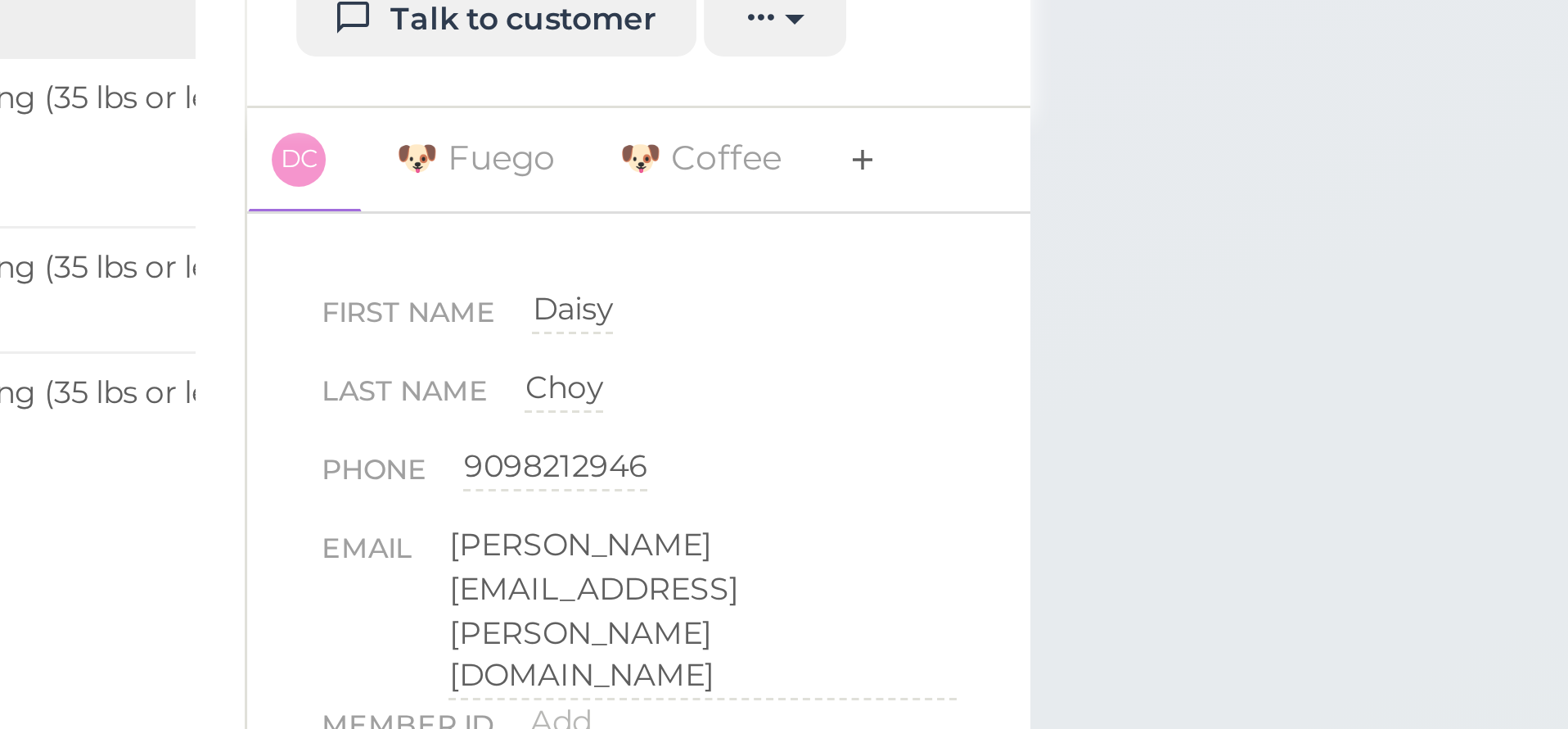
click at [1327, 182] on icon at bounding box center [1332, 190] width 11 height 16
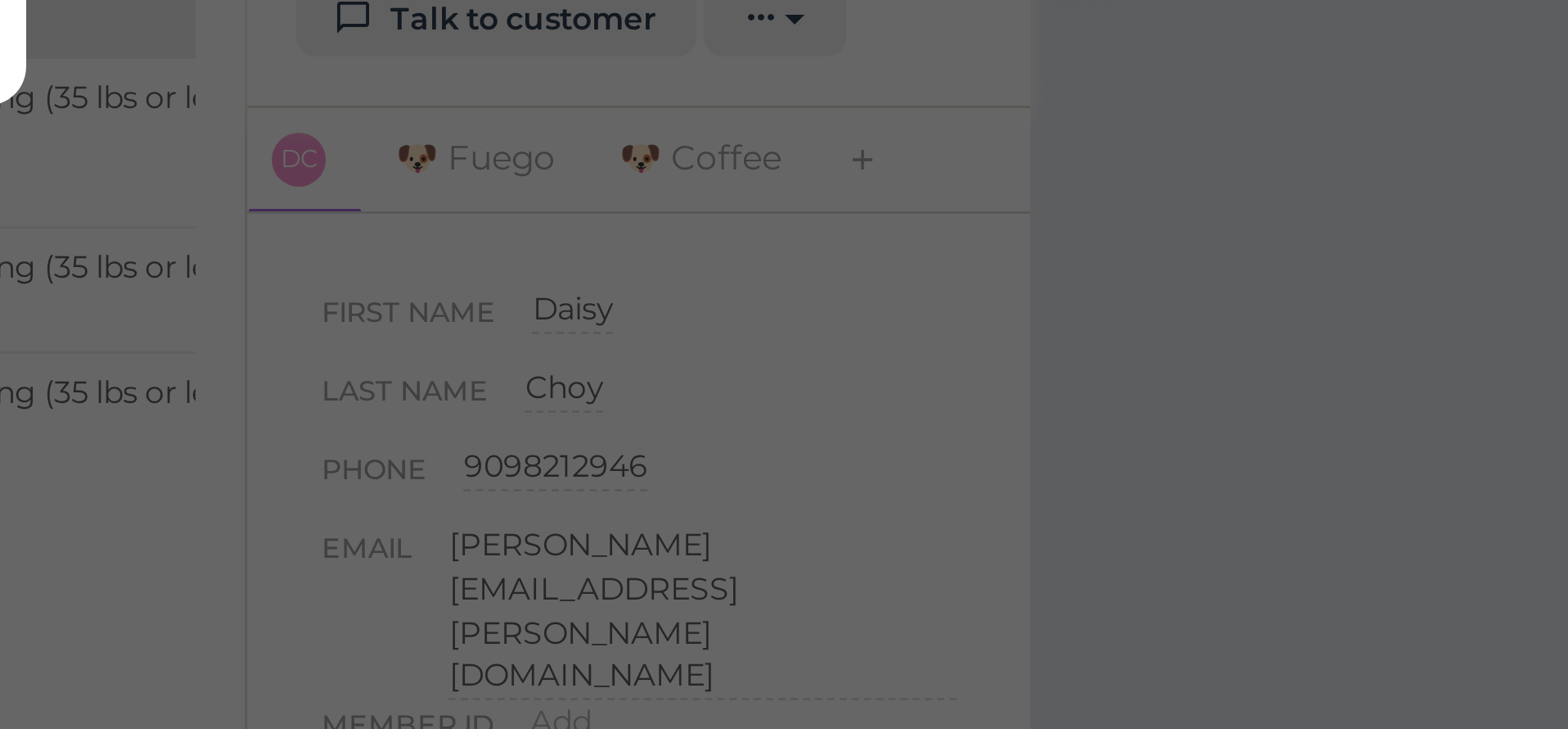
scroll to position [0, 0]
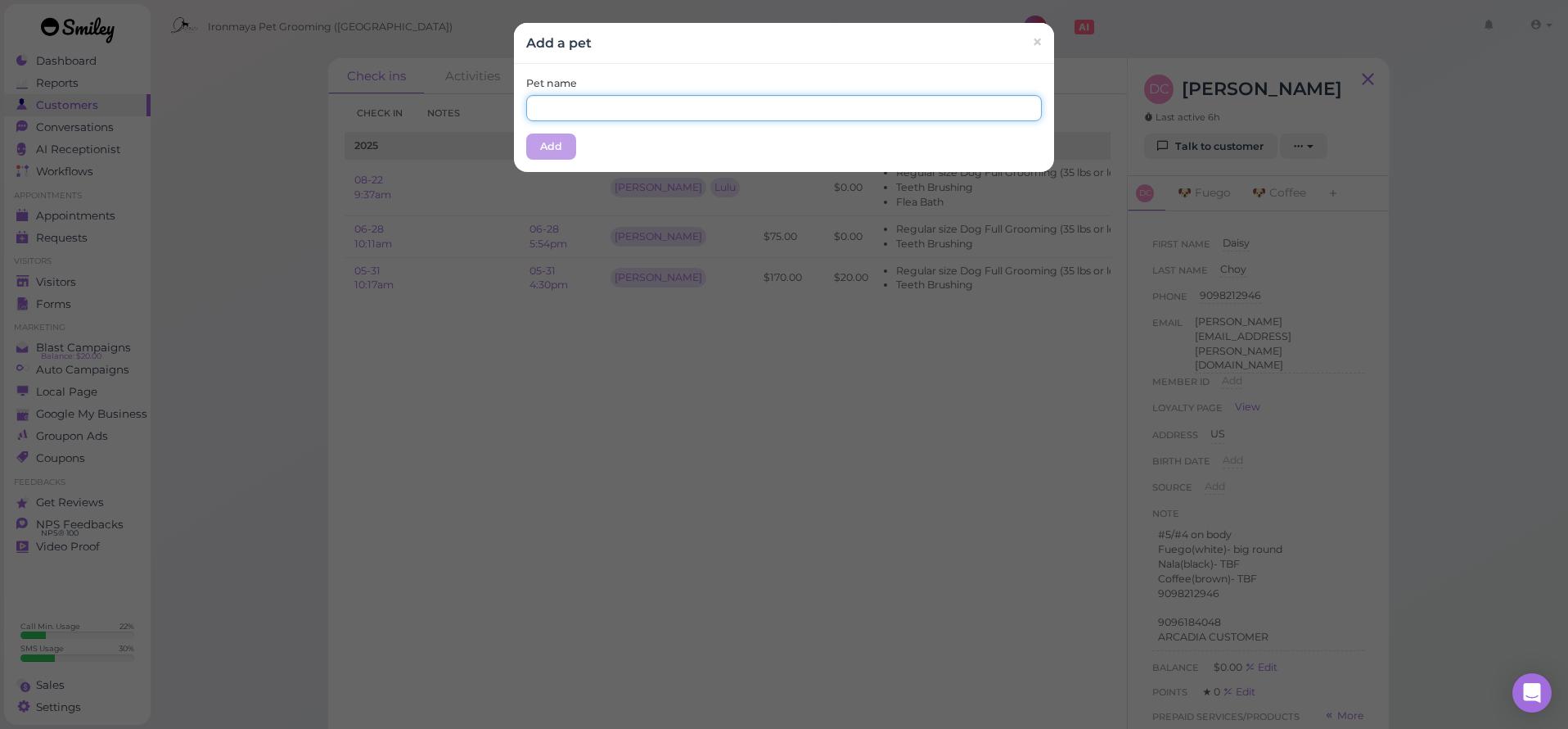
click at [720, 101] on input "text" at bounding box center [784, 108] width 516 height 26
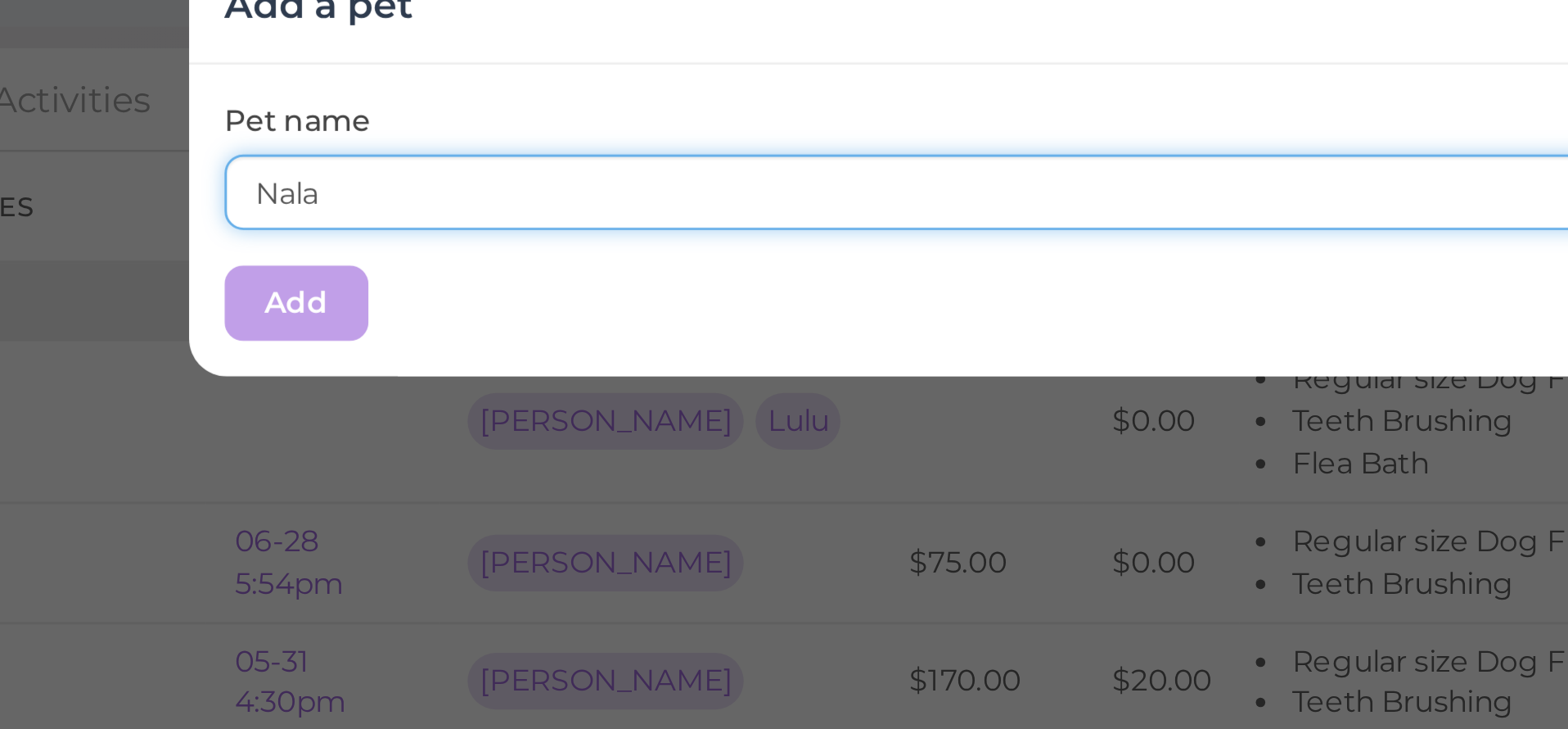
type input "Nala"
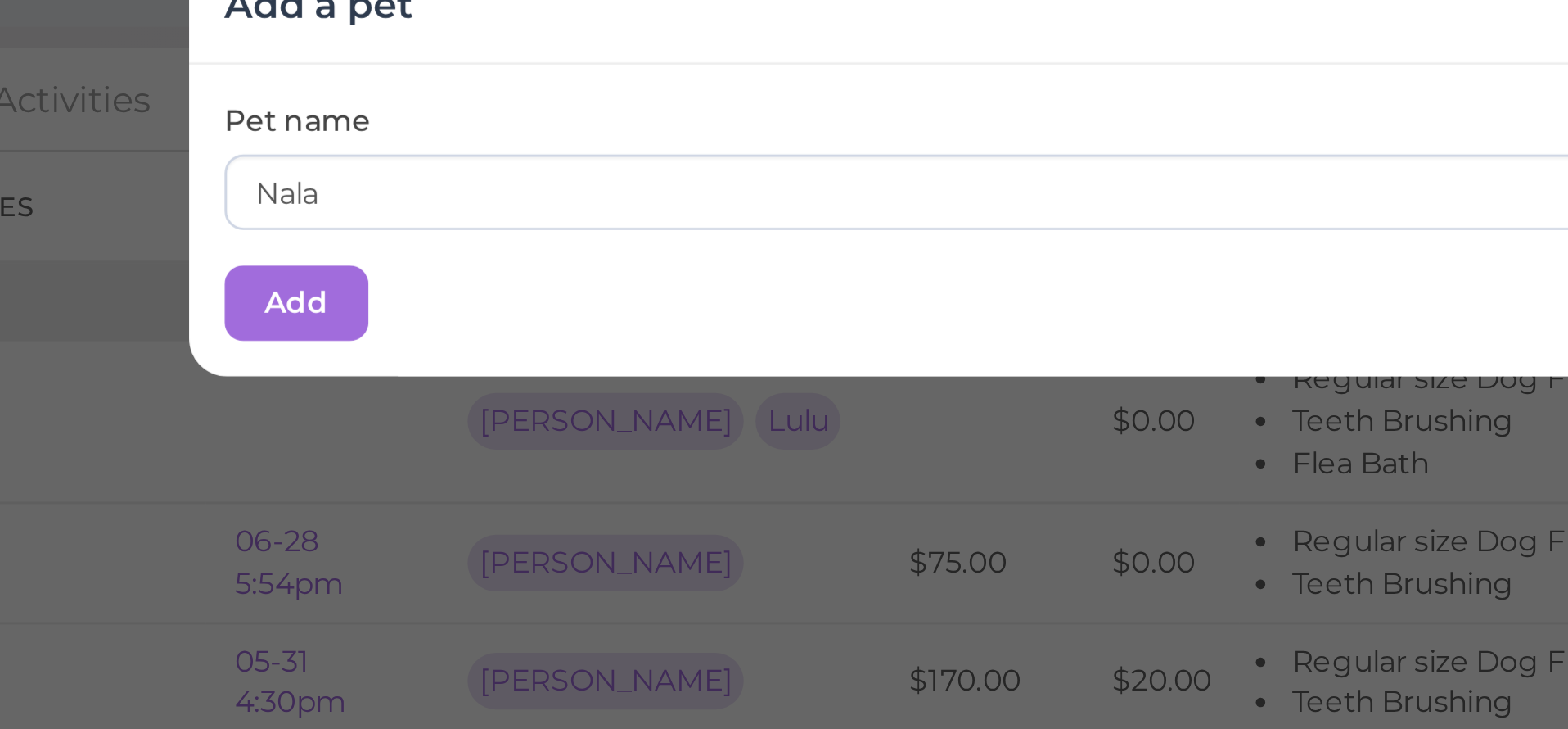
click at [514, 112] on div "Pet name Nala Add" at bounding box center [784, 118] width 541 height 108
click at [526, 134] on button "Add" at bounding box center [551, 146] width 50 height 26
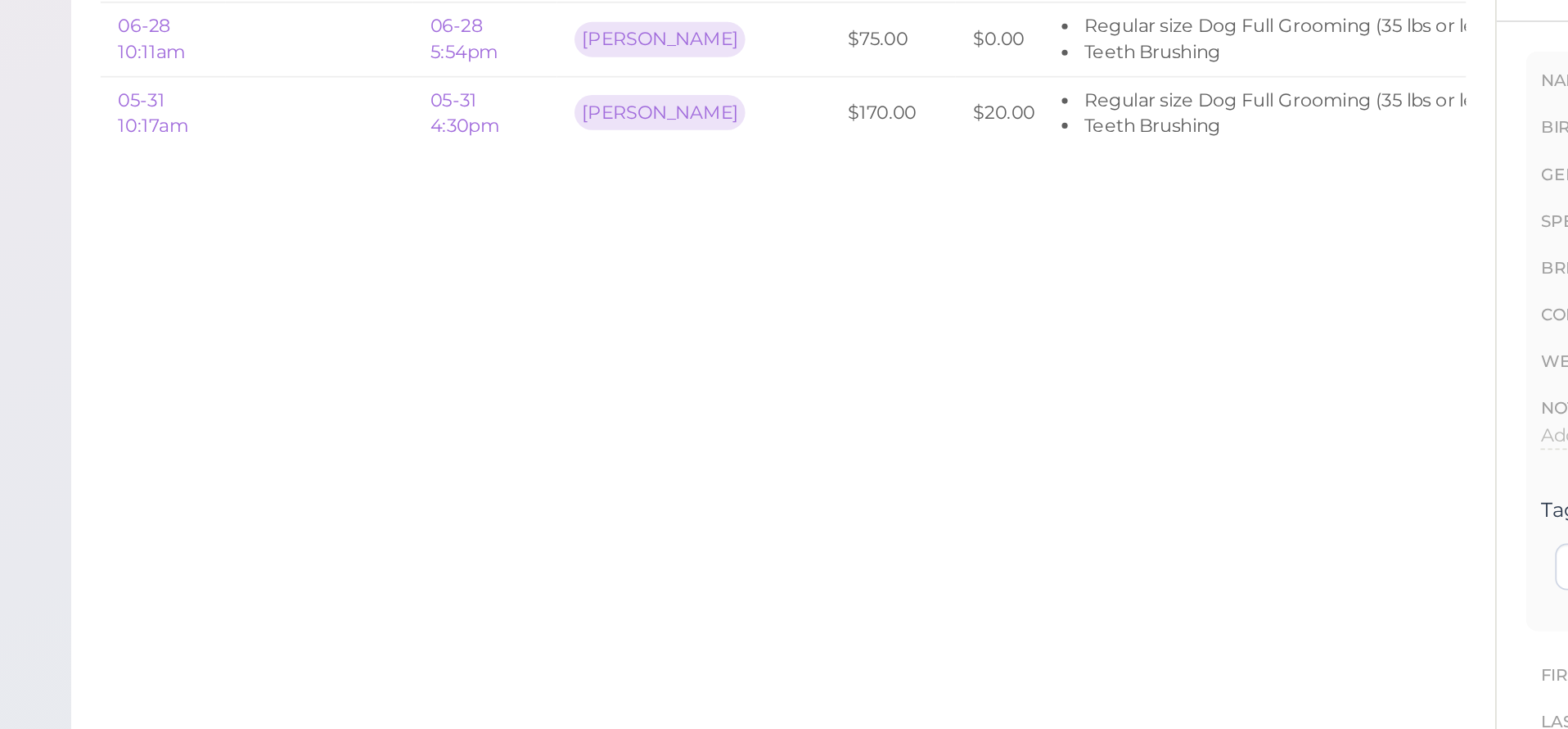
scroll to position [24, 0]
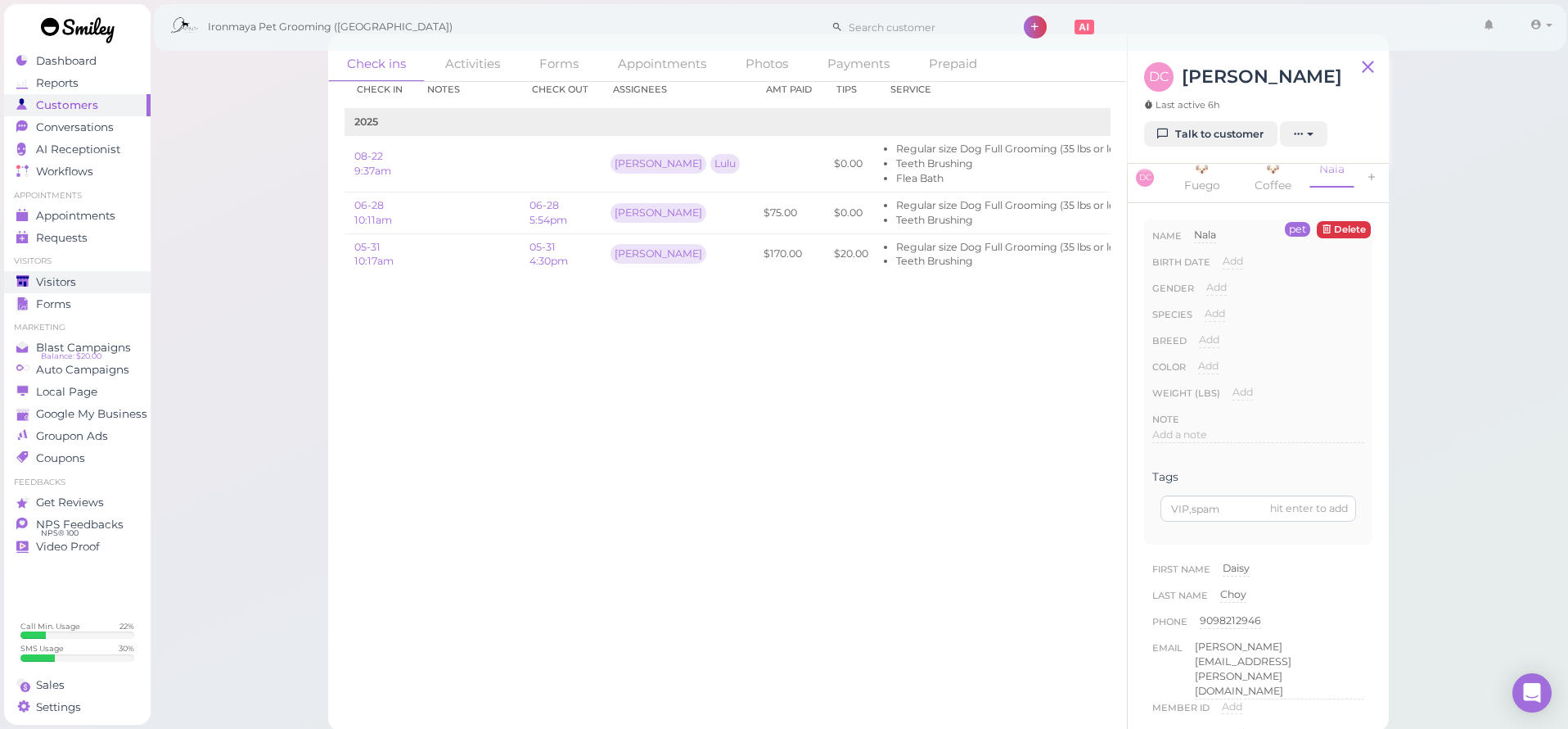
click at [15, 271] on link "Visitors" at bounding box center [77, 282] width 146 height 22
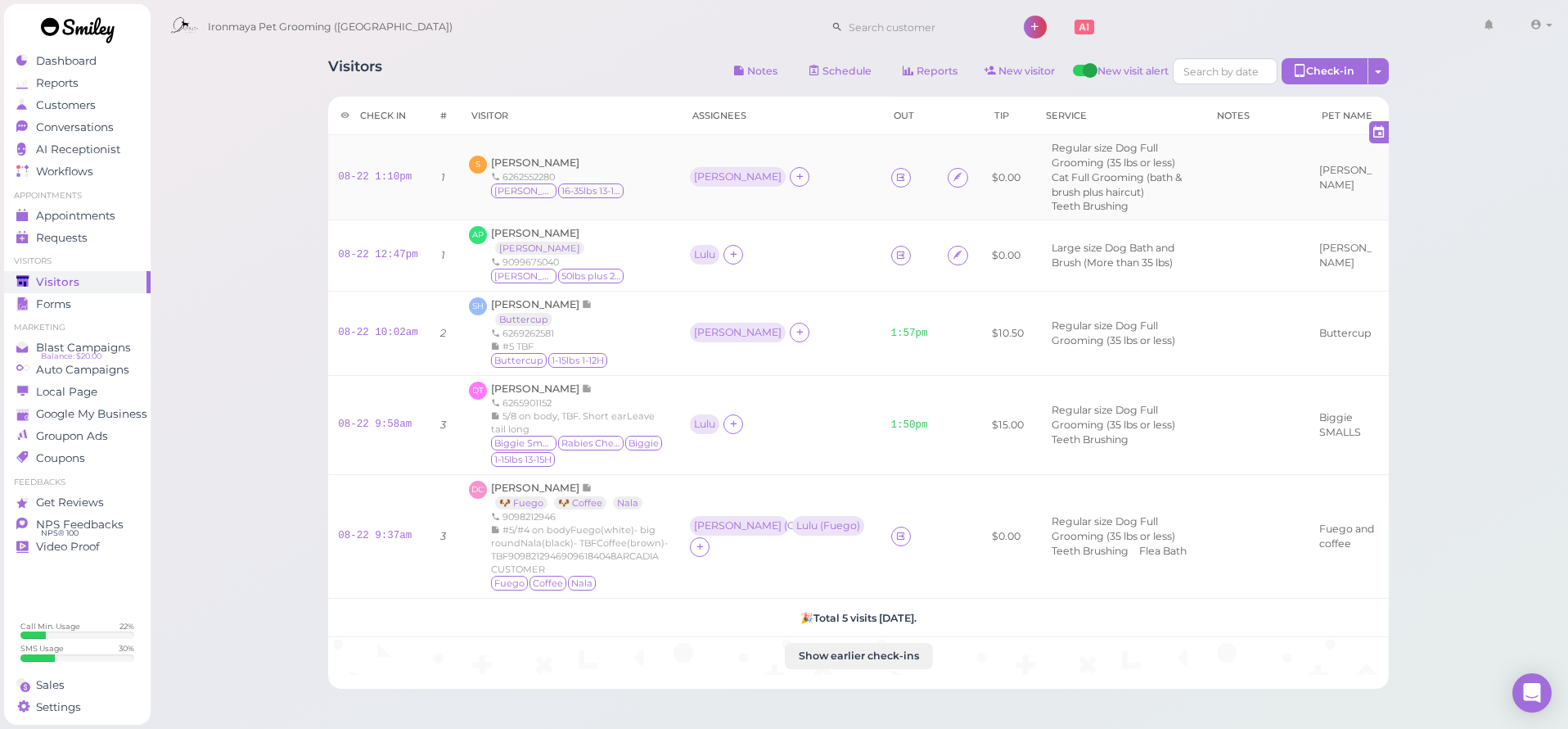
click at [816, 170] on div "Tiffany" at bounding box center [780, 177] width 180 height 21
click at [579, 51] on div "Visitors Notes Schedule Reports New visitor New visit alert Check-in Customer c…" at bounding box center [858, 367] width 1102 height 643
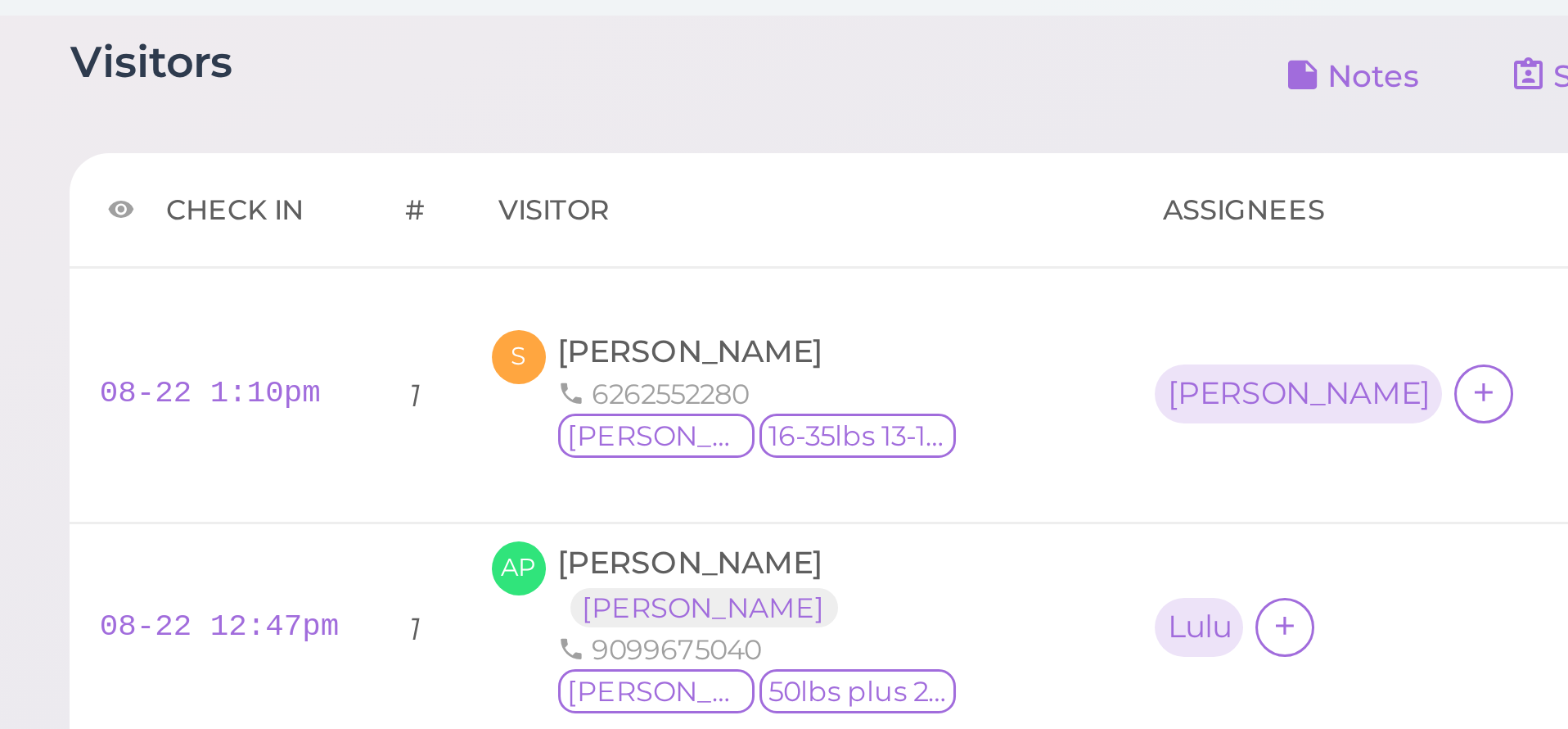
click at [329, 58] on div "Visitors Notes Schedule Reports New visitor New visit alert Check-in Customer c…" at bounding box center [859, 73] width 1061 height 31
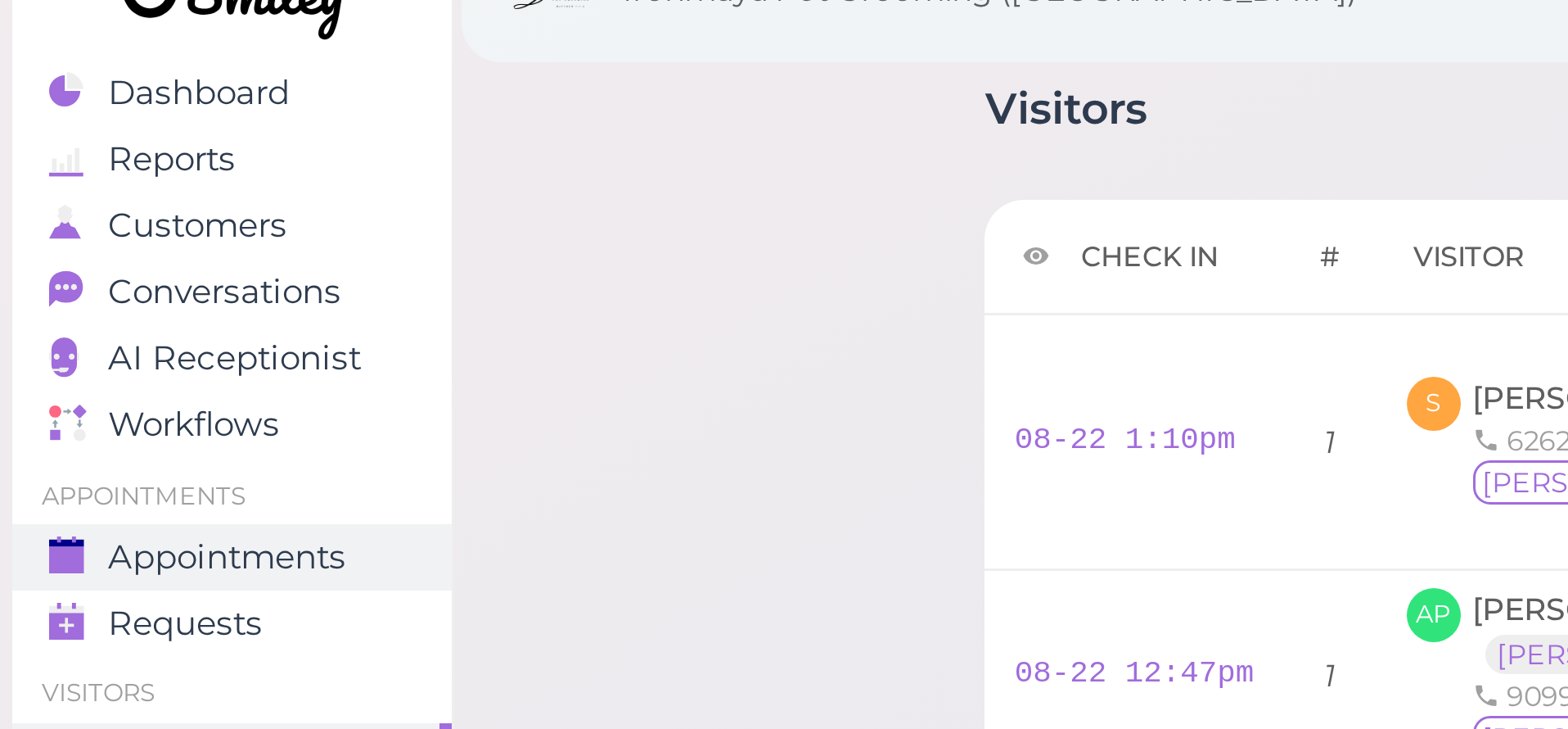
click at [83, 209] on span "Appointments" at bounding box center [75, 215] width 79 height 14
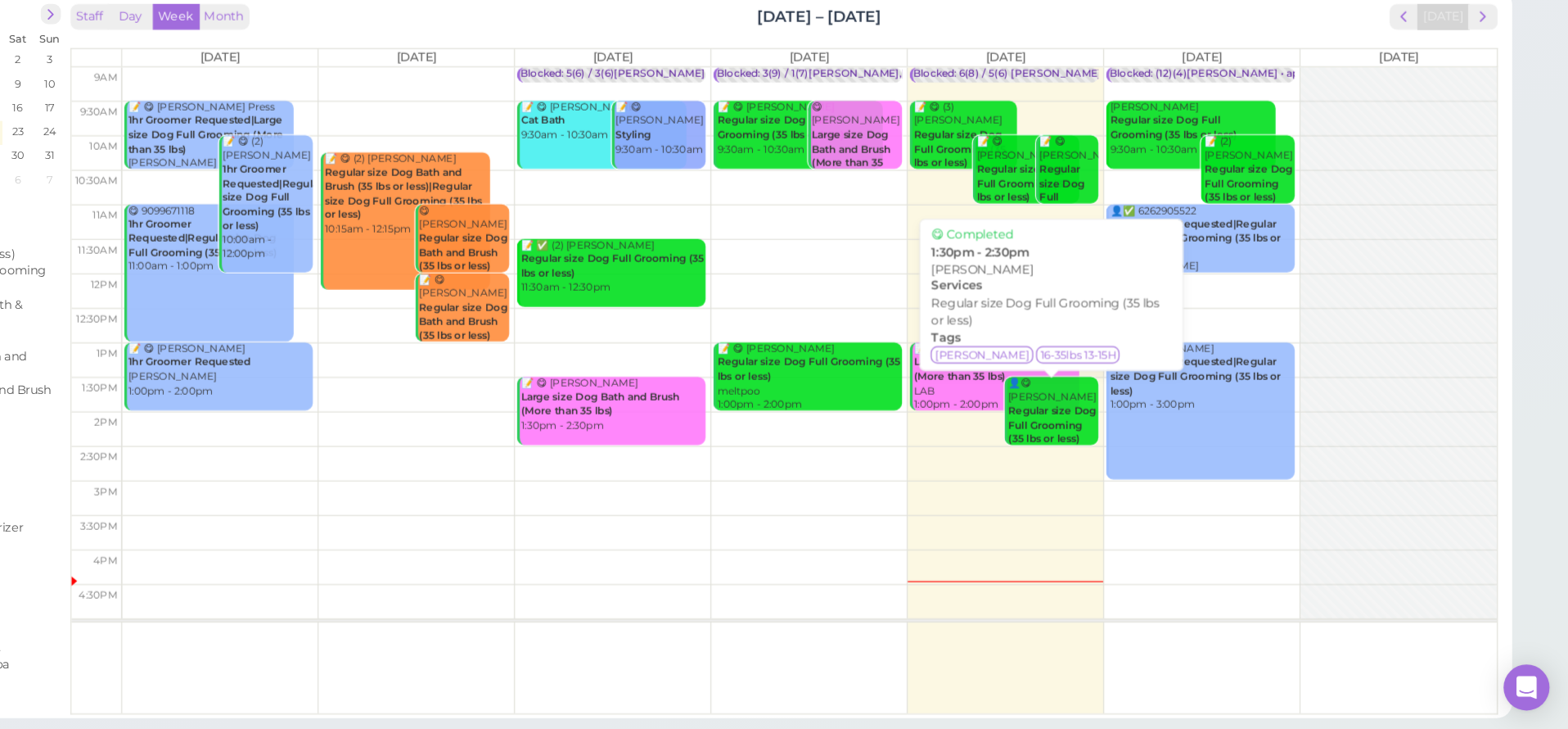
click at [1090, 451] on b "Regular size Dog Full Grooming (35 lbs or less)" at bounding box center [1127, 468] width 75 height 34
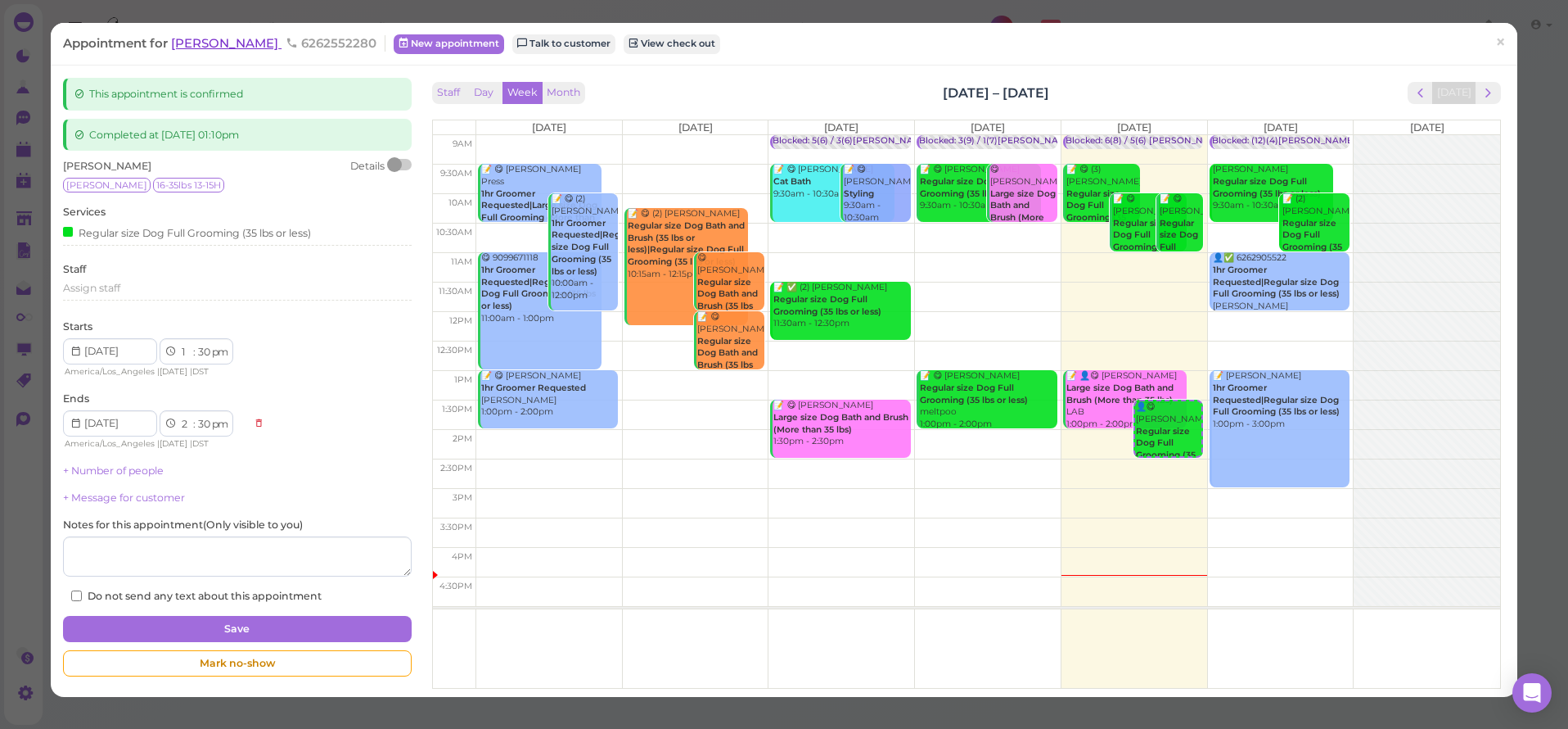
click at [239, 42] on span "Stephanie Vizcarra" at bounding box center [226, 43] width 111 height 15
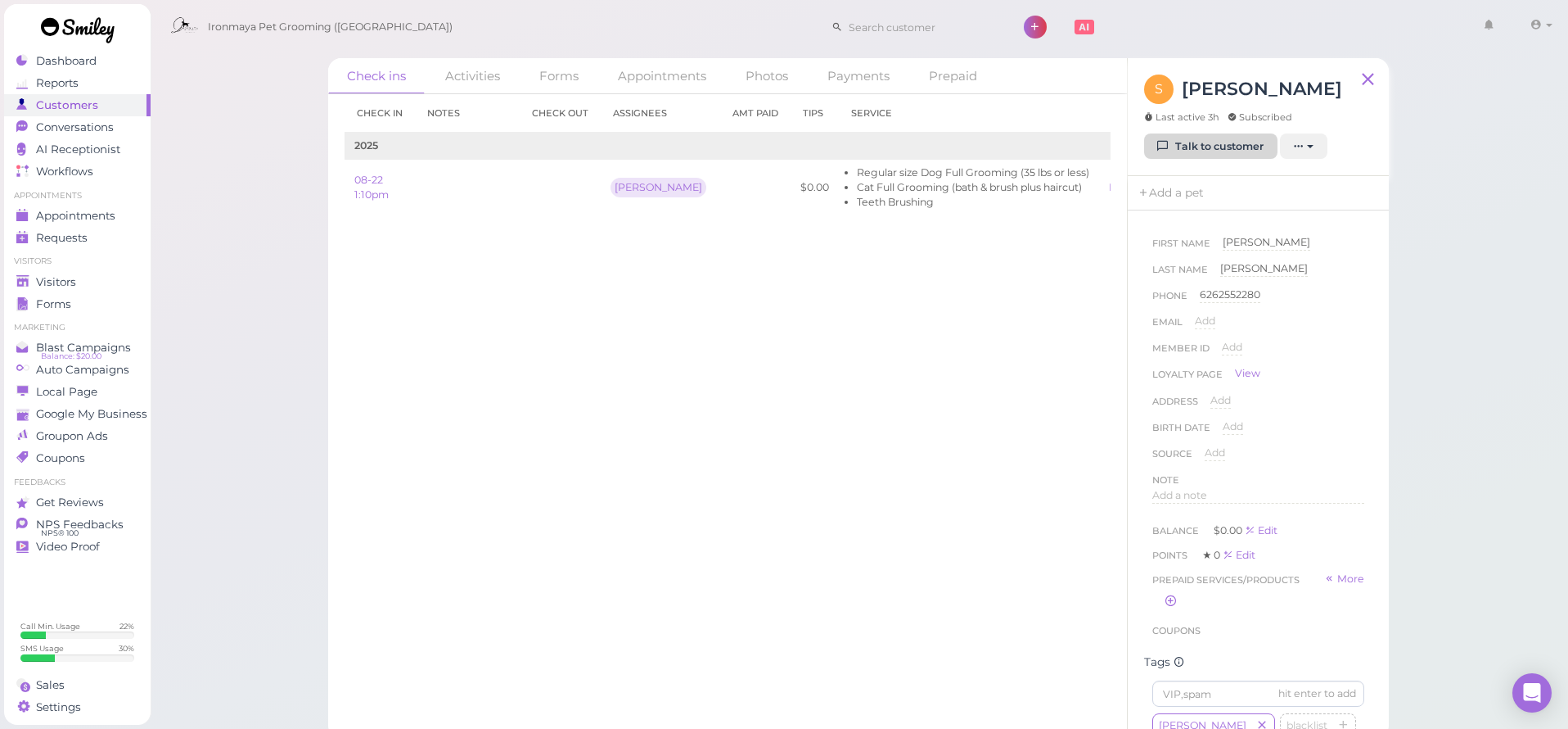
click at [1240, 145] on link "Talk to customer" at bounding box center [1210, 146] width 134 height 26
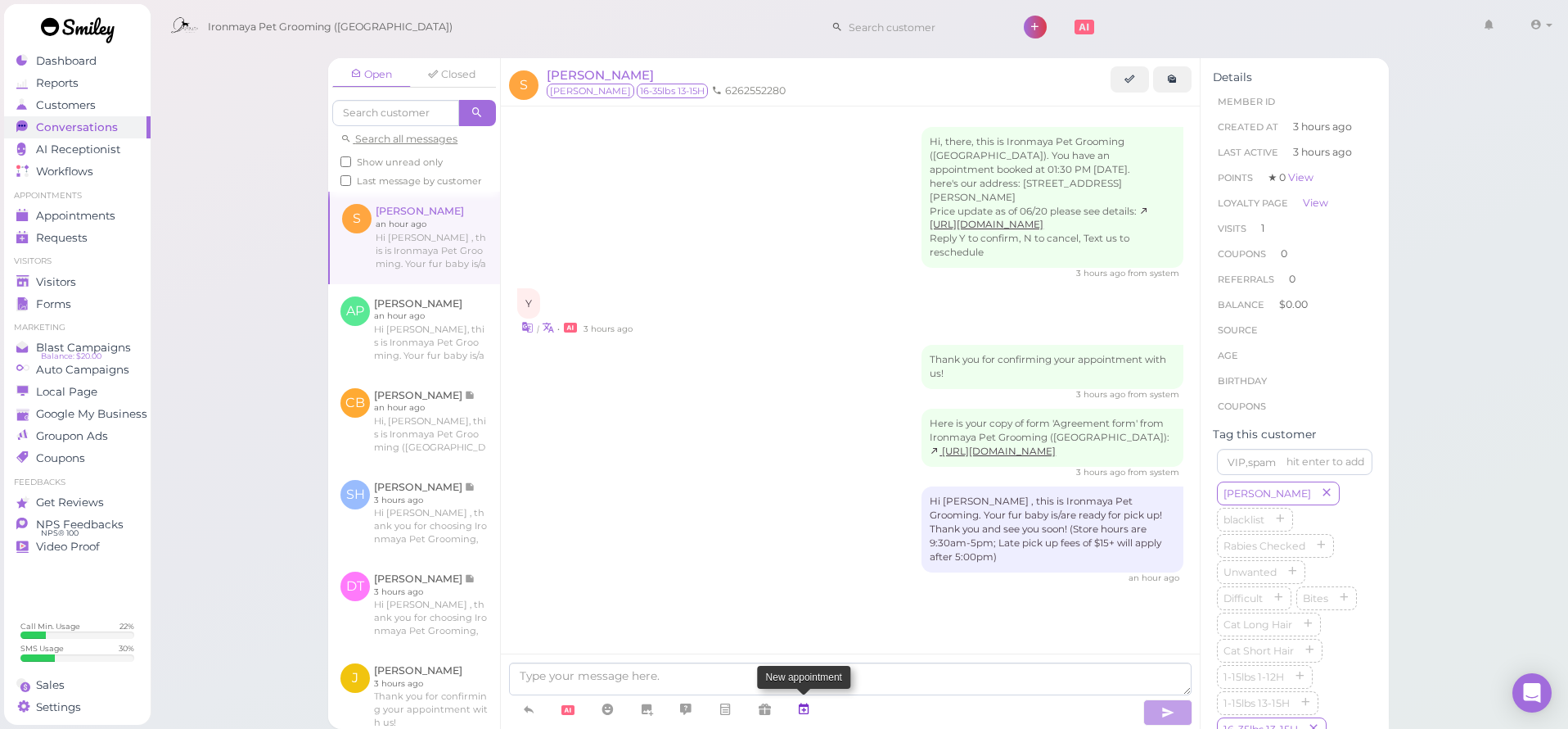
click at [810, 713] on icon at bounding box center [803, 709] width 13 height 16
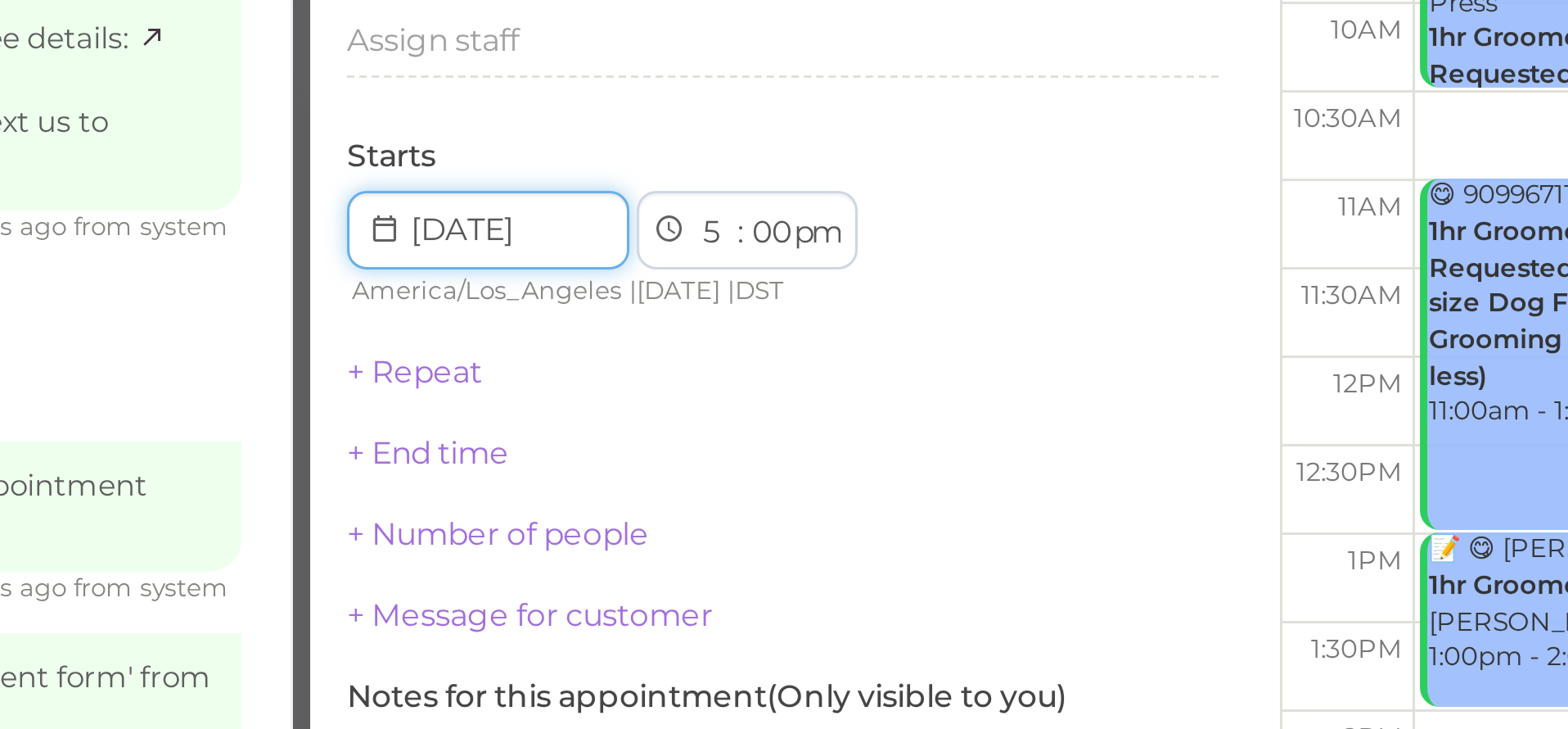
click at [323, 251] on input at bounding box center [370, 264] width 94 height 26
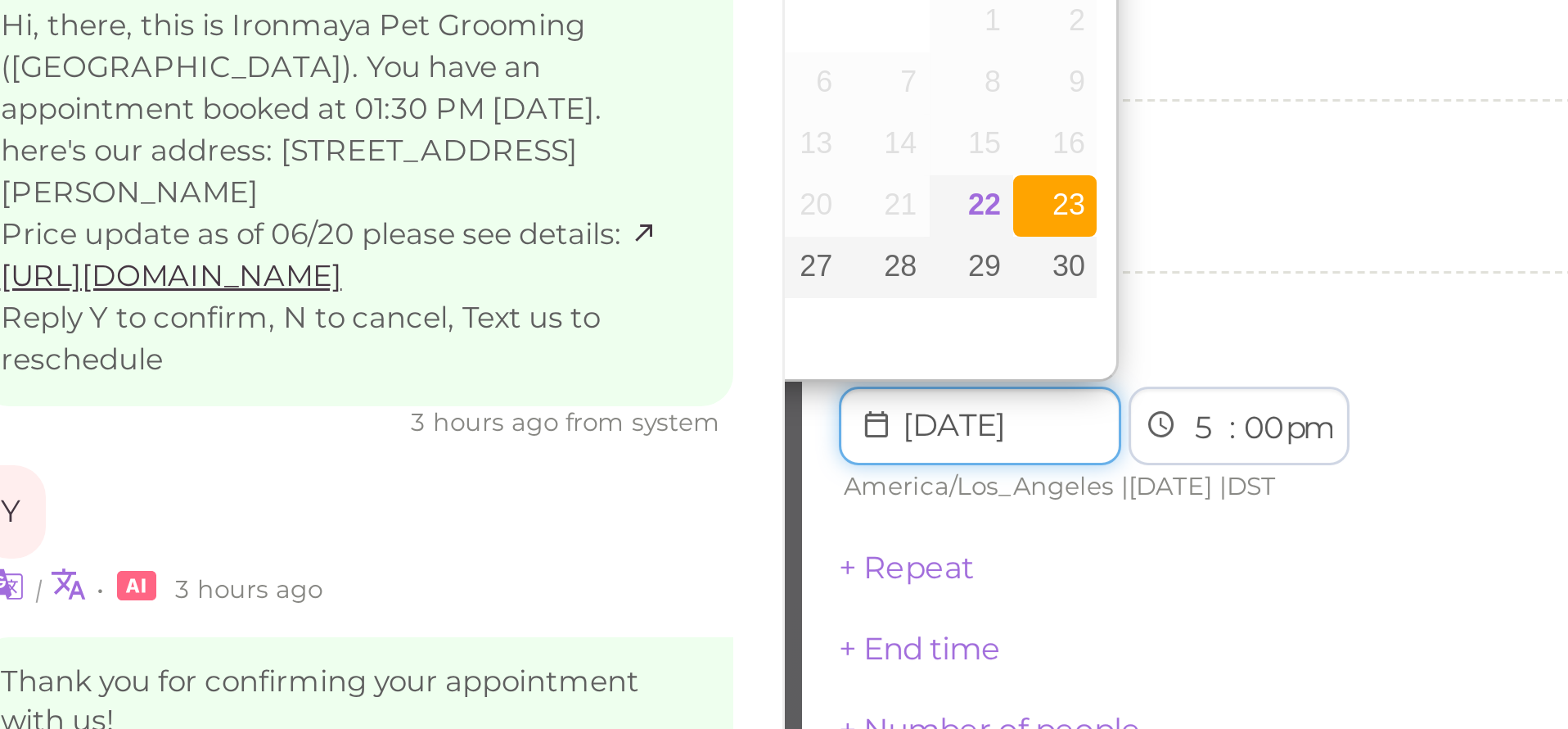
type input "2025-08-23"
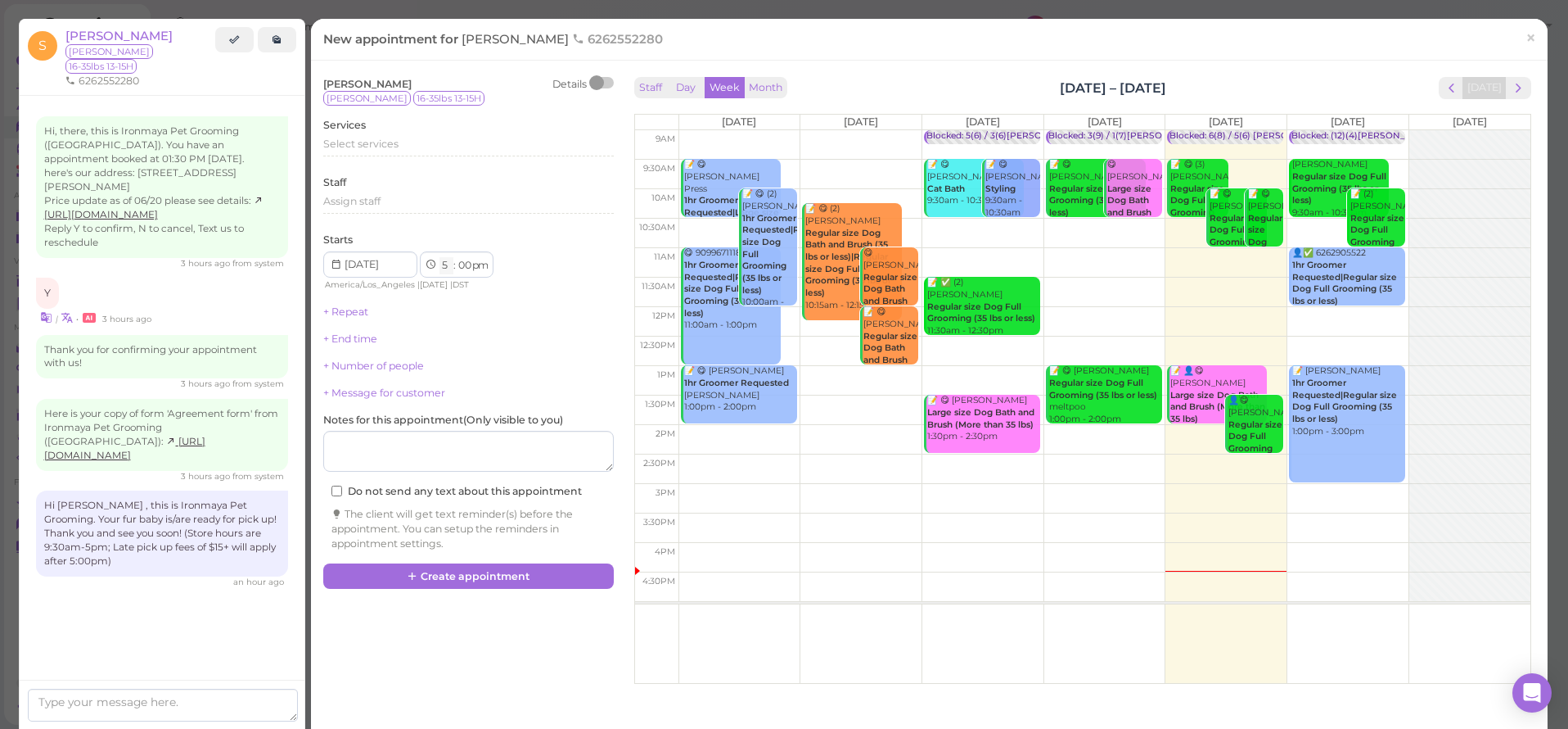
select select "1"
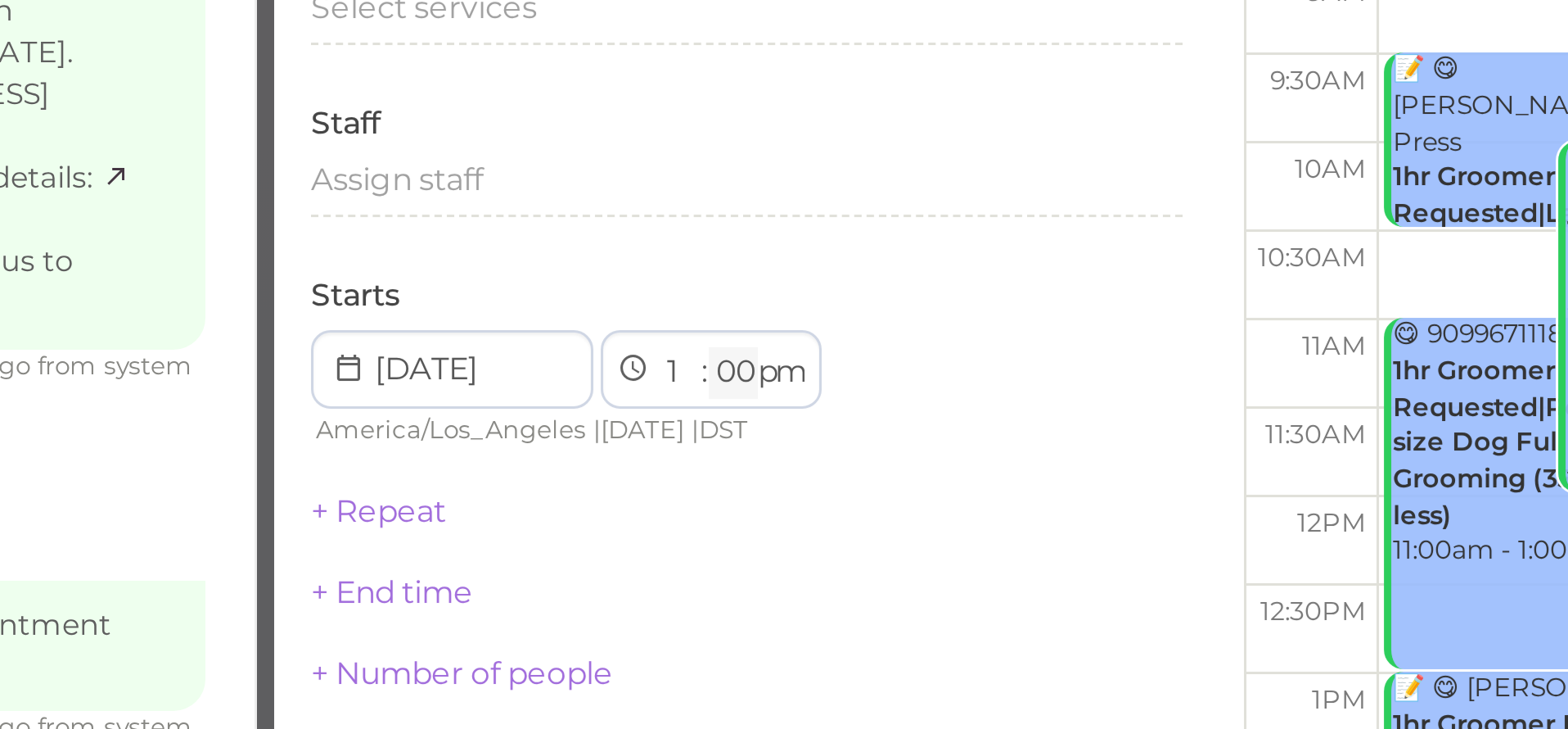
select select "30"
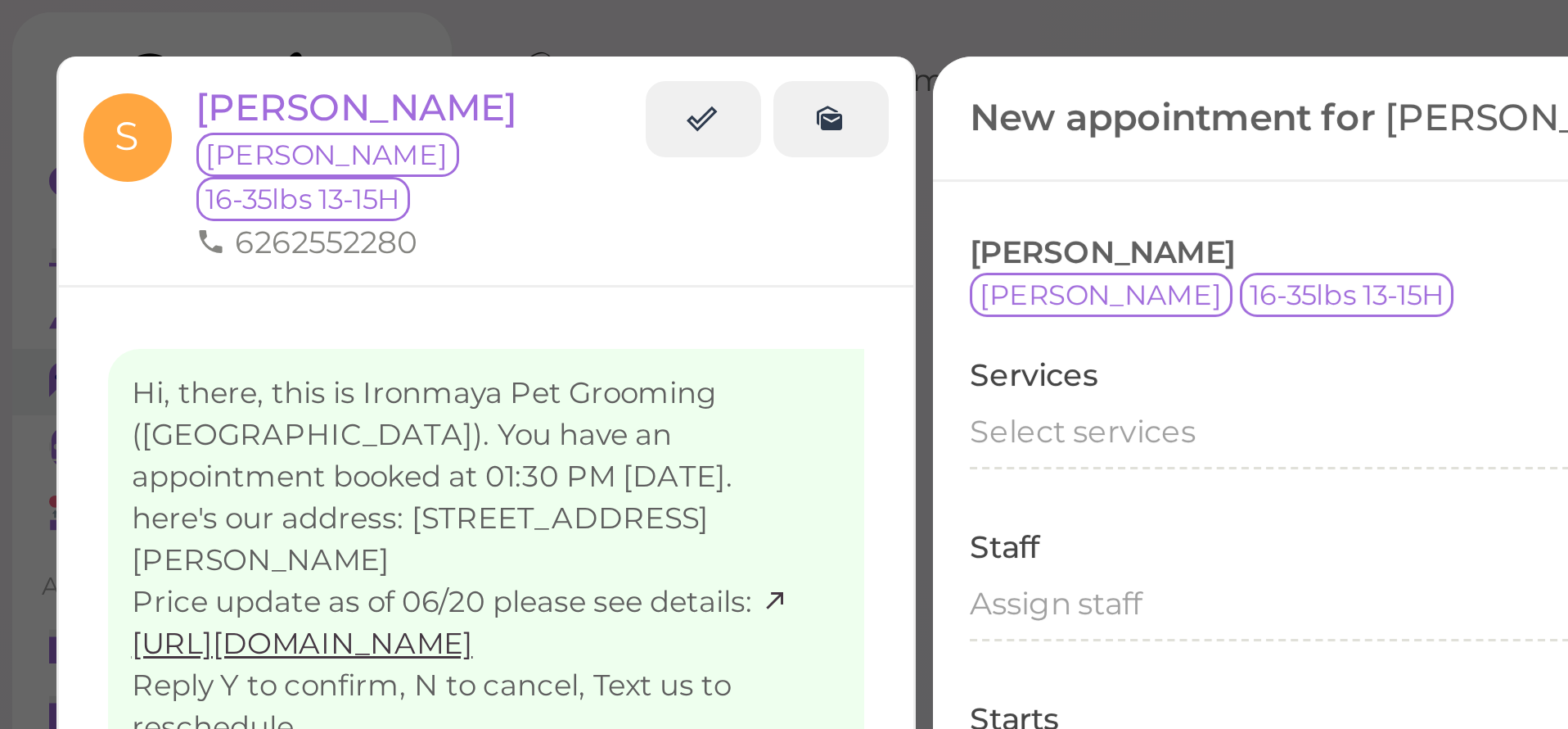
click at [358, 144] on span "Select services" at bounding box center [361, 144] width 75 height 12
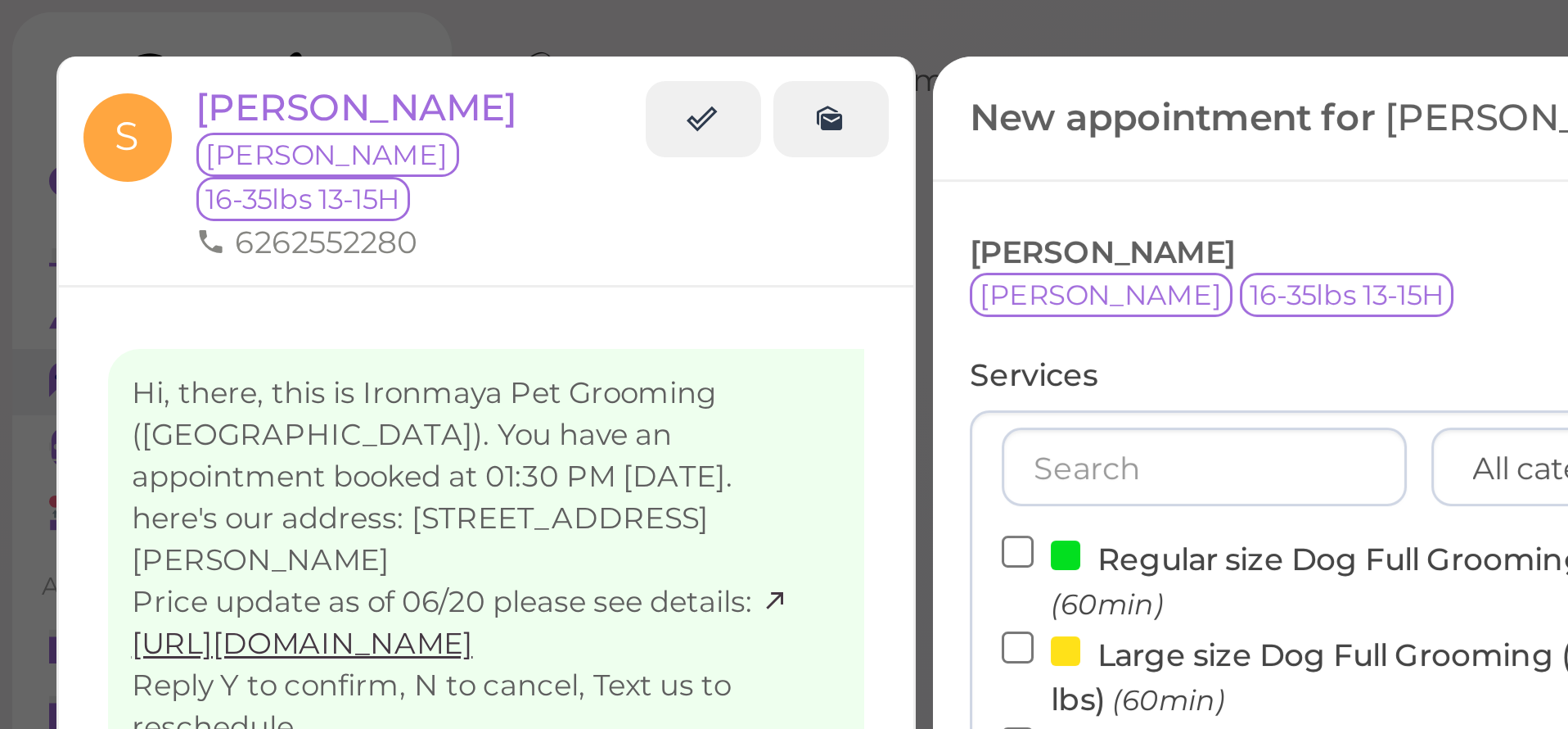
click at [373, 186] on label "Regular size Dog Full Grooming (35 lbs or less) (60min)" at bounding box center [468, 192] width 269 height 32
click at [345, 186] on input "Regular size Dog Full Grooming (35 lbs or less) (60min)" at bounding box center [339, 184] width 10 height 10
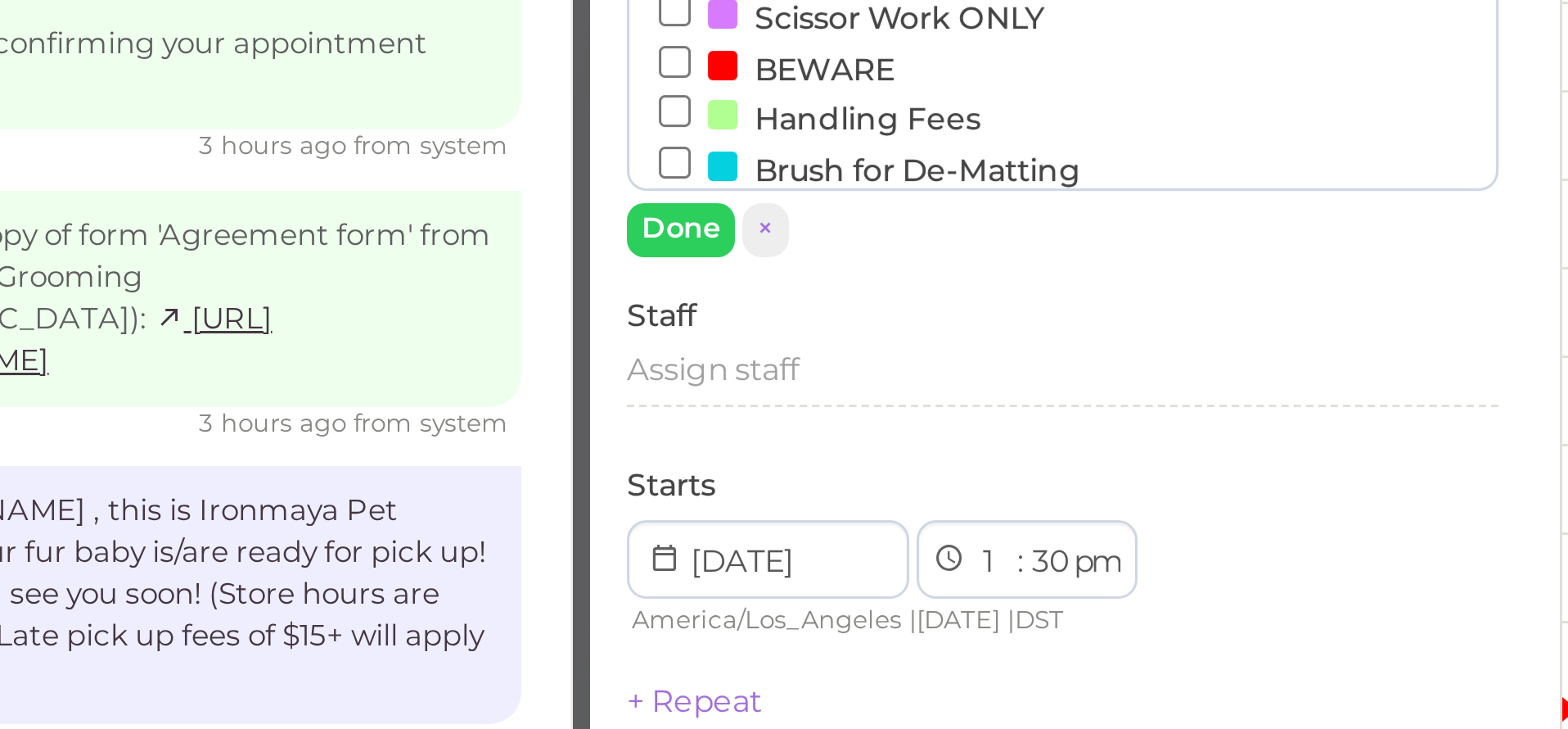
click at [323, 403] on button "Done" at bounding box center [341, 411] width 36 height 17
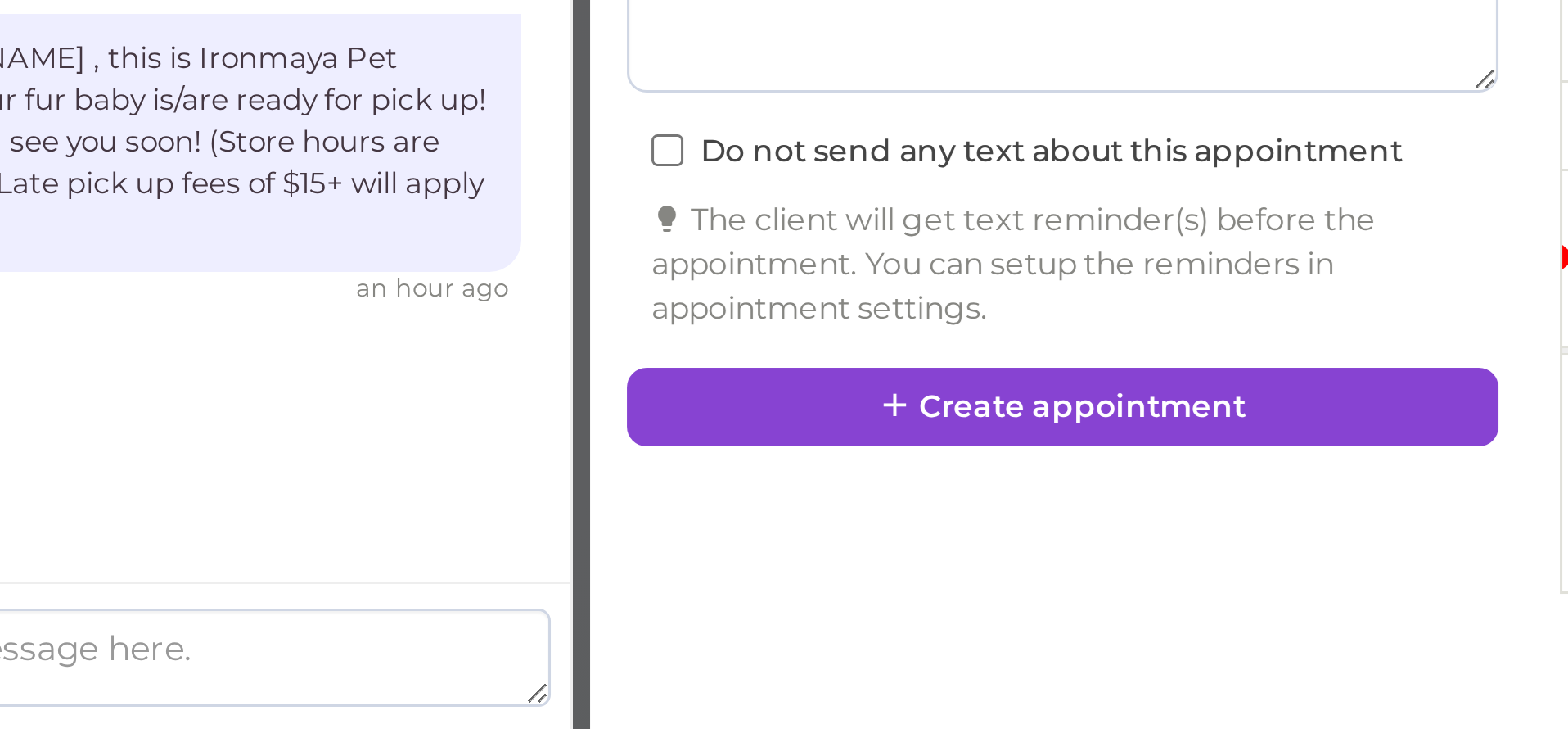
click at [323, 608] on button "Create appointment" at bounding box center [468, 621] width 290 height 26
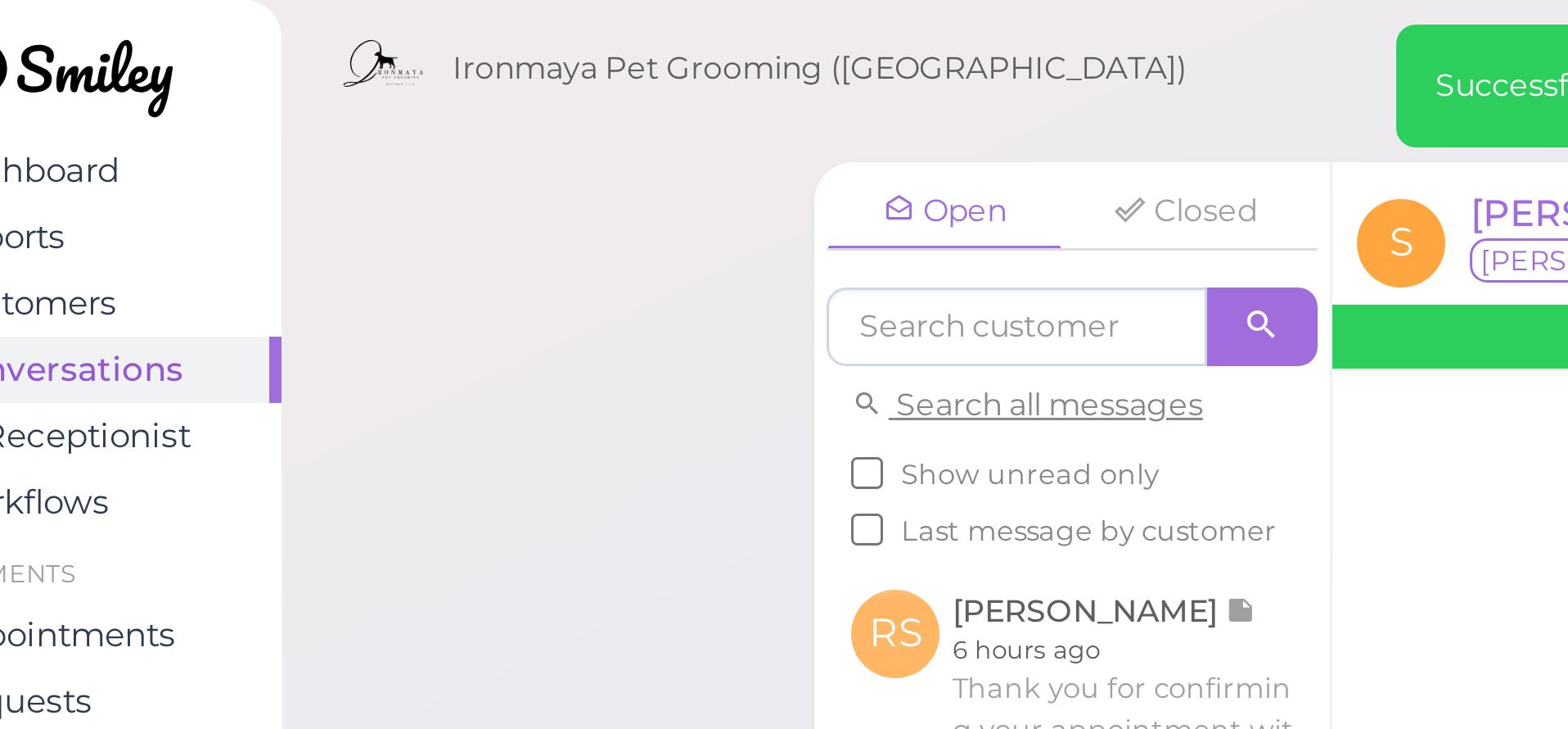
scroll to position [117, 0]
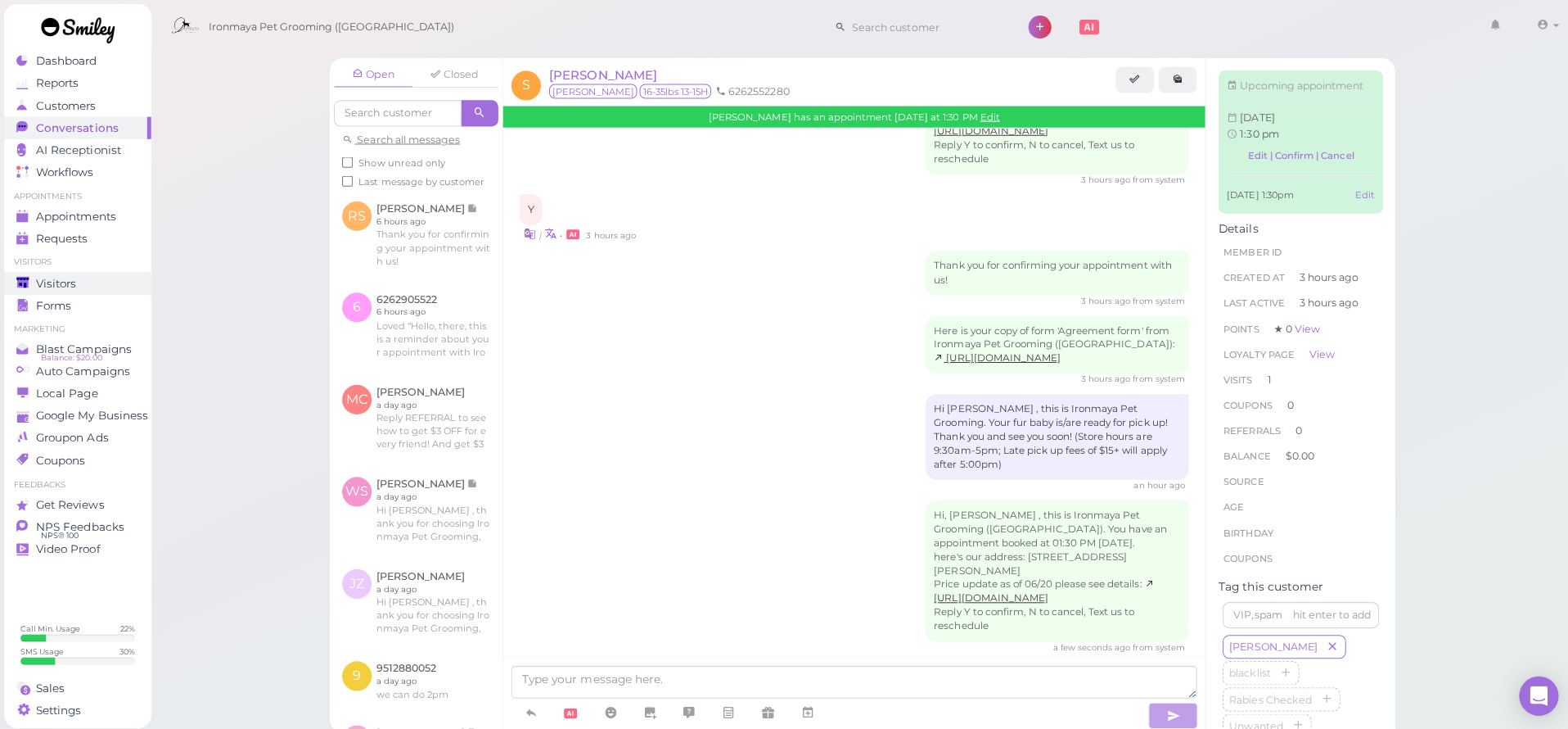
click at [89, 278] on div "Visitors" at bounding box center [75, 282] width 117 height 14
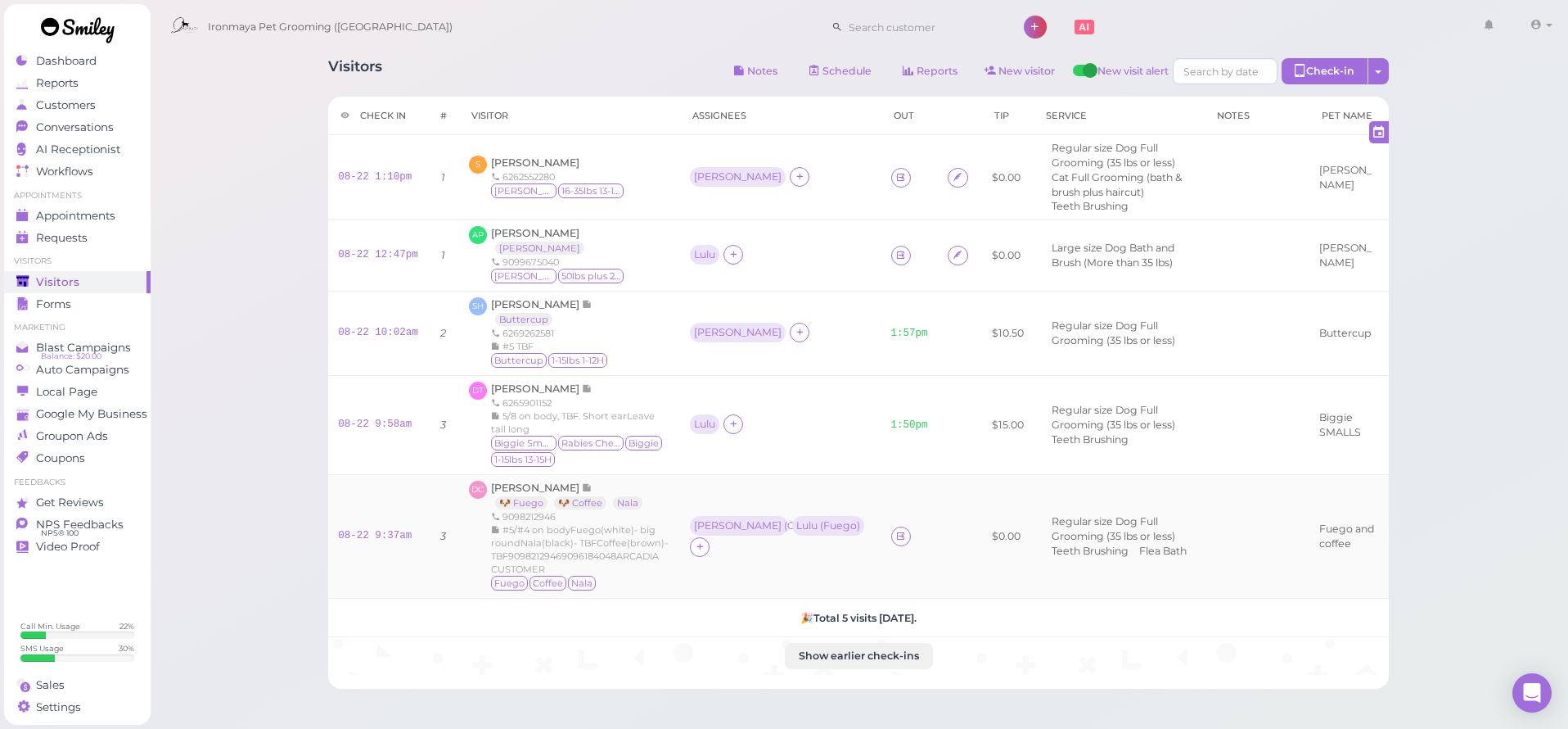
drag, startPoint x: 535, startPoint y: 479, endPoint x: 188, endPoint y: 141, distance: 484.4
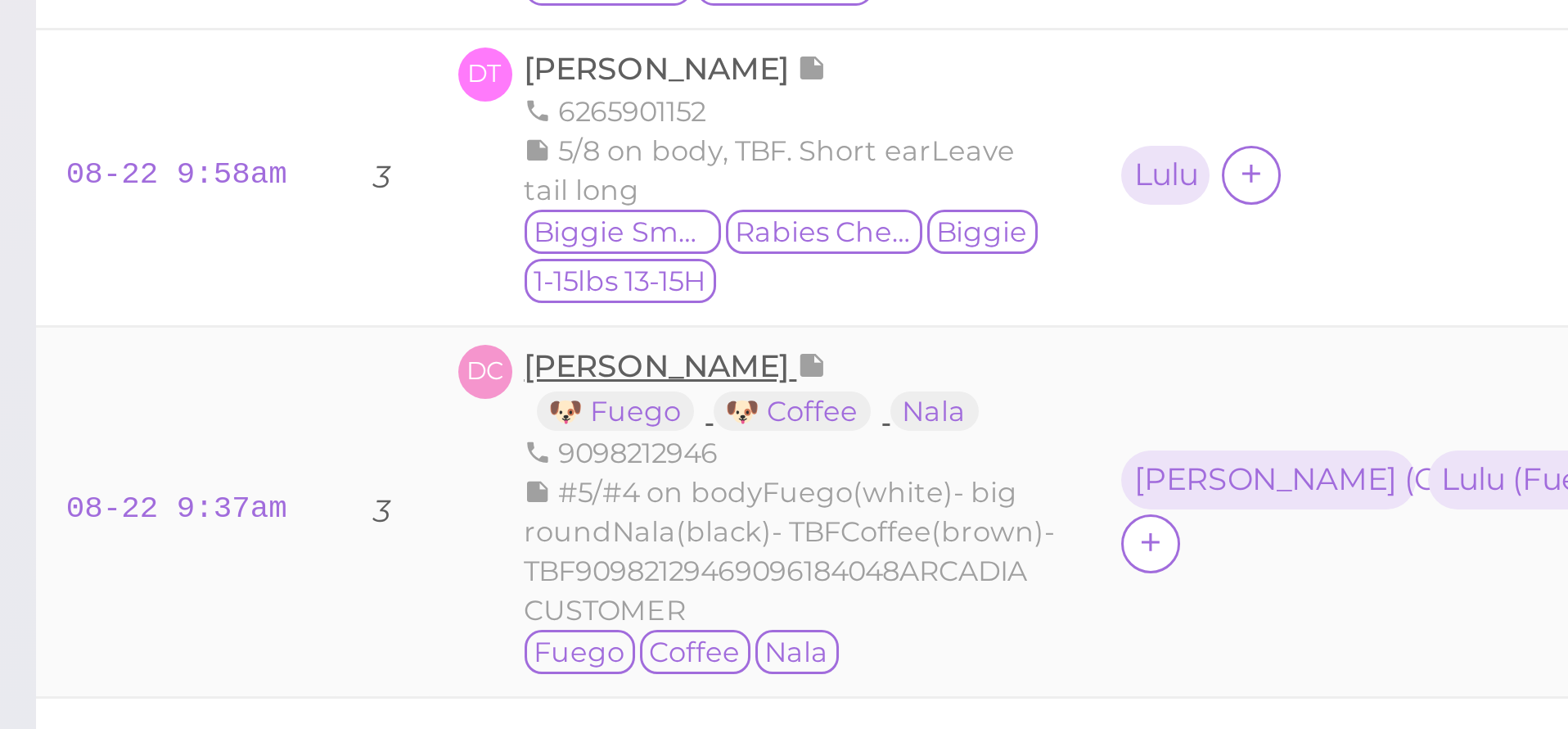
click at [491, 481] on span "Daisy Choy" at bounding box center [536, 487] width 91 height 12
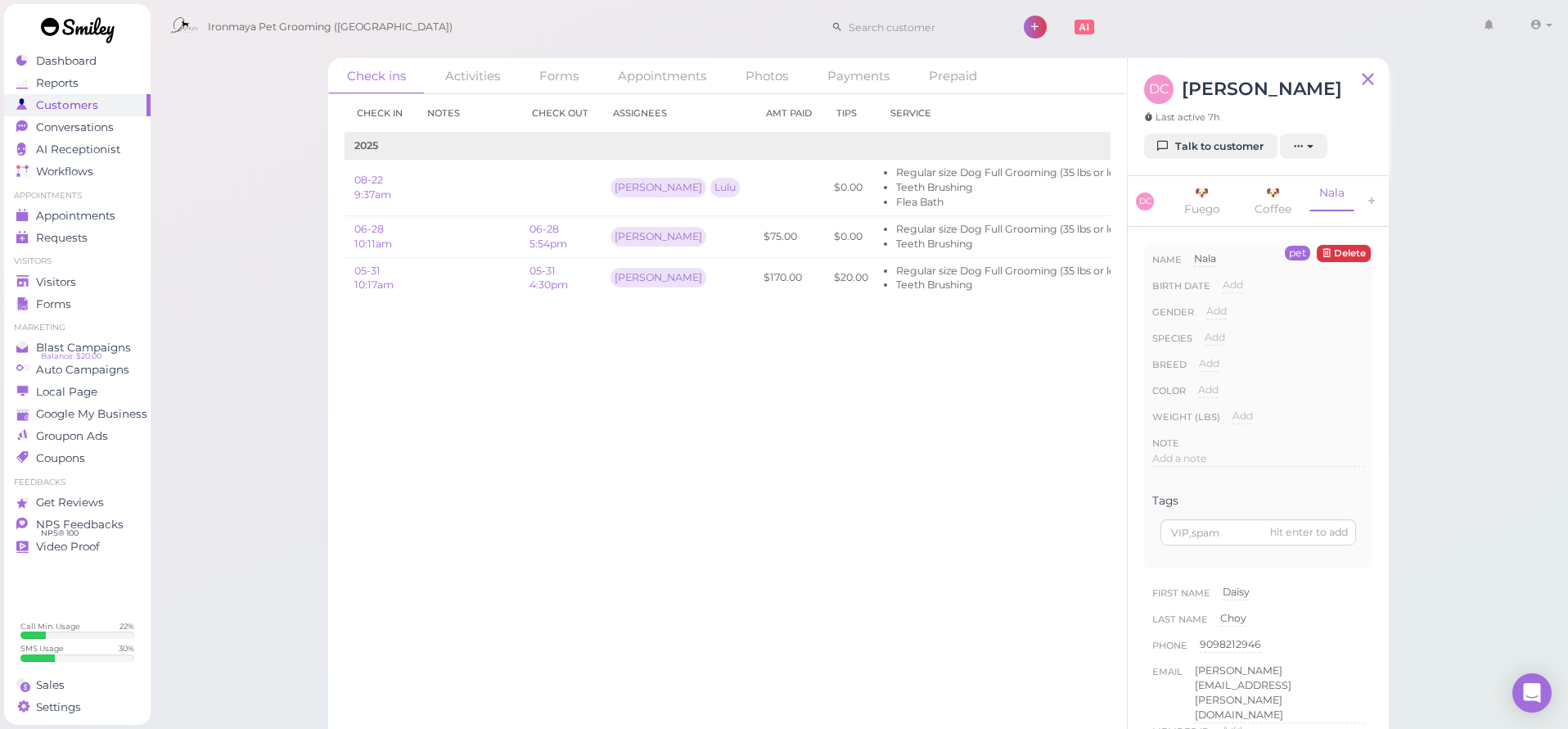
click at [957, 406] on div "Check in Notes Check out Assignees Amt Paid Tips Service 2025 08-22 9:37am Tiff…" at bounding box center [728, 411] width 798 height 634
click at [89, 74] on link "Reports" at bounding box center [77, 83] width 146 height 22
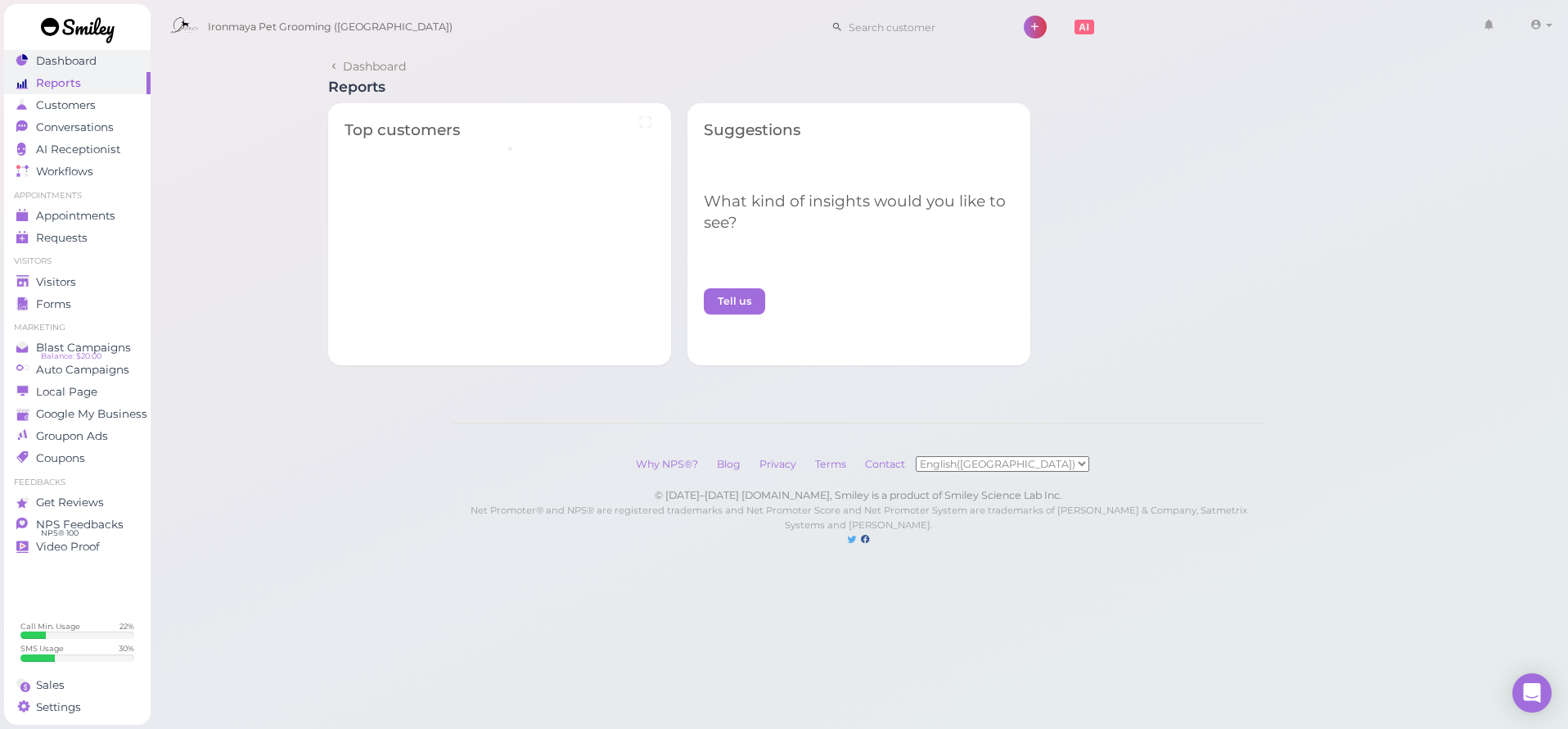
click at [85, 60] on span "Dashboard" at bounding box center [66, 60] width 60 height 14
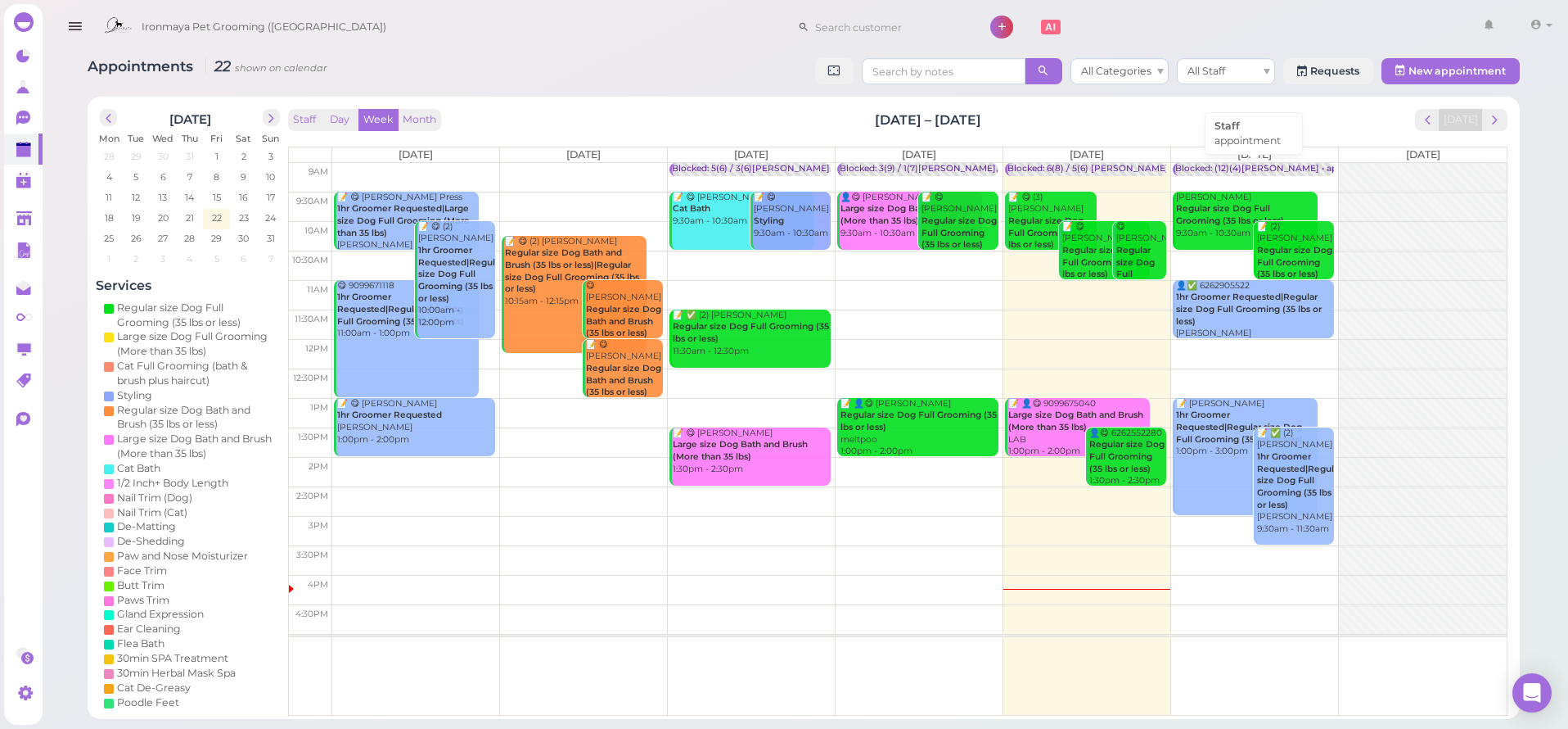
click at [1316, 166] on div "Blocked: (12)(4)[PERSON_NAME] • appointment" at bounding box center [1279, 169] width 208 height 12
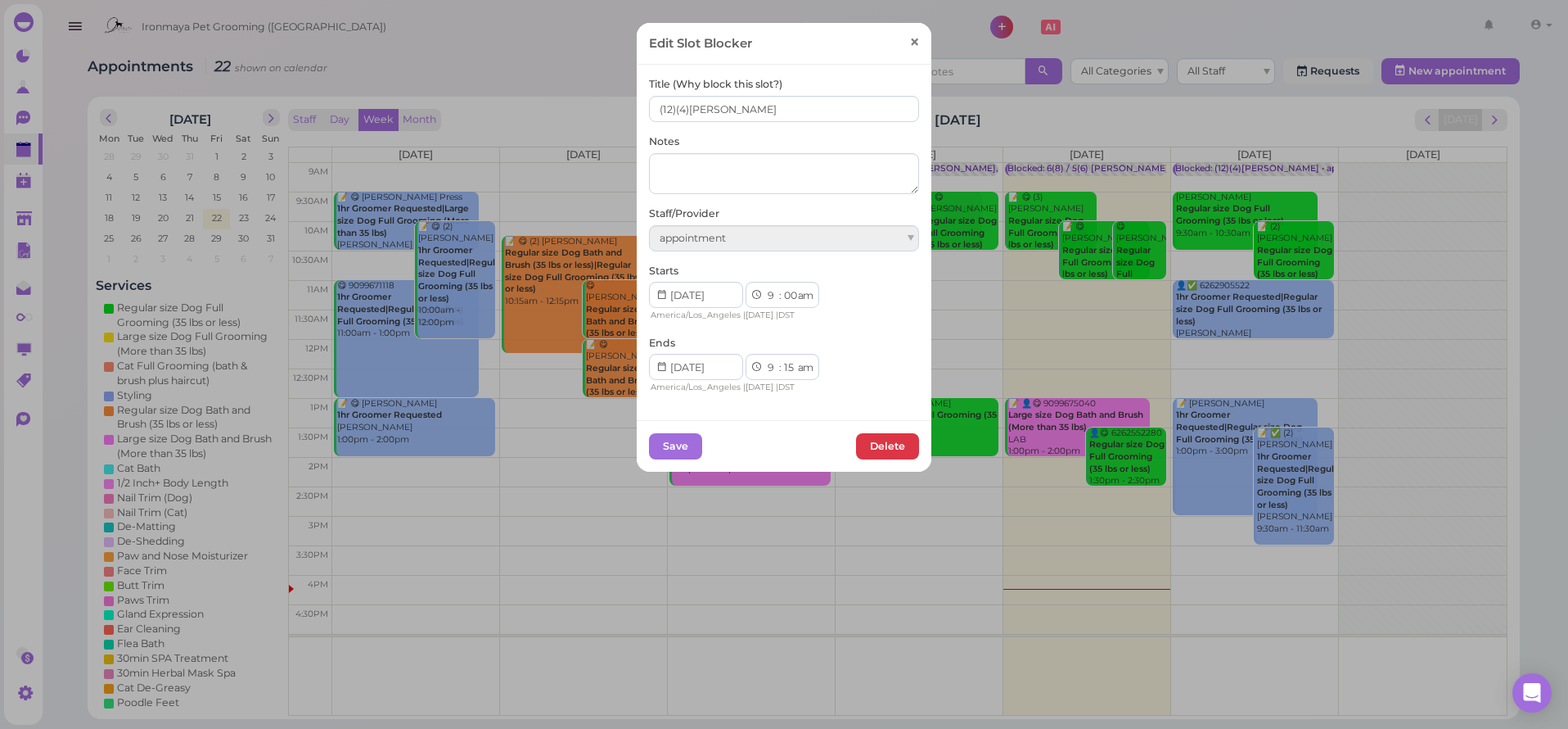
click at [918, 41] on span "×" at bounding box center [914, 43] width 10 height 23
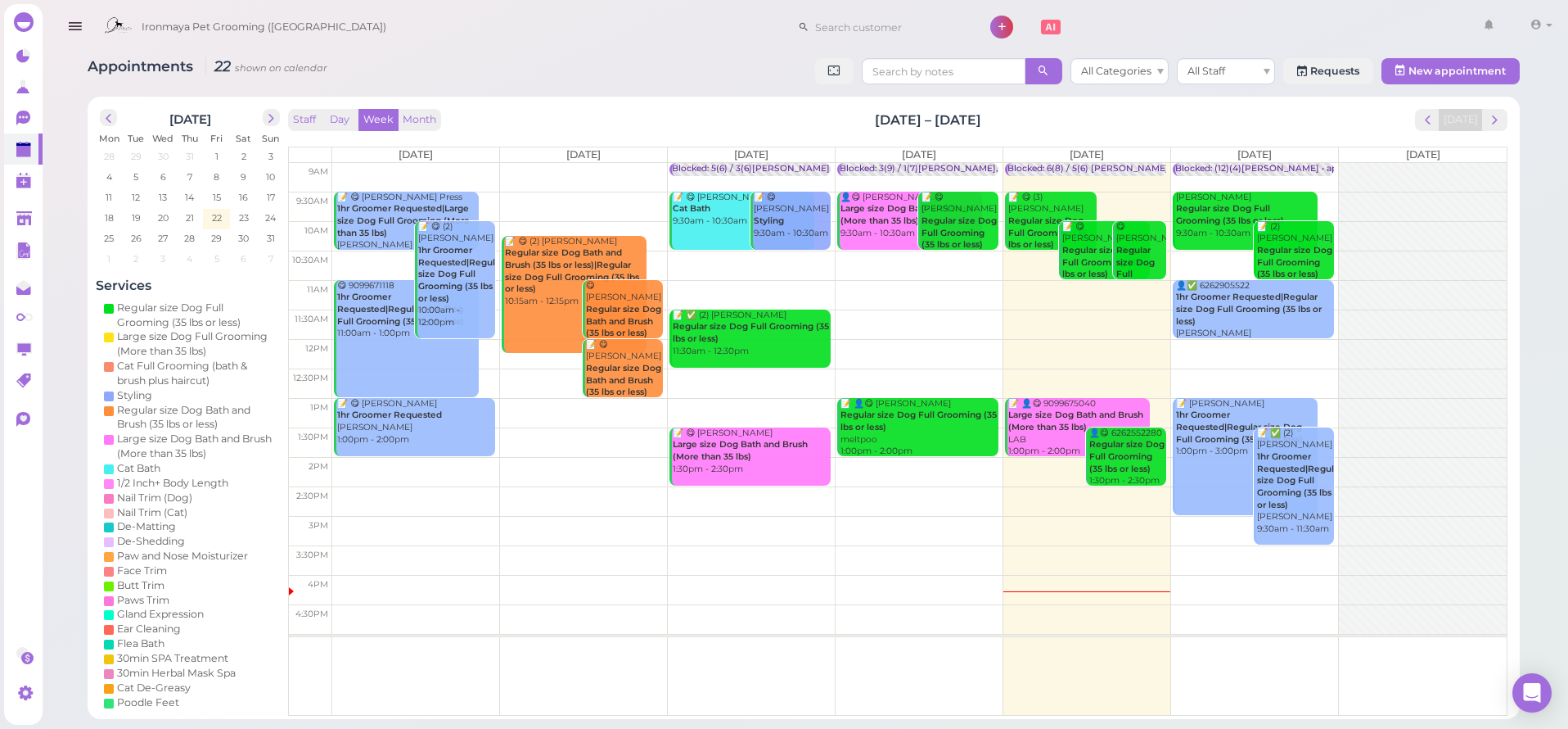
click at [1335, 111] on div "Staff Day Week Month Aug 18 – 24, 2025 Today" at bounding box center [897, 120] width 1219 height 22
click at [77, 28] on icon "button" at bounding box center [75, 26] width 17 height 20
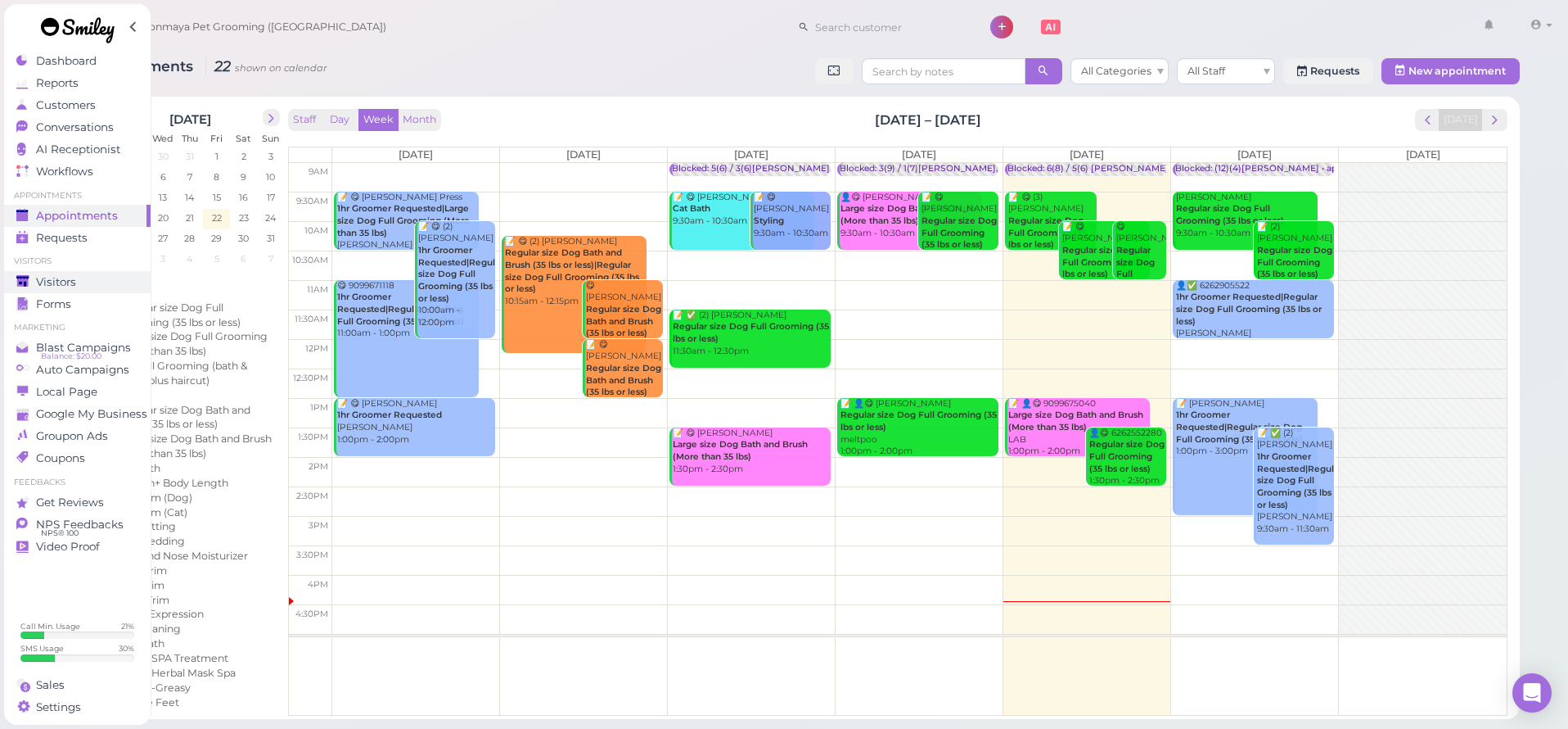
click at [78, 280] on div "Visitors" at bounding box center [75, 282] width 117 height 14
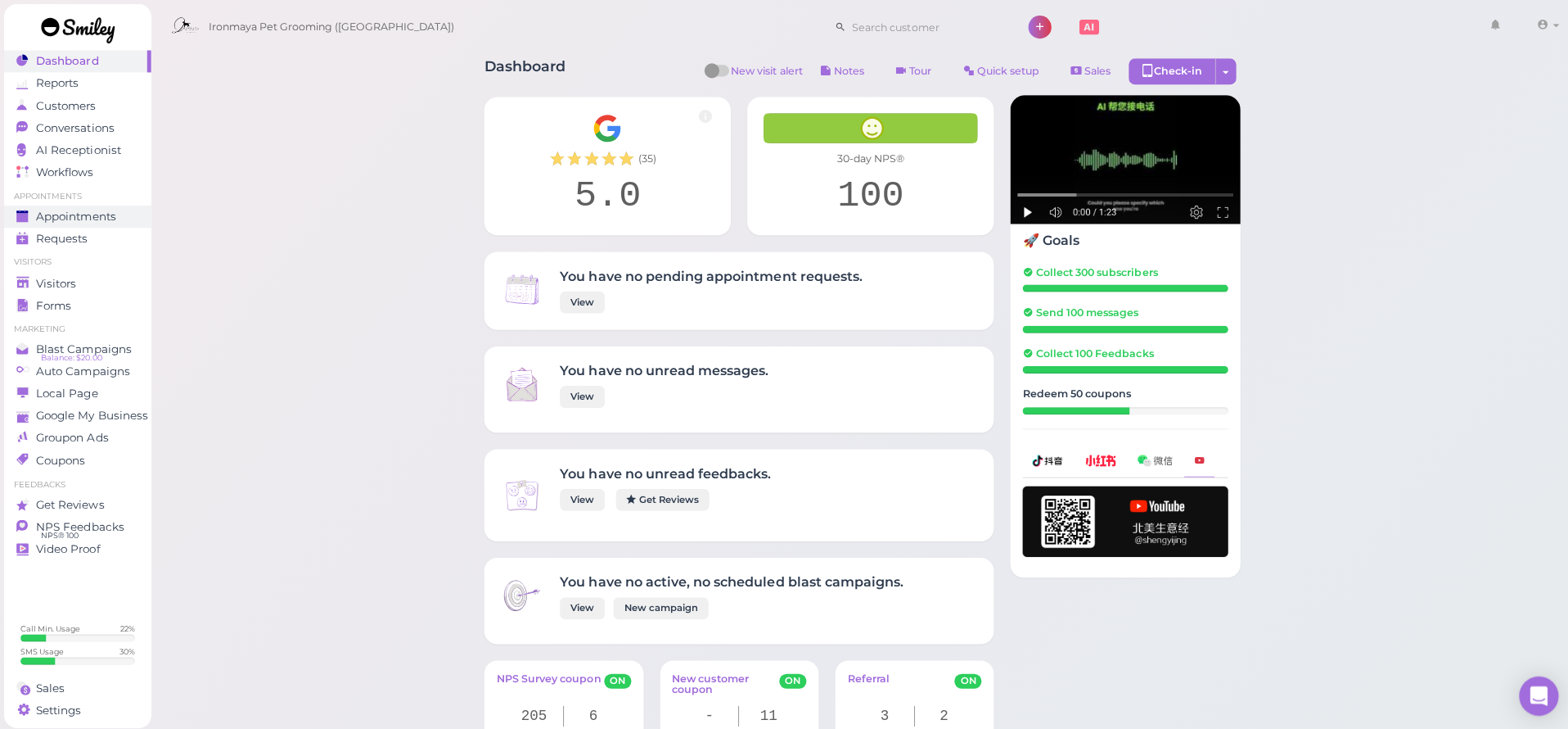
click at [118, 223] on link "Appointments" at bounding box center [77, 215] width 146 height 22
